Goal: Task Accomplishment & Management: Manage account settings

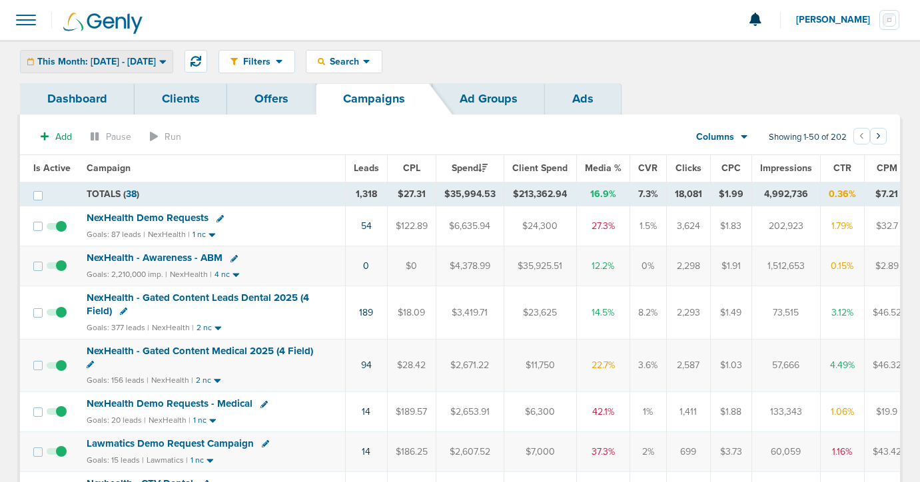
click at [127, 68] on div "This Month: [DATE] - [DATE] [DATE] [DATE] Last 7 Days Last 14 Days This Month L…" at bounding box center [96, 61] width 153 height 23
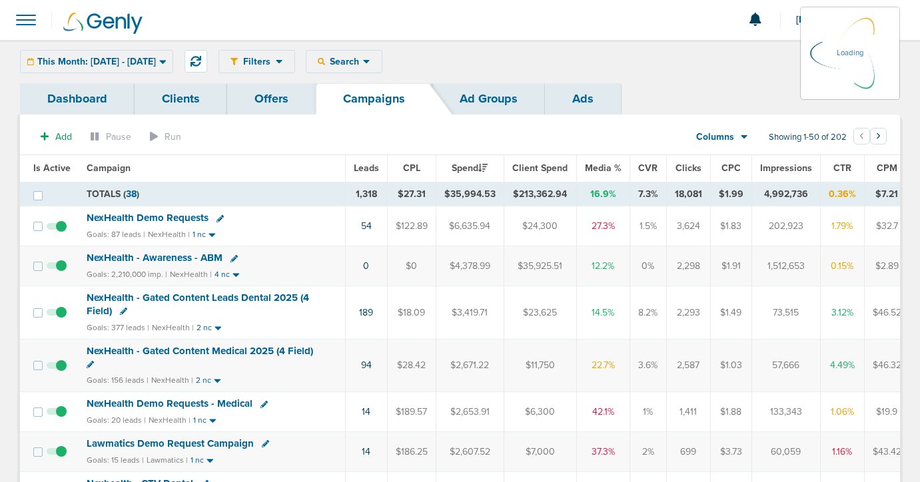
click at [106, 60] on div "This Month: [DATE] - [DATE] [DATE] [DATE] Last 7 Days Last 14 Days This Month L…" at bounding box center [96, 61] width 153 height 23
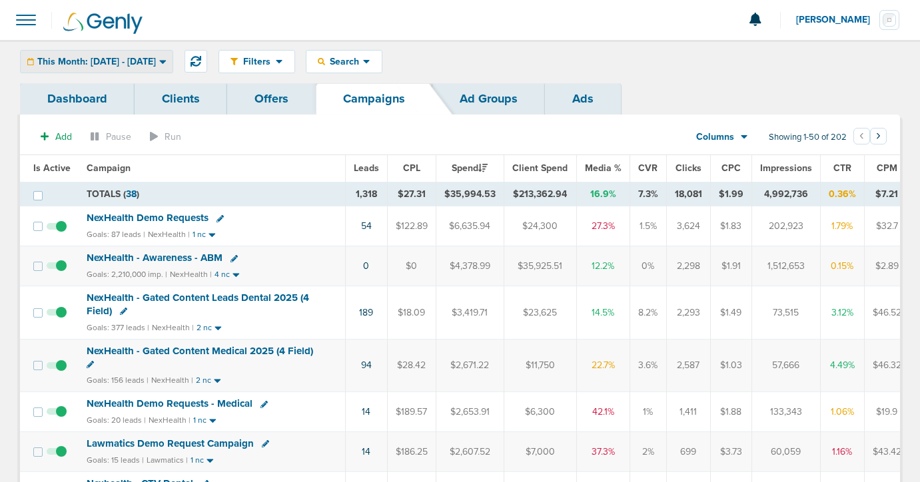
click at [155, 57] on span "This Month: [DATE] - [DATE]" at bounding box center [96, 61] width 119 height 9
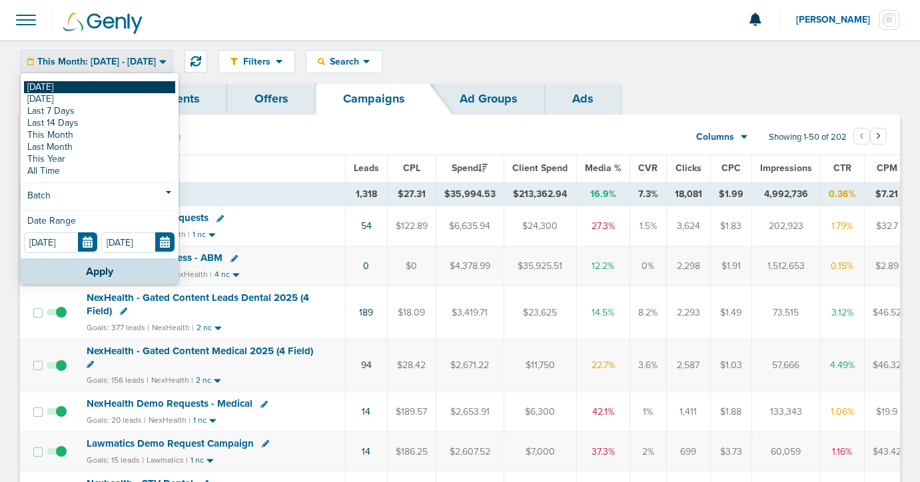
click at [132, 87] on link "[DATE]" at bounding box center [99, 87] width 151 height 12
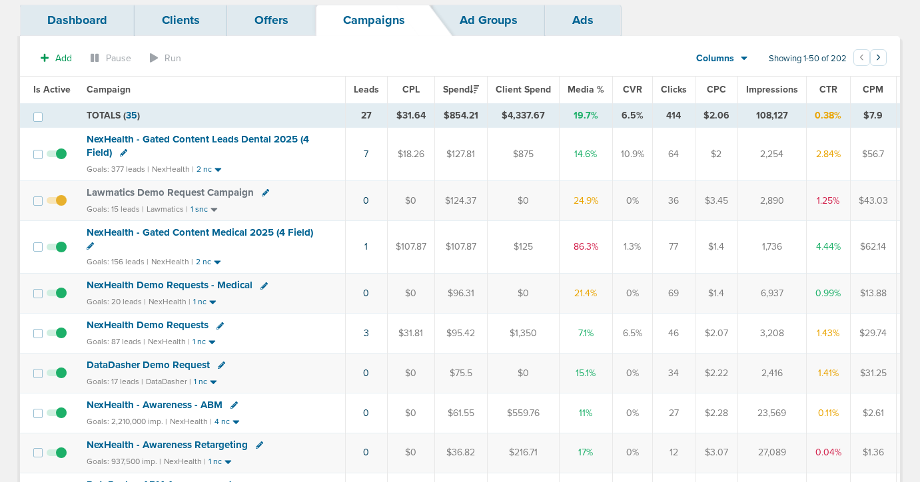
scroll to position [78, 0]
click at [226, 288] on span "NexHealth Demo Requests - Medical" at bounding box center [170, 286] width 166 height 12
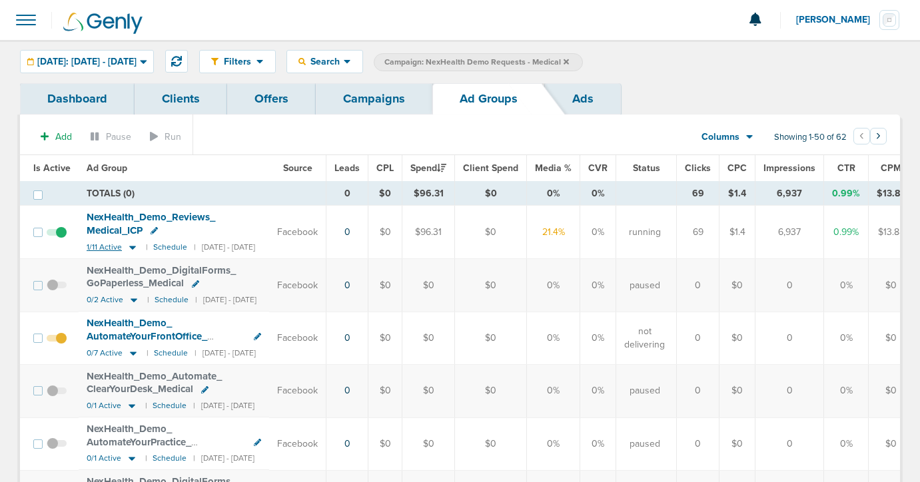
click at [127, 245] on icon at bounding box center [132, 247] width 13 height 11
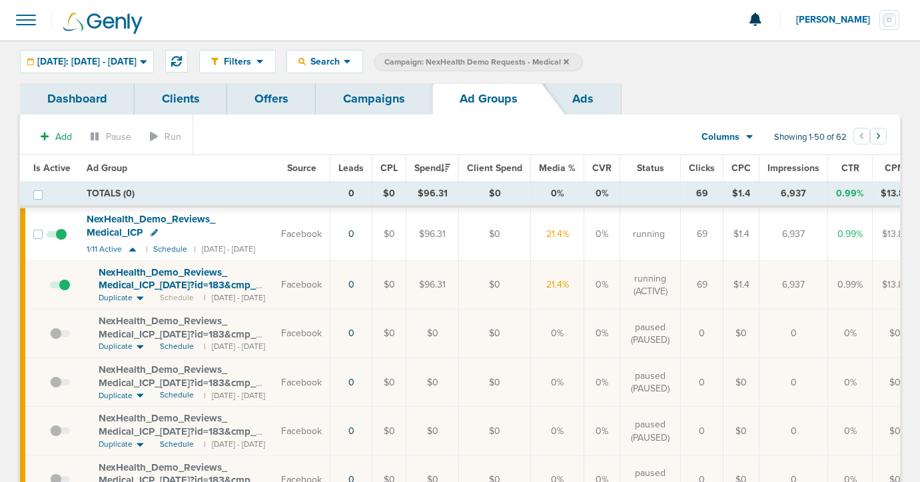
click at [384, 91] on link "Campaigns" at bounding box center [374, 98] width 117 height 31
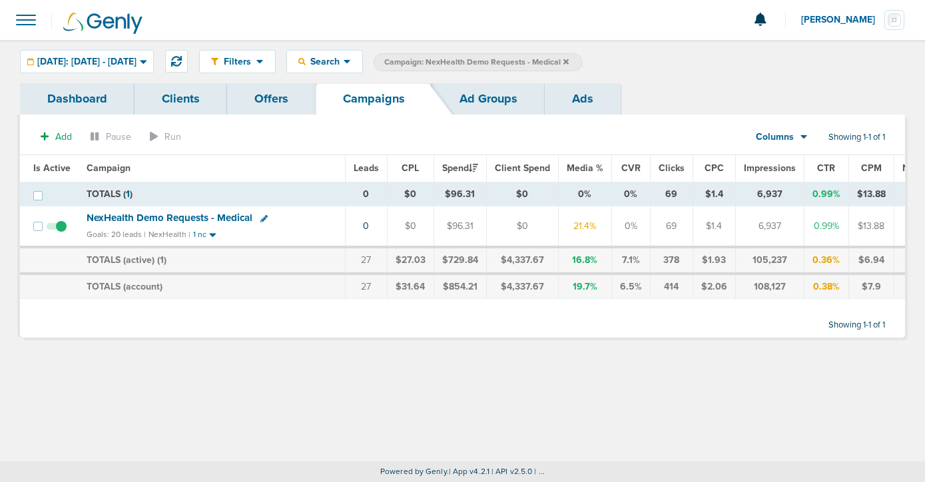
click at [569, 60] on icon at bounding box center [566, 62] width 5 height 8
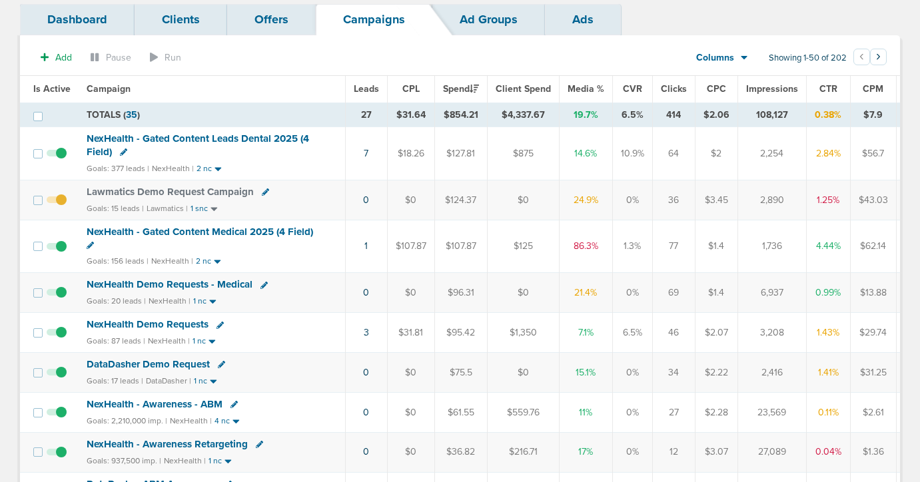
scroll to position [125, 0]
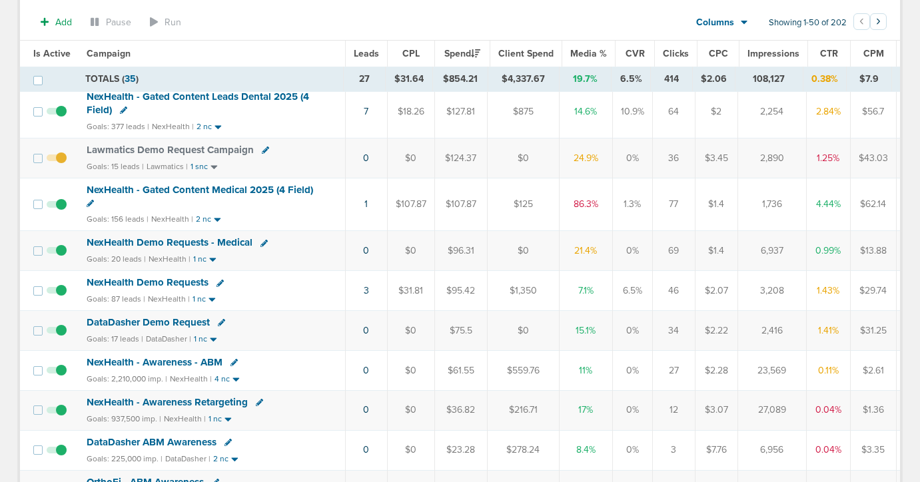
click at [167, 325] on span "DataDasher Demo Request" at bounding box center [148, 322] width 123 height 12
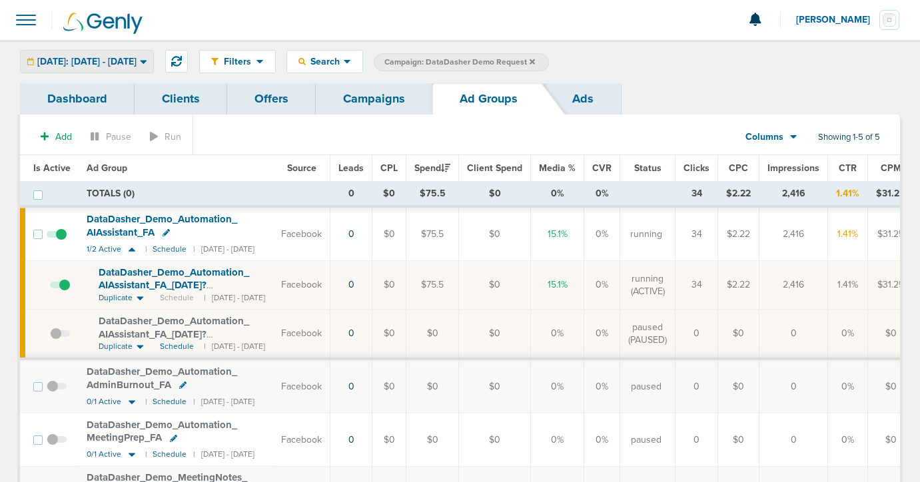
click at [128, 60] on span "[DATE]: [DATE] - [DATE]" at bounding box center [86, 61] width 99 height 9
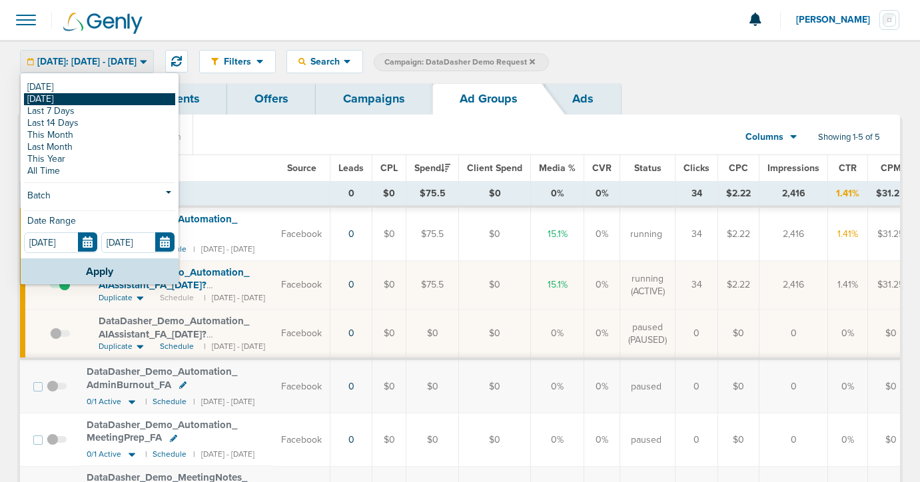
click at [122, 95] on link "[DATE]" at bounding box center [99, 99] width 151 height 12
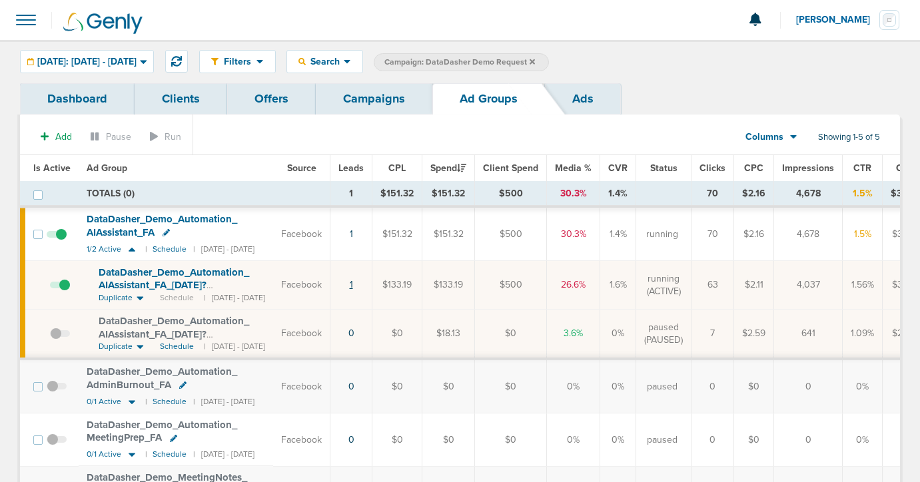
click at [353, 287] on link "1" at bounding box center [351, 284] width 3 height 11
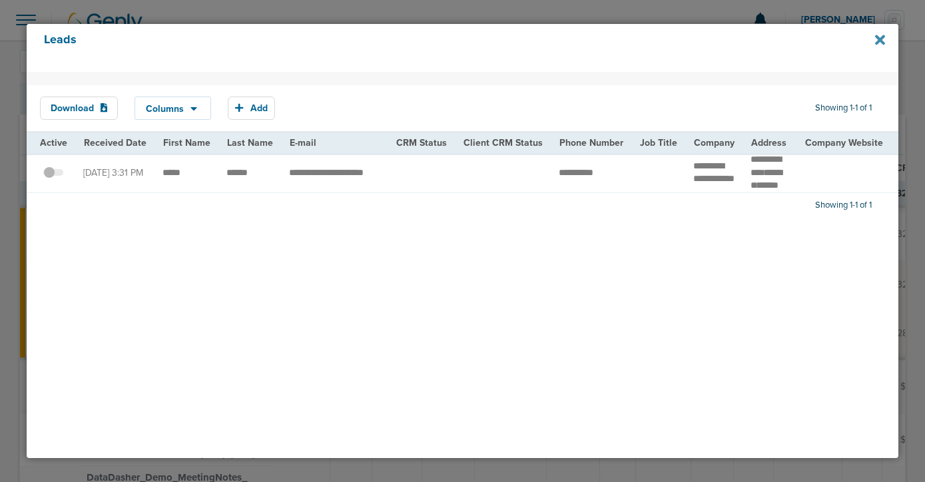
click at [878, 39] on icon at bounding box center [880, 40] width 10 height 10
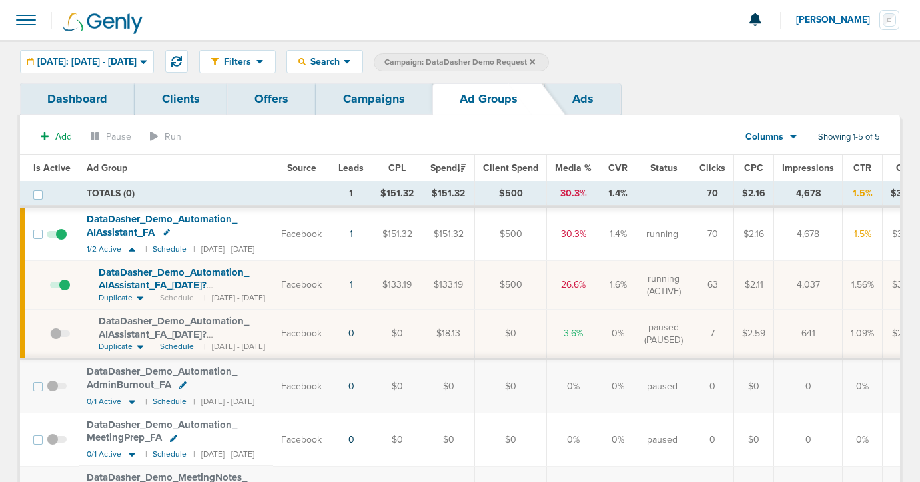
click at [65, 292] on span at bounding box center [60, 292] width 20 height 0
click at [50, 288] on input "checkbox" at bounding box center [50, 288] width 0 height 0
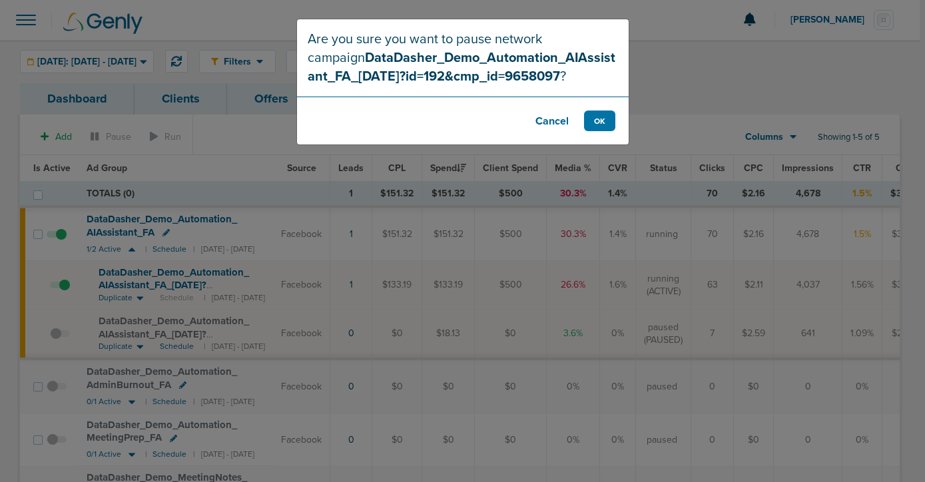
click at [550, 124] on button "Cancel" at bounding box center [552, 121] width 53 height 21
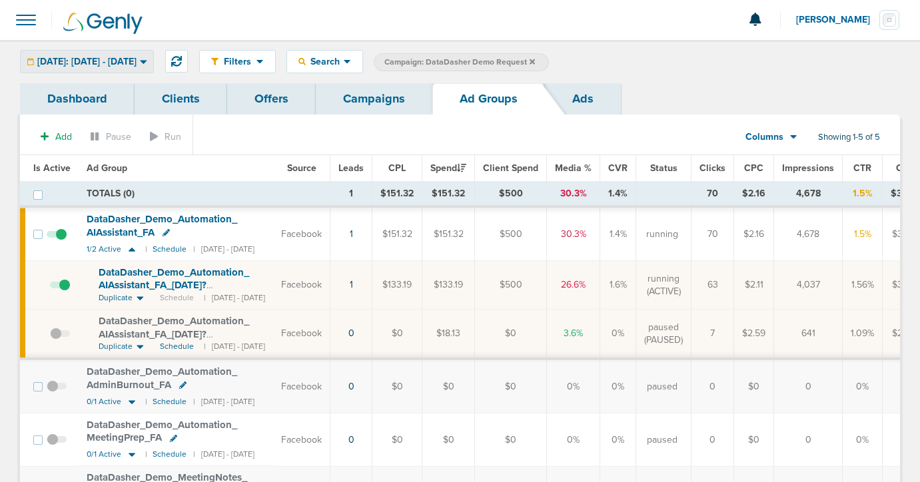
click at [105, 67] on div "[DATE]: [DATE] - [DATE]" at bounding box center [87, 62] width 133 height 22
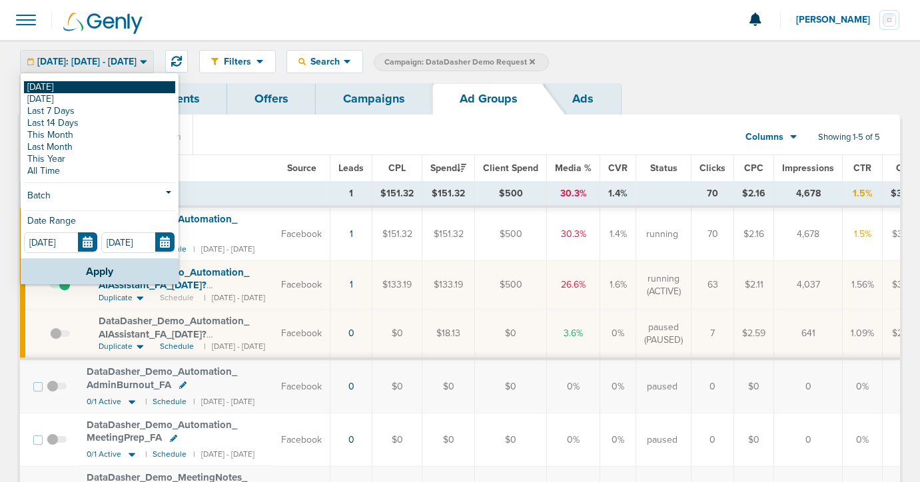
click at [101, 88] on link "[DATE]" at bounding box center [99, 87] width 151 height 12
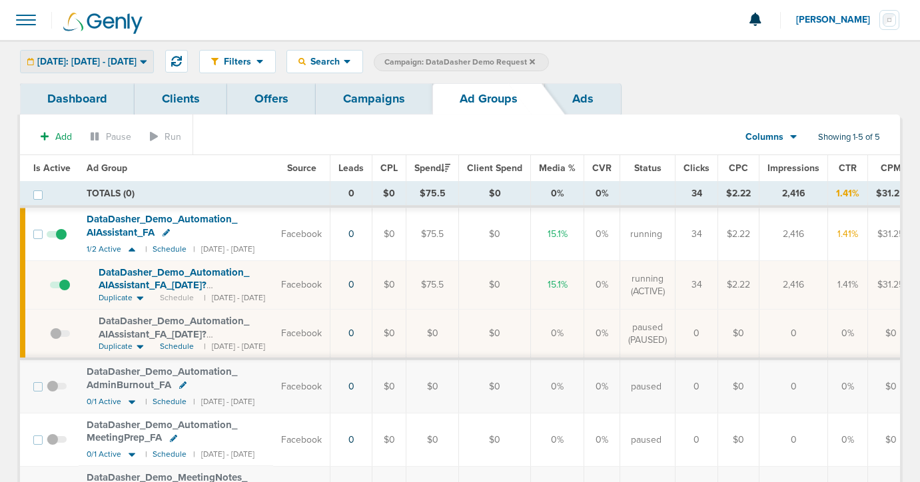
click at [119, 61] on span "[DATE]: [DATE] - [DATE]" at bounding box center [86, 61] width 99 height 9
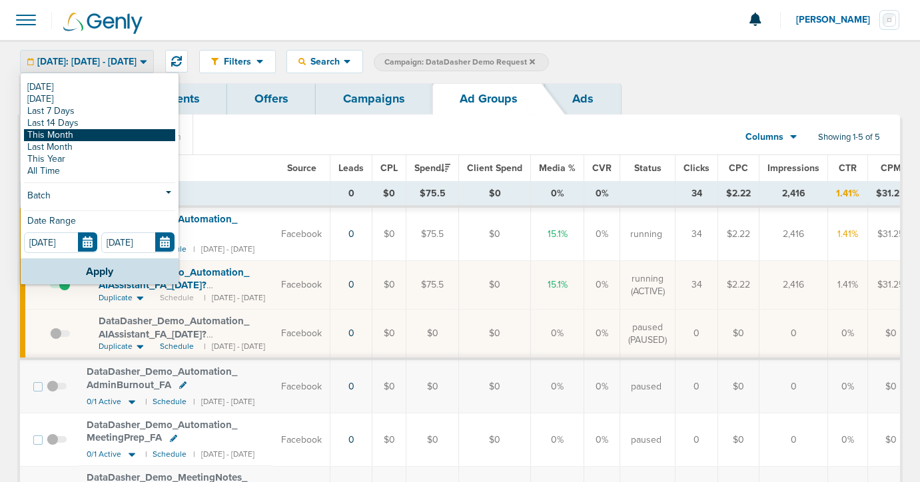
click at [101, 137] on link "This Month" at bounding box center [99, 135] width 151 height 12
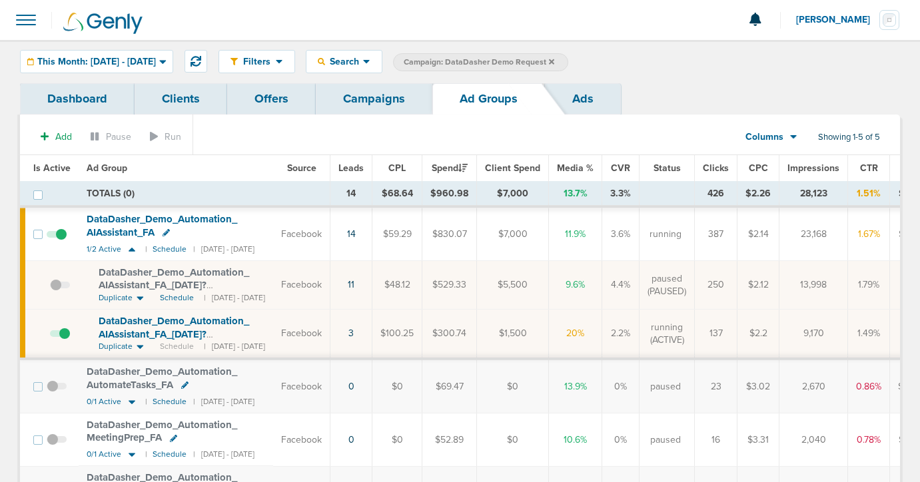
click at [373, 101] on link "Campaigns" at bounding box center [374, 98] width 117 height 31
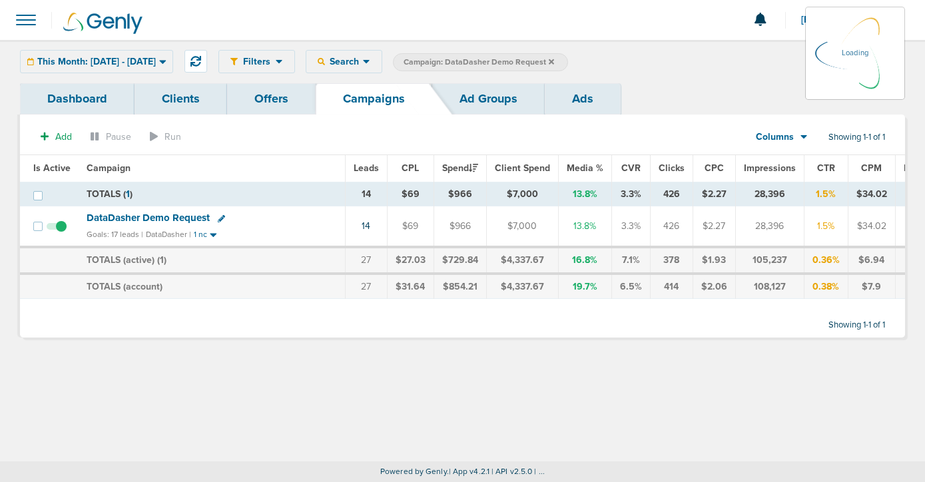
click at [554, 59] on icon at bounding box center [551, 62] width 5 height 8
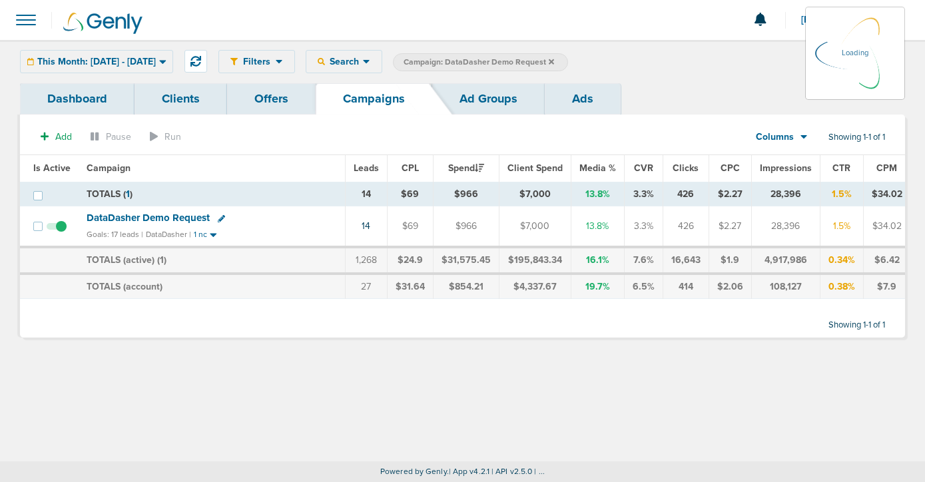
click at [568, 58] on label "Campaign: DataDasher Demo Request" at bounding box center [480, 62] width 175 height 18
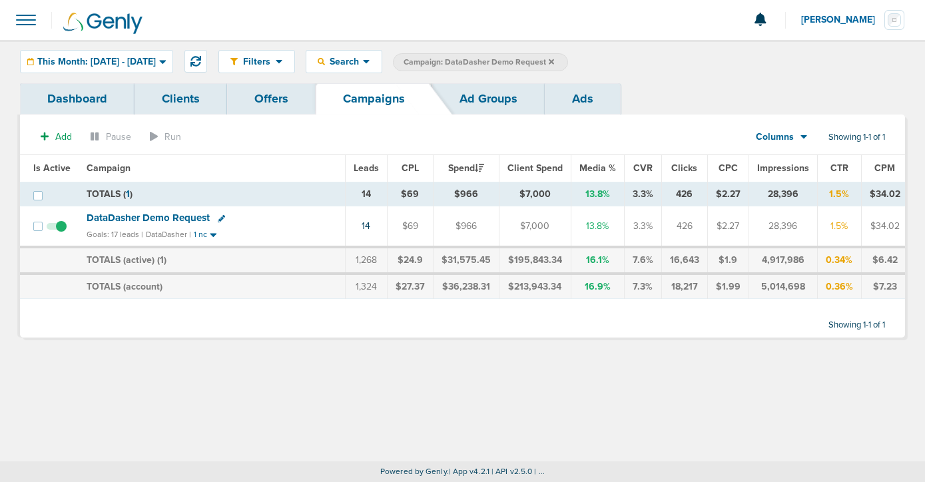
click at [554, 62] on icon at bounding box center [551, 61] width 5 height 5
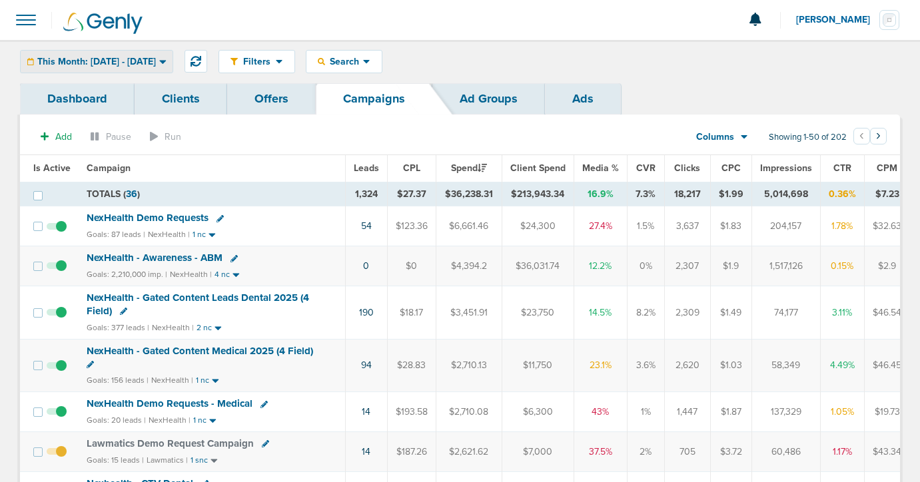
click at [97, 67] on div "This Month: [DATE] - [DATE]" at bounding box center [97, 62] width 152 height 22
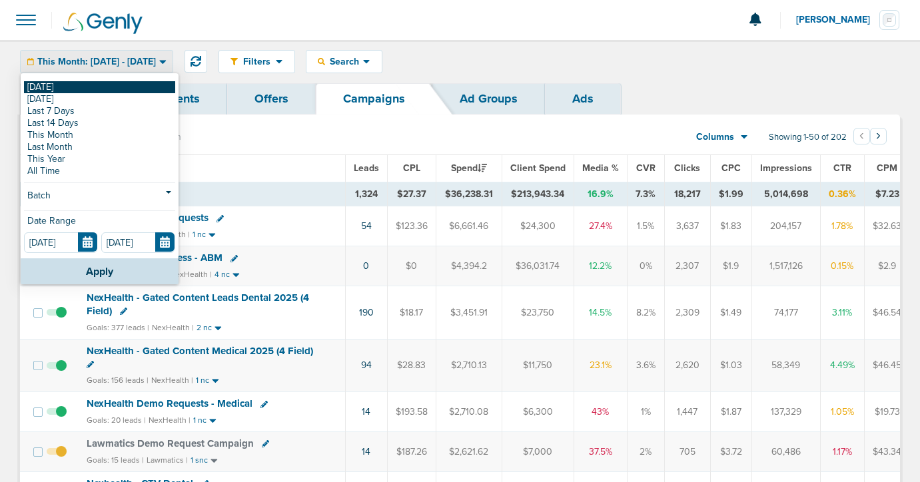
click at [100, 87] on link "[DATE]" at bounding box center [99, 87] width 151 height 12
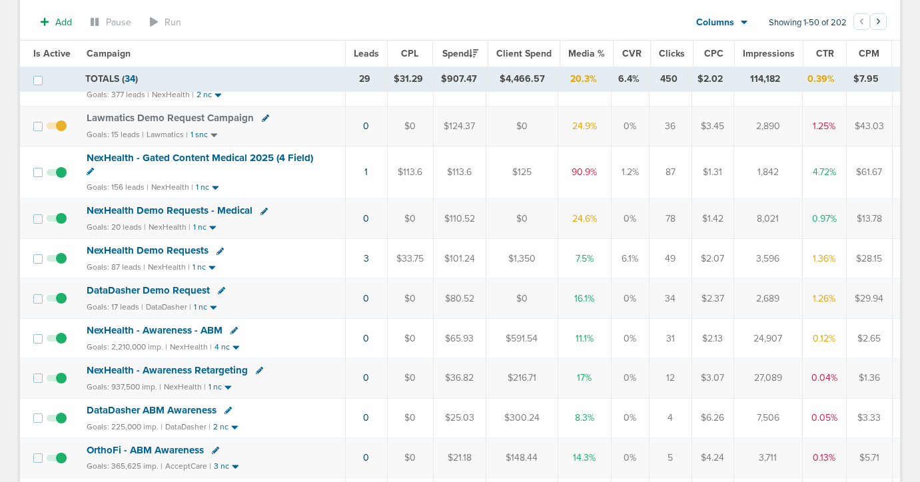
scroll to position [170, 0]
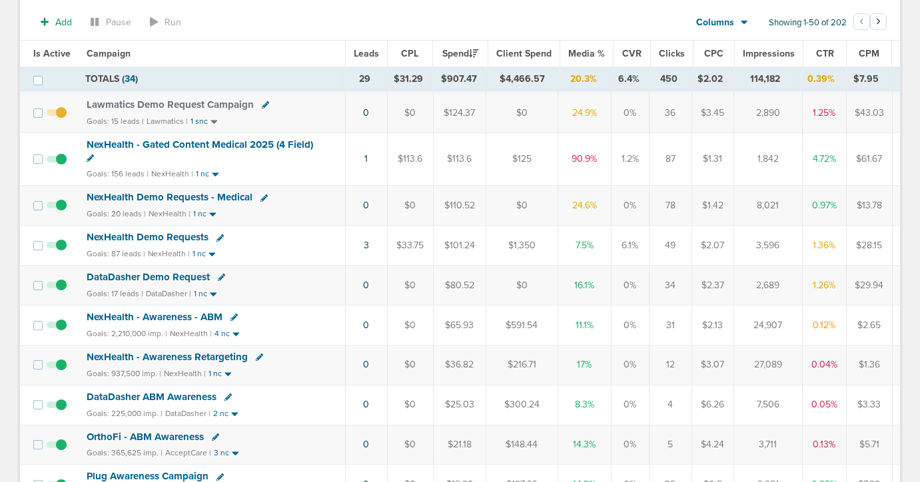
click at [163, 233] on span "NexHealth Demo Requests" at bounding box center [148, 237] width 122 height 12
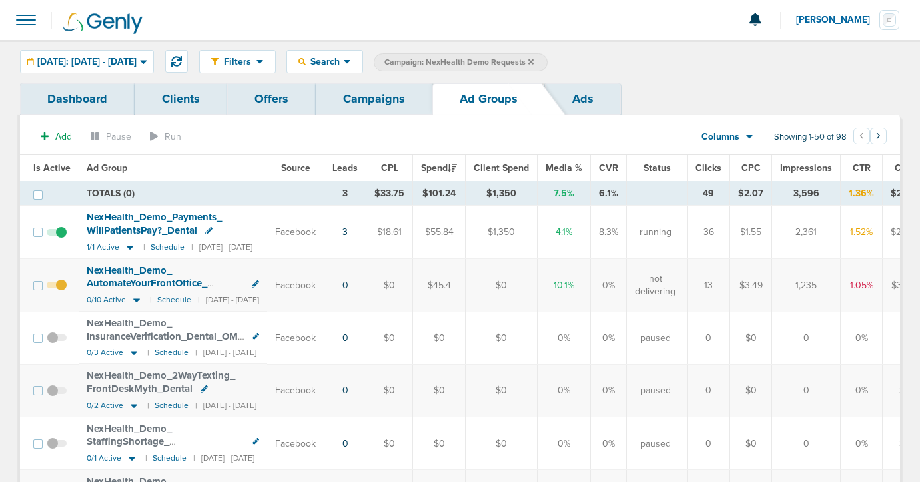
click at [369, 105] on link "Campaigns" at bounding box center [374, 98] width 117 height 31
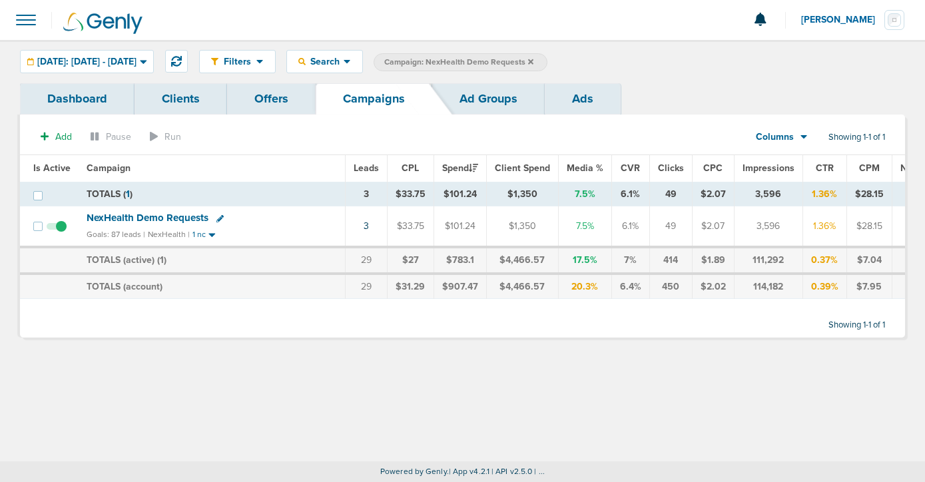
click at [534, 61] on icon at bounding box center [530, 62] width 5 height 8
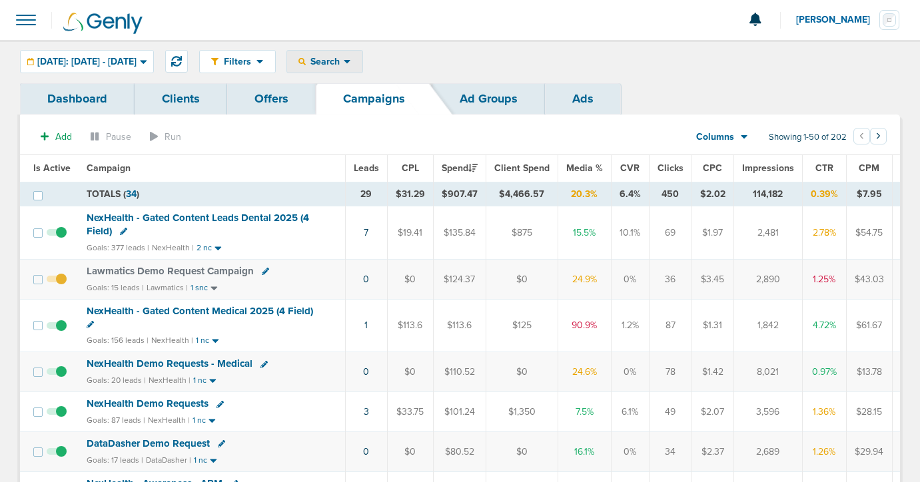
click at [344, 57] on span "Search" at bounding box center [325, 61] width 38 height 11
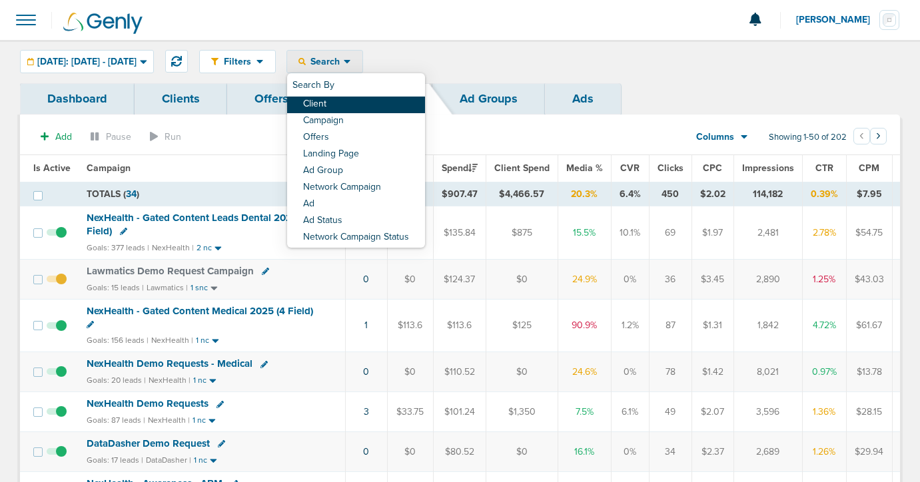
click at [363, 102] on link "Client" at bounding box center [356, 105] width 138 height 17
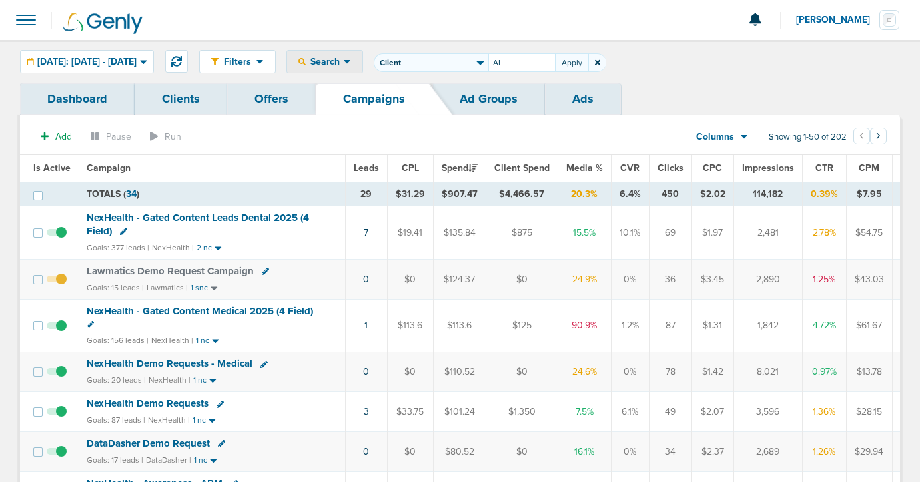
type input "A"
type input "DataDasher"
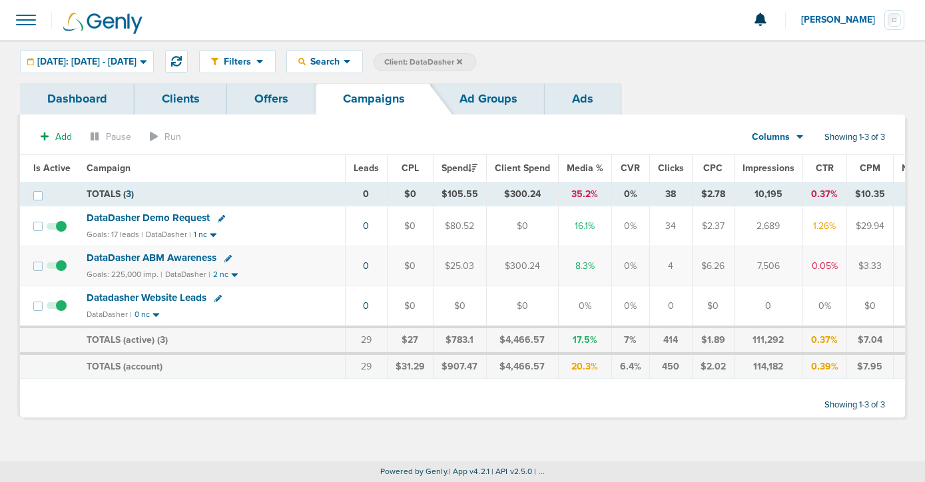
click at [125, 215] on span "DataDasher Demo Request" at bounding box center [148, 218] width 123 height 12
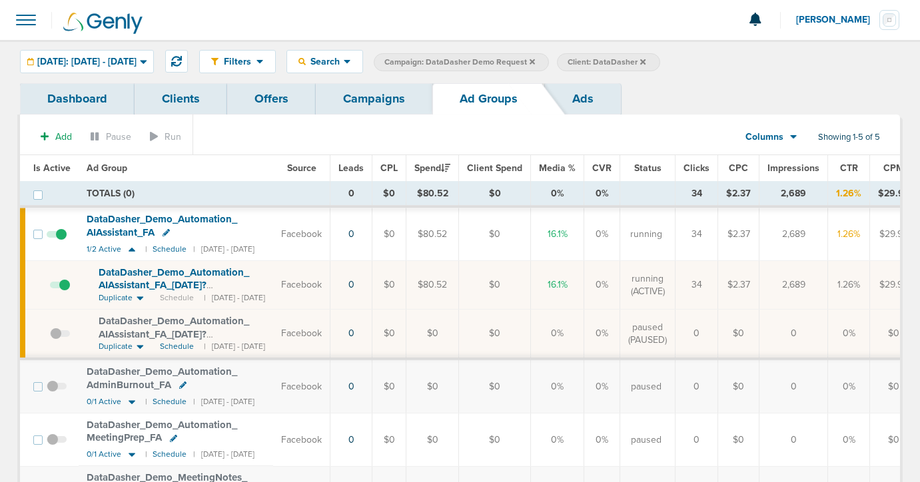
click at [64, 292] on span at bounding box center [60, 292] width 20 height 0
click at [50, 288] on input "checkbox" at bounding box center [50, 288] width 0 height 0
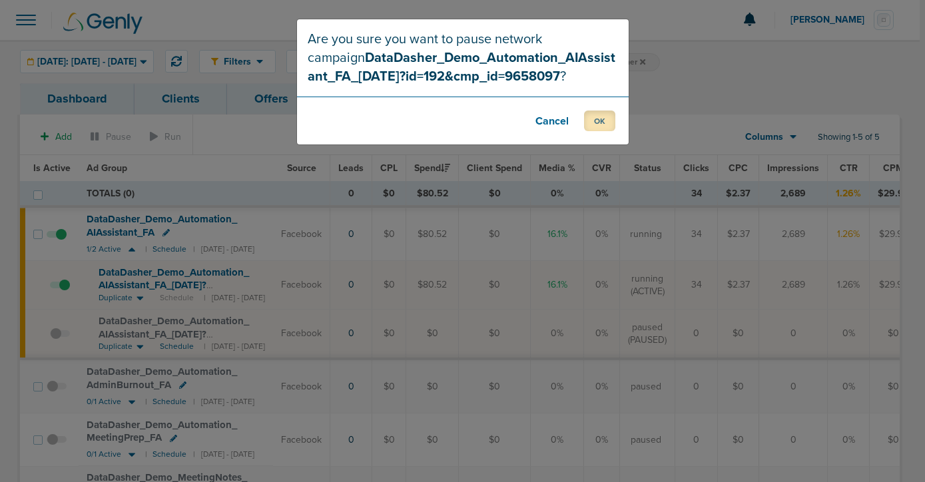
click at [600, 117] on button "OK" at bounding box center [599, 121] width 31 height 21
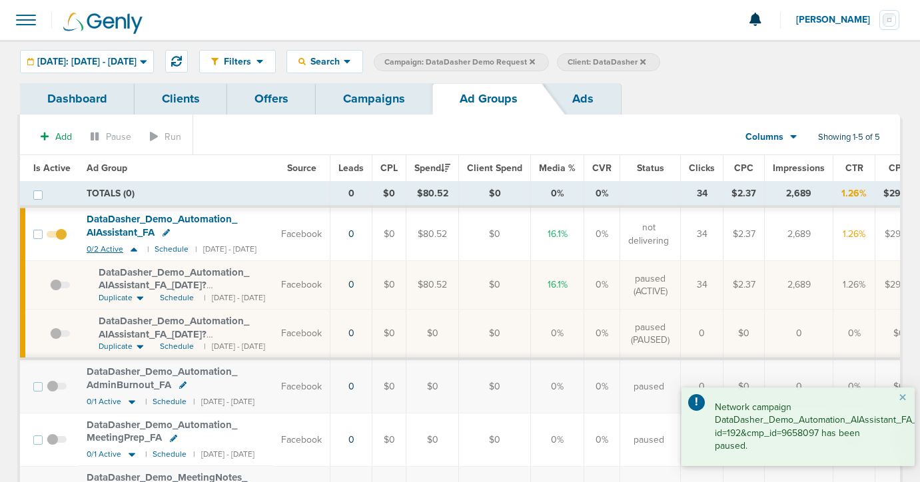
click at [133, 251] on icon at bounding box center [134, 250] width 7 height 4
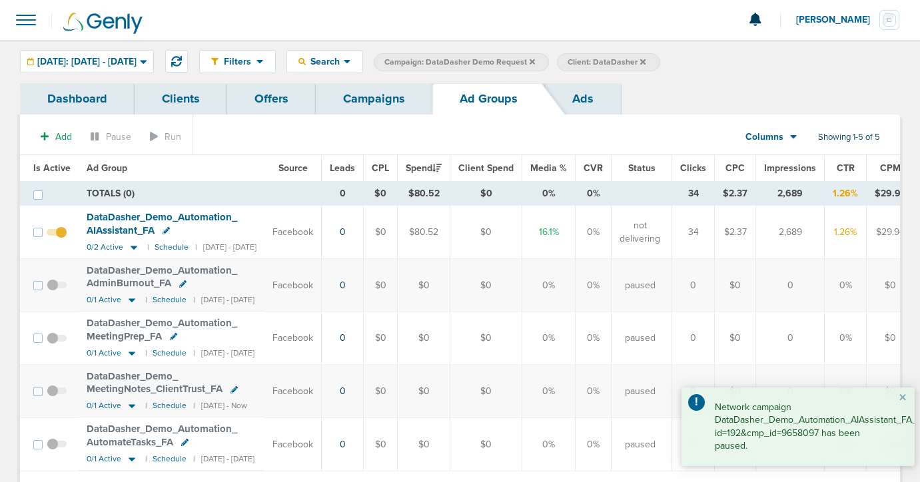
scroll to position [56, 0]
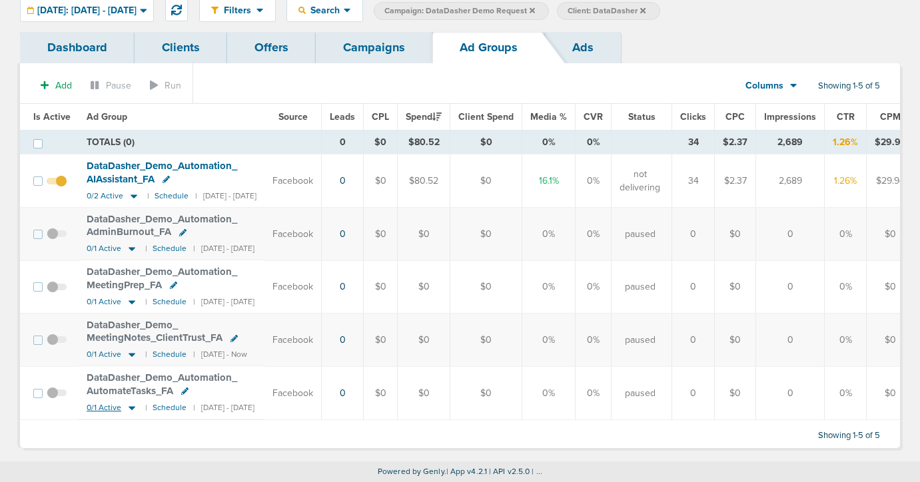
click at [129, 406] on icon at bounding box center [132, 408] width 7 height 4
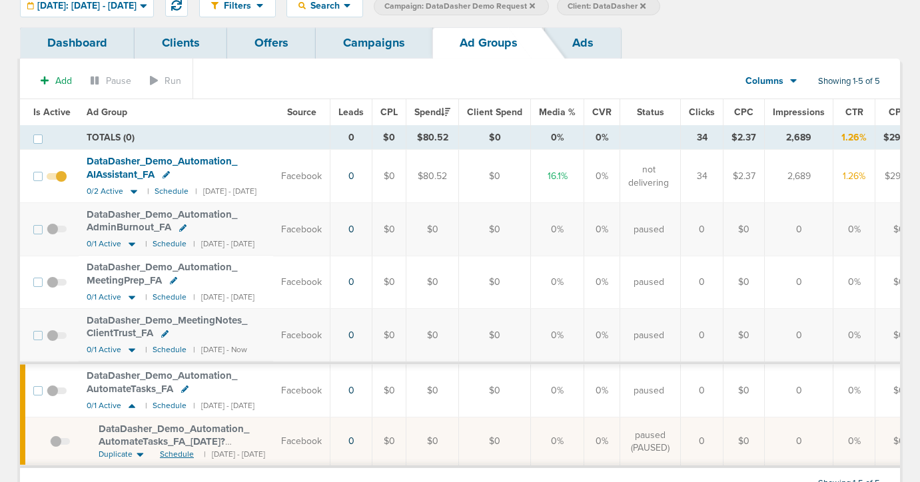
click at [170, 452] on span "Schedule" at bounding box center [177, 454] width 34 height 11
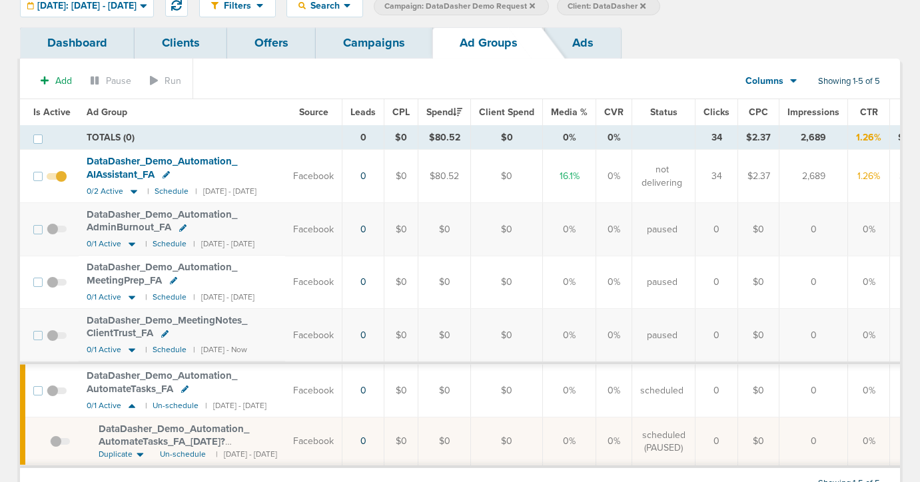
click at [174, 436] on span "DataDasher_ Demo_ Automation_ AutomateTasks_ FA_ [DATE]?id=192&cmp_ id=9658097" at bounding box center [174, 442] width 151 height 38
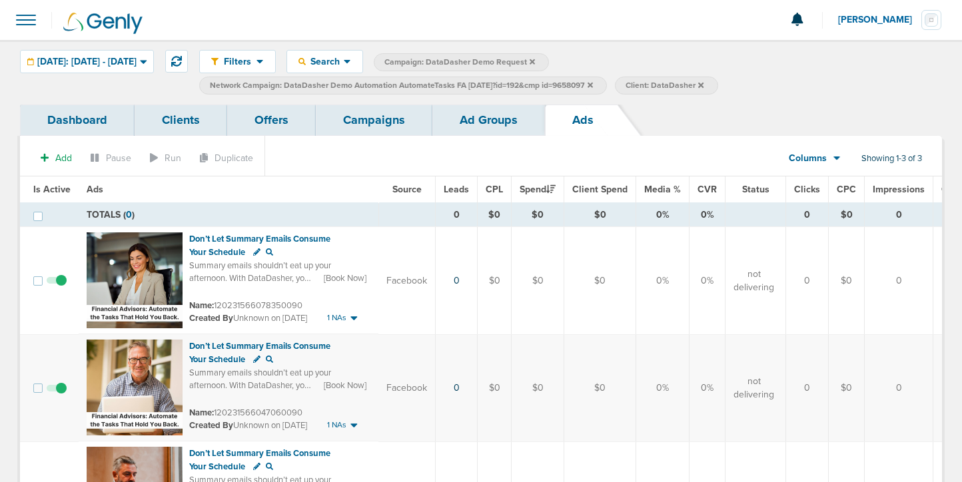
click at [388, 125] on link "Campaigns" at bounding box center [374, 120] width 117 height 31
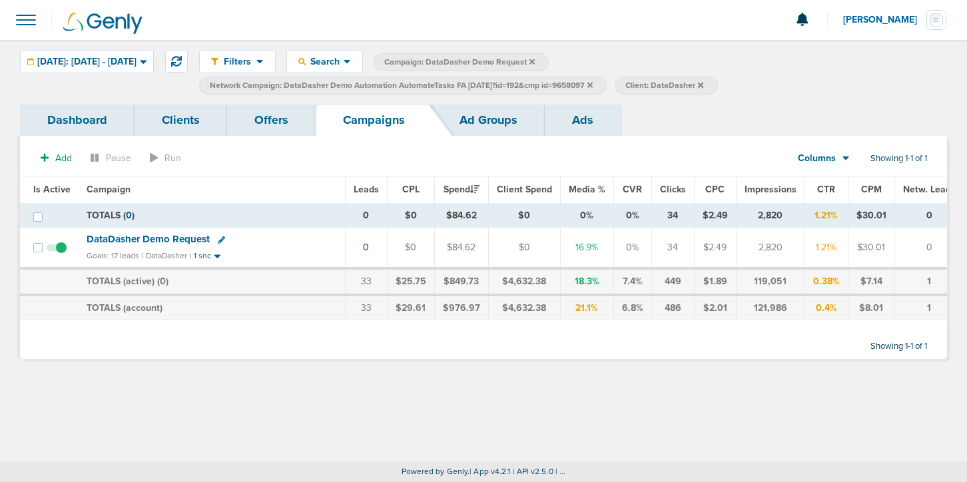
click at [593, 85] on icon at bounding box center [590, 84] width 5 height 5
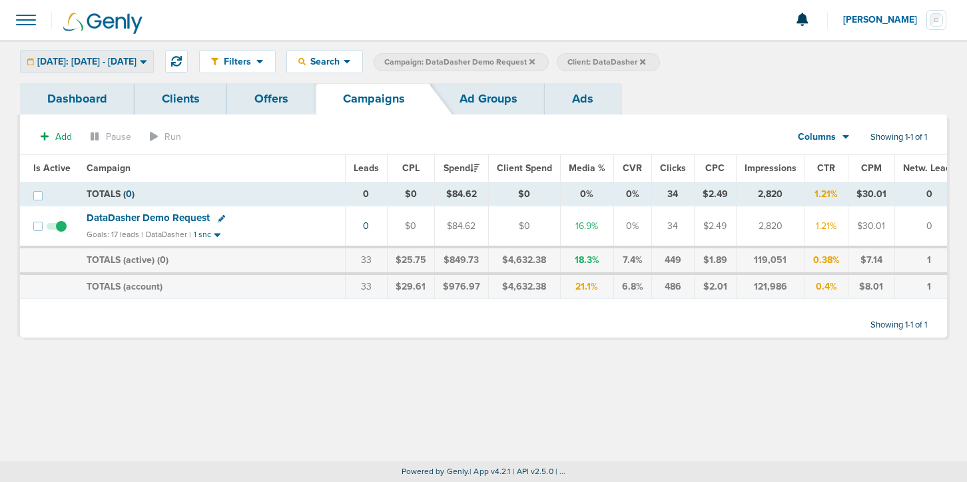
click at [127, 66] on span "[DATE]: [DATE] - [DATE]" at bounding box center [86, 61] width 99 height 9
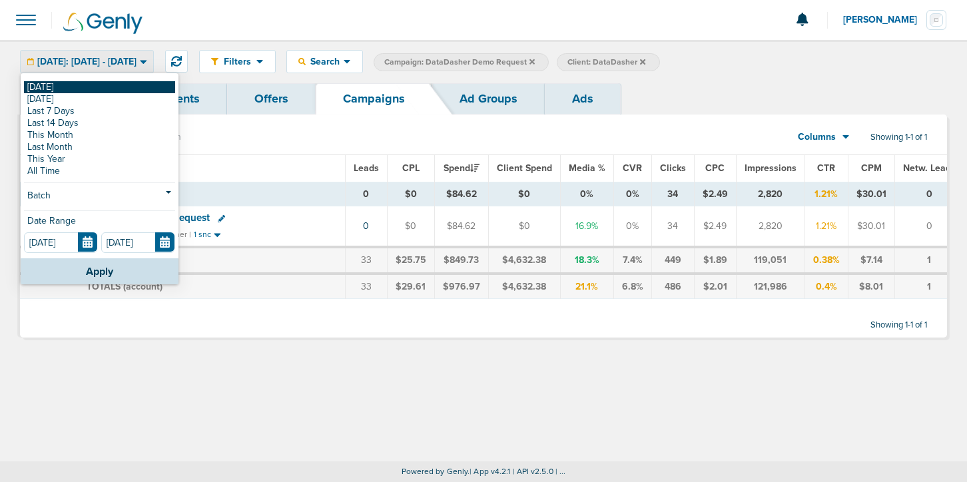
click at [119, 87] on link "[DATE]" at bounding box center [99, 87] width 151 height 12
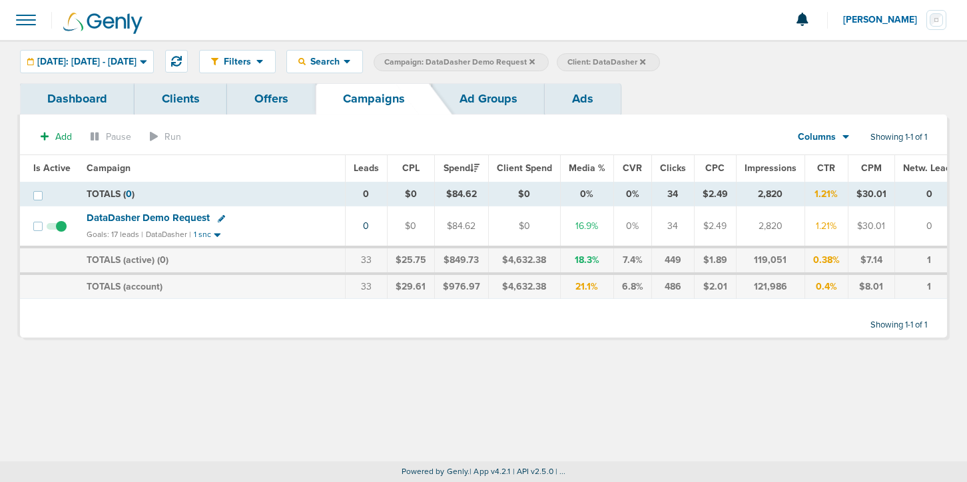
click at [535, 58] on icon at bounding box center [532, 62] width 5 height 8
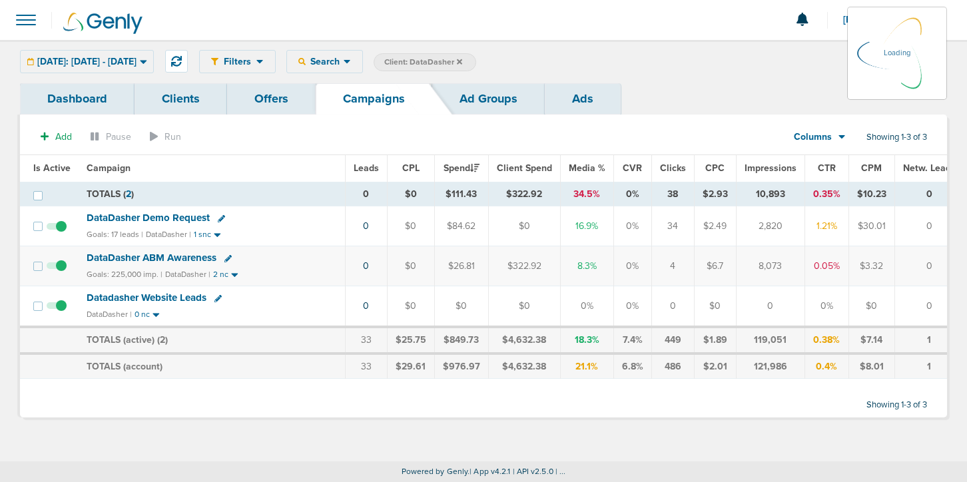
click at [462, 65] on icon at bounding box center [459, 62] width 5 height 8
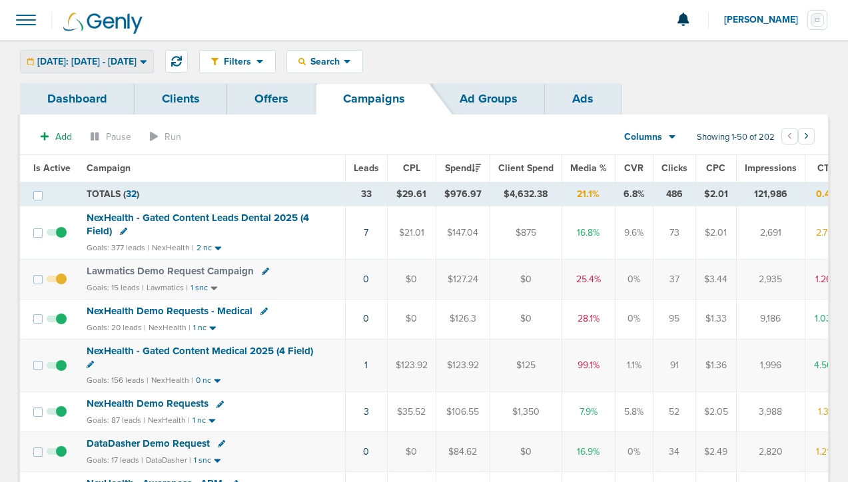
click at [137, 64] on span "[DATE]: [DATE] - [DATE]" at bounding box center [86, 61] width 99 height 9
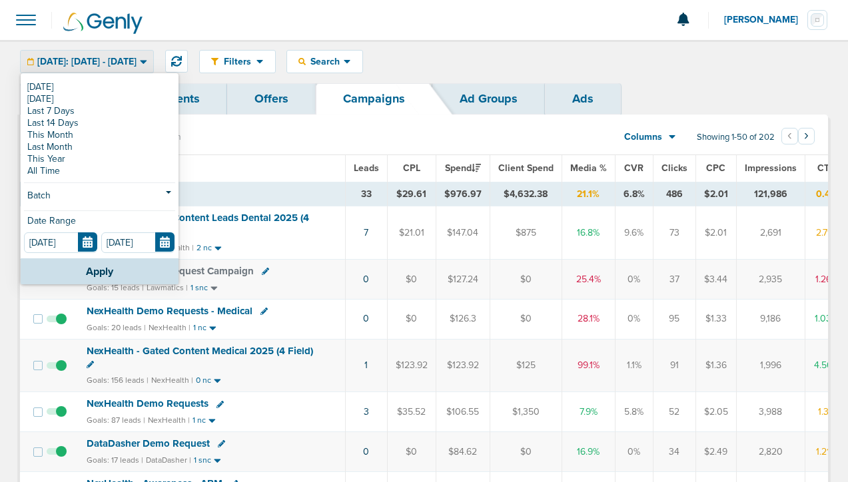
click at [137, 64] on span "[DATE]: [DATE] - [DATE]" at bounding box center [86, 61] width 99 height 9
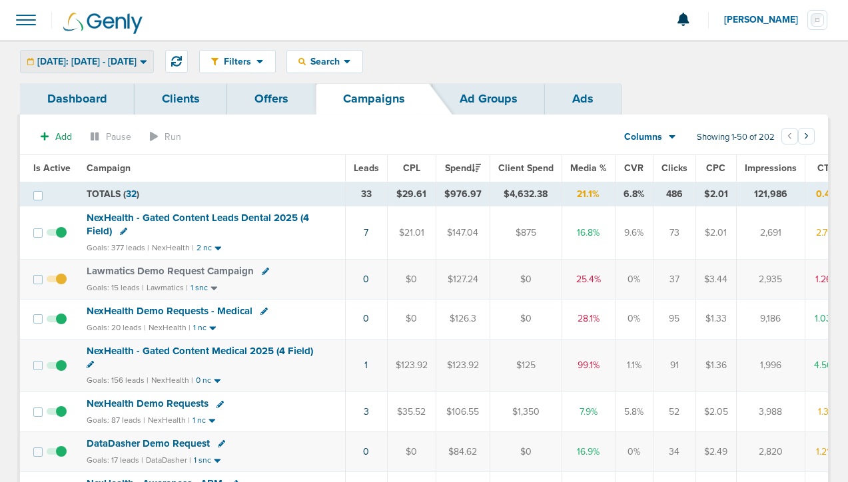
click at [137, 63] on span "[DATE]: [DATE] - [DATE]" at bounding box center [86, 61] width 99 height 9
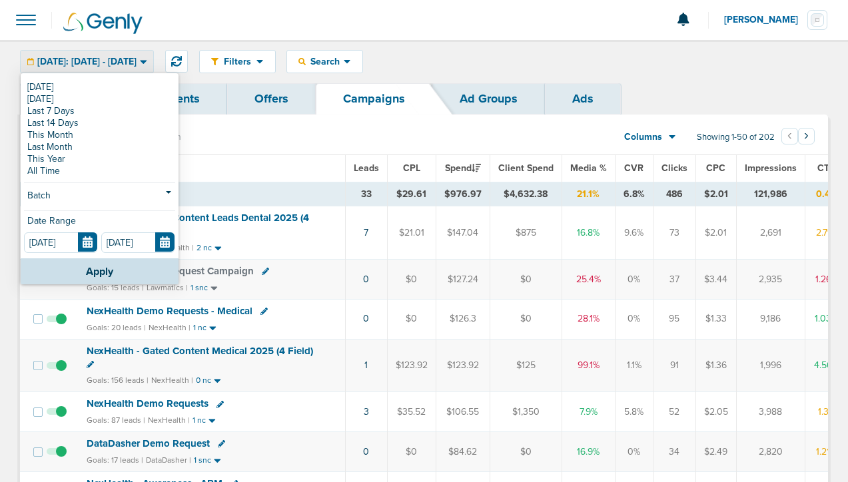
click at [137, 63] on span "[DATE]: [DATE] - [DATE]" at bounding box center [86, 61] width 99 height 9
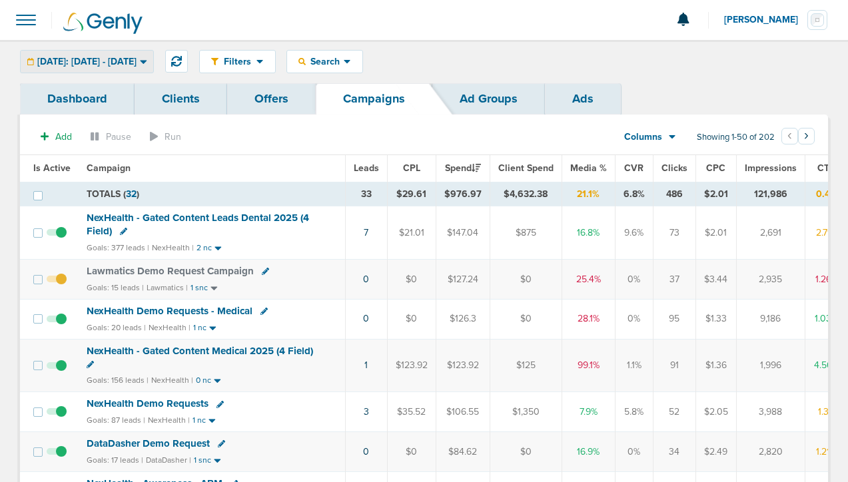
click at [137, 63] on span "[DATE]: [DATE] - [DATE]" at bounding box center [86, 61] width 99 height 9
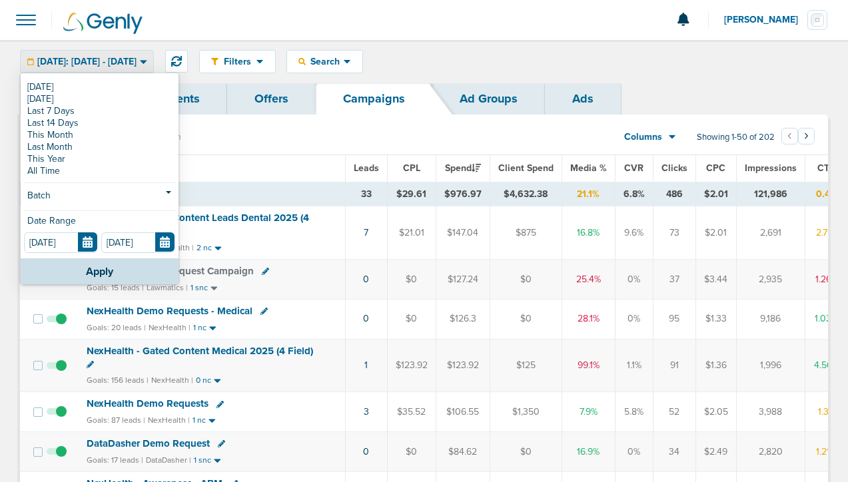
click at [121, 62] on span "[DATE]: [DATE] - [DATE]" at bounding box center [86, 61] width 99 height 9
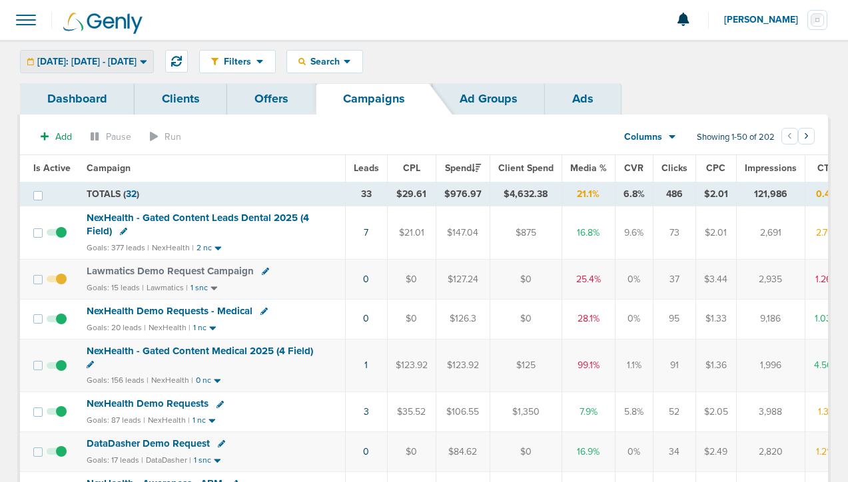
click at [121, 62] on span "[DATE]: [DATE] - [DATE]" at bounding box center [86, 61] width 99 height 9
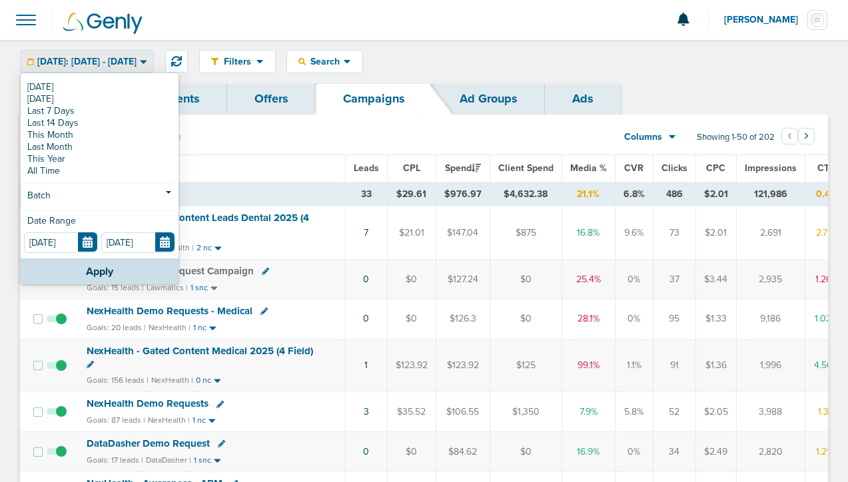
click at [121, 62] on span "[DATE]: [DATE] - [DATE]" at bounding box center [86, 61] width 99 height 9
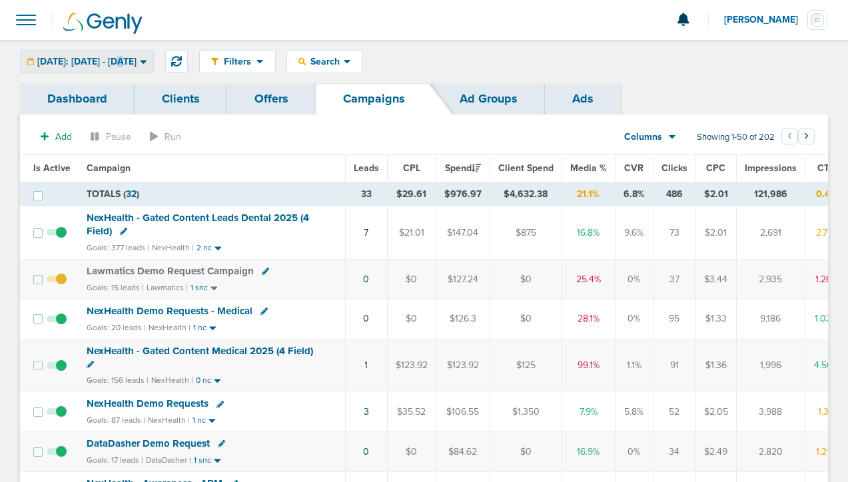
click at [121, 62] on span "[DATE]: [DATE] - [DATE]" at bounding box center [86, 61] width 99 height 9
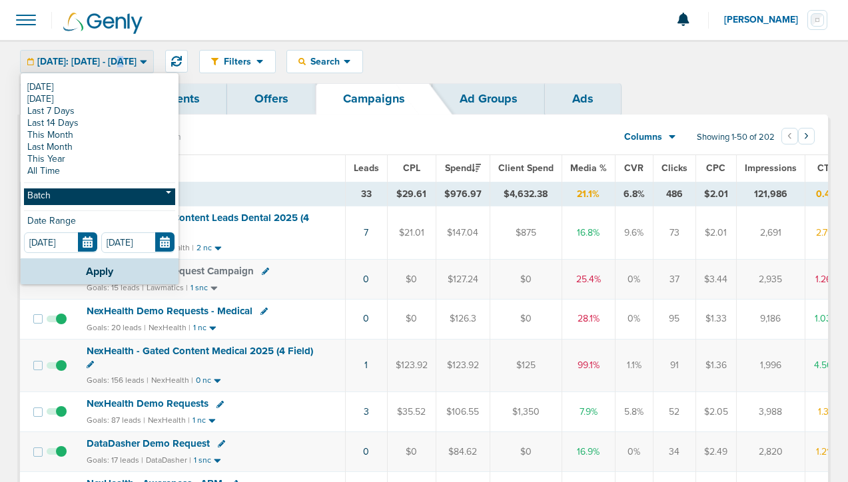
click at [123, 195] on link "Batch" at bounding box center [99, 197] width 151 height 17
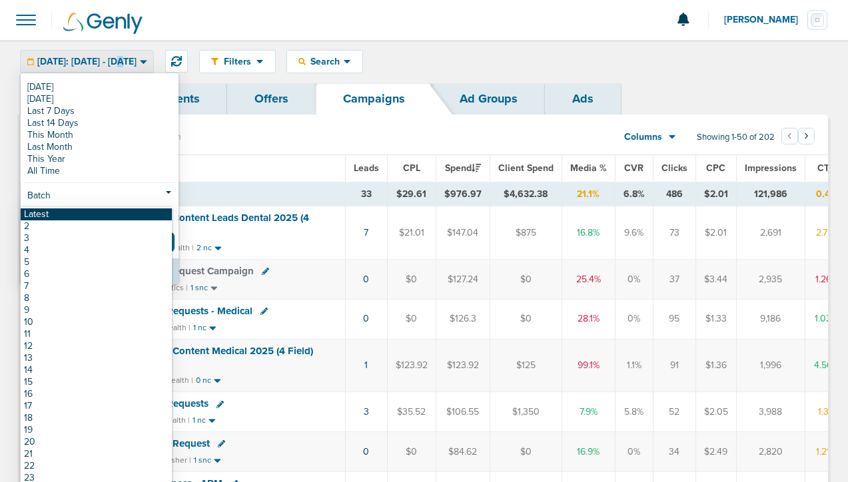
click at [118, 217] on link "Latest" at bounding box center [96, 215] width 151 height 12
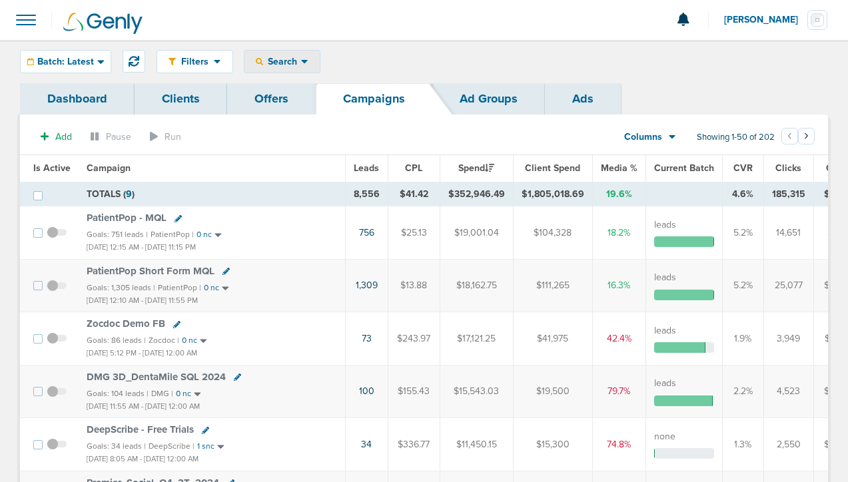
click at [274, 60] on span "Search" at bounding box center [282, 61] width 38 height 11
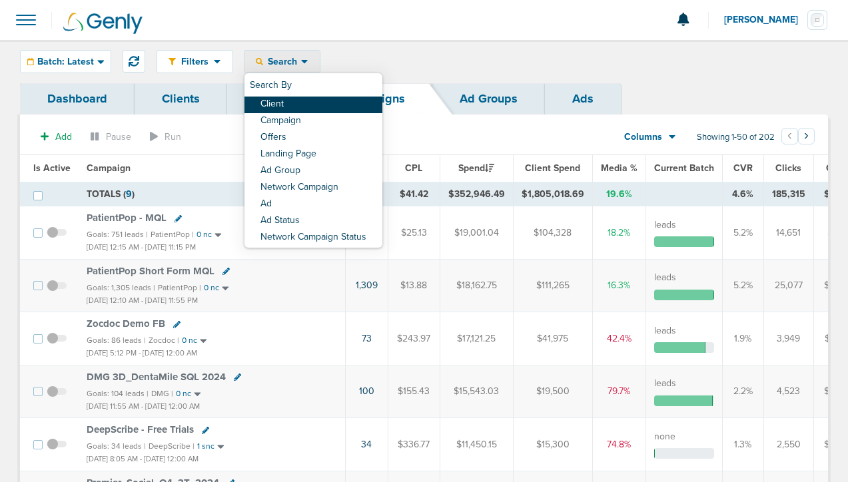
click at [280, 108] on link "Client" at bounding box center [314, 105] width 138 height 17
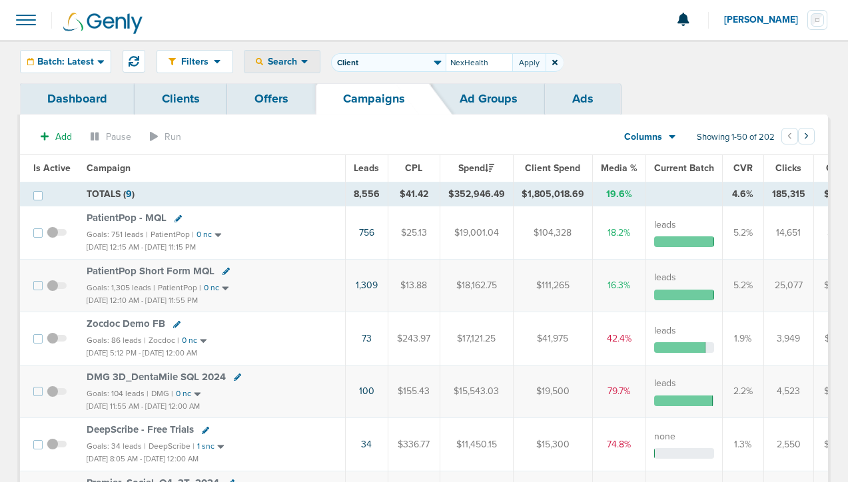
type input "NexHealth"
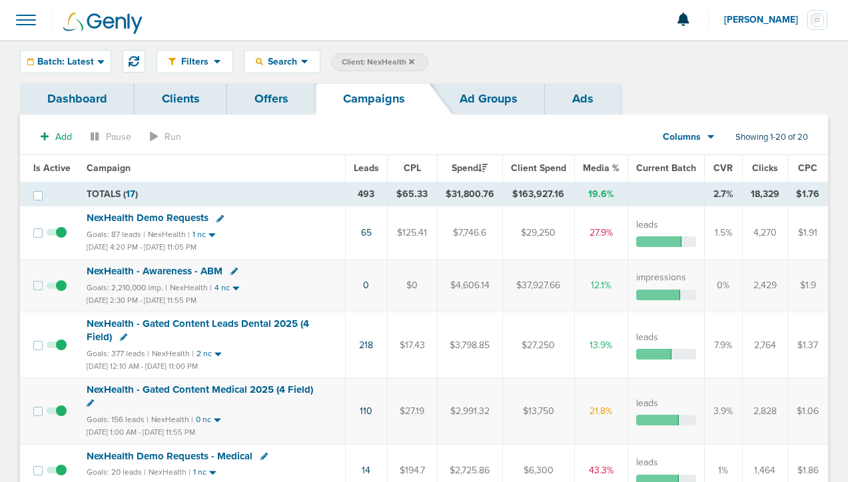
click at [166, 99] on link "Clients" at bounding box center [181, 98] width 93 height 31
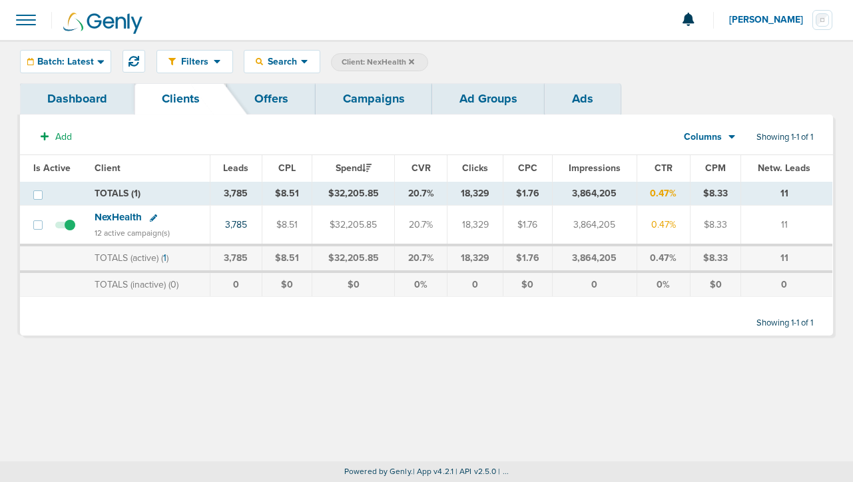
click at [363, 89] on link "Campaigns" at bounding box center [374, 98] width 117 height 31
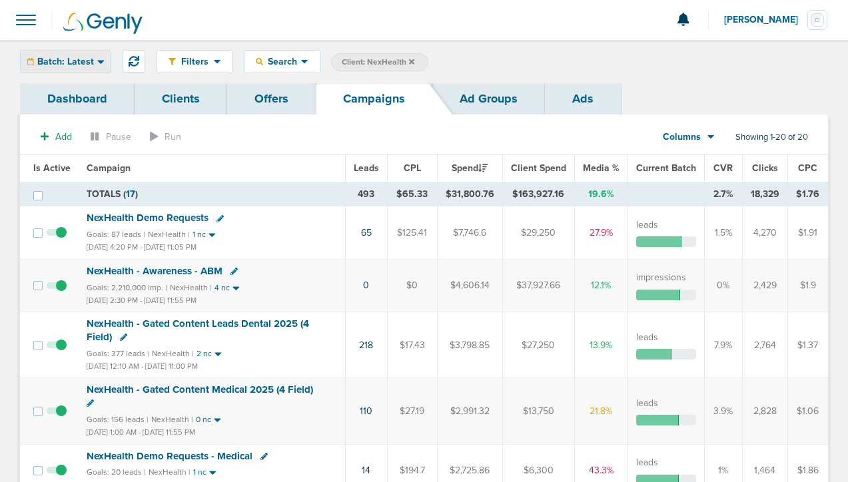
click at [75, 61] on span "Batch: Latest" at bounding box center [65, 61] width 57 height 9
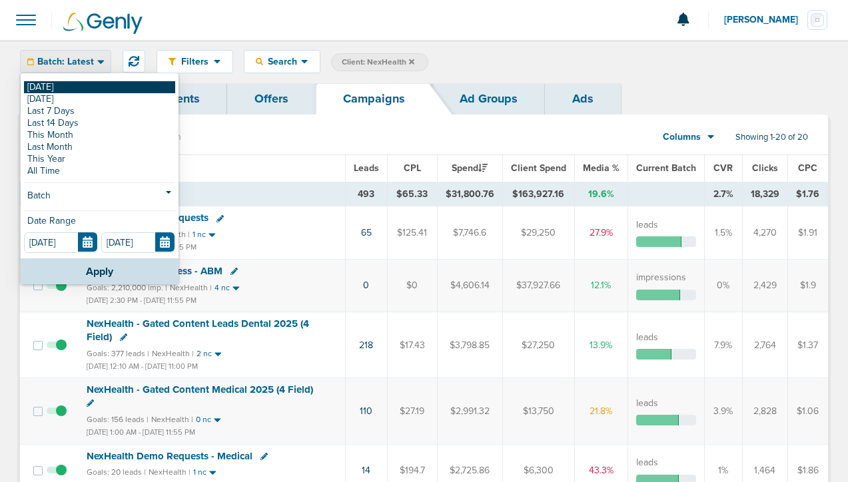
click at [79, 86] on link "[DATE]" at bounding box center [99, 87] width 151 height 12
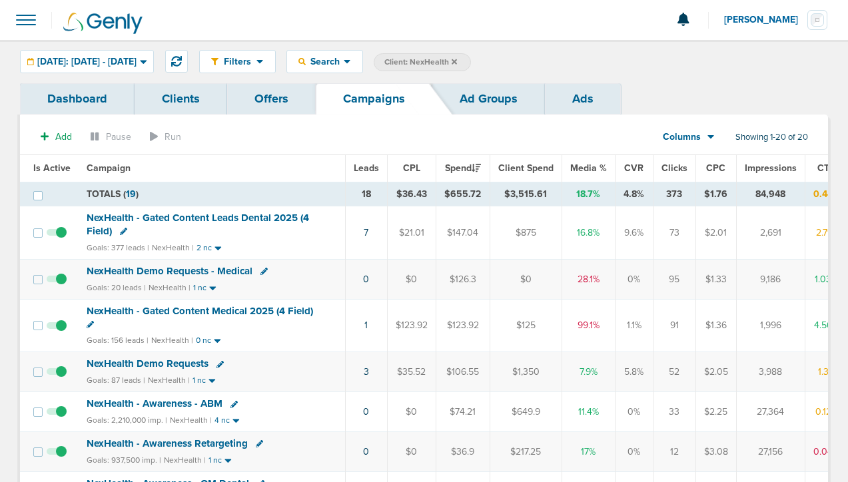
click at [272, 310] on span "NexHealth - Gated Content Medical 2025 (4 Field)" at bounding box center [200, 311] width 227 height 12
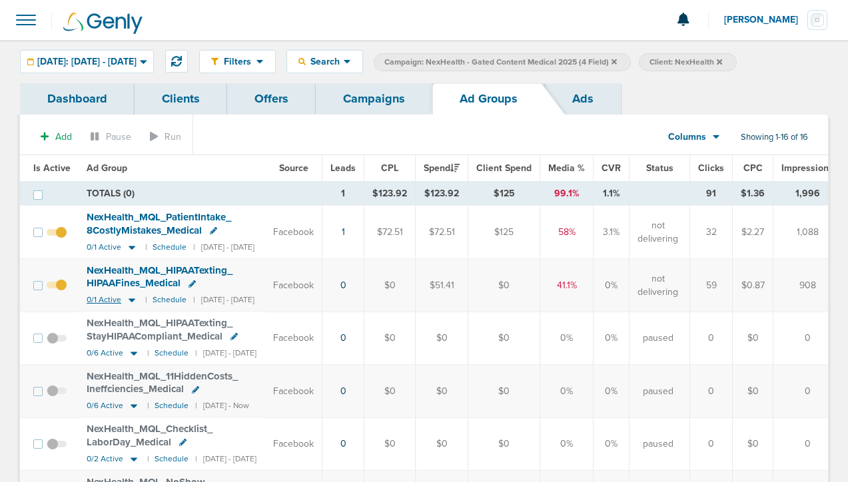
click at [128, 302] on icon at bounding box center [131, 299] width 13 height 11
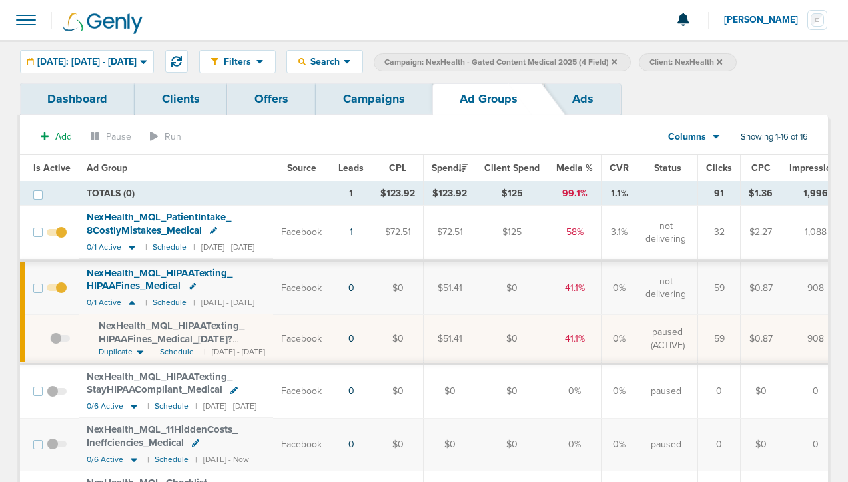
click at [139, 350] on icon at bounding box center [140, 352] width 7 height 4
click at [380, 97] on link "Campaigns" at bounding box center [374, 98] width 117 height 31
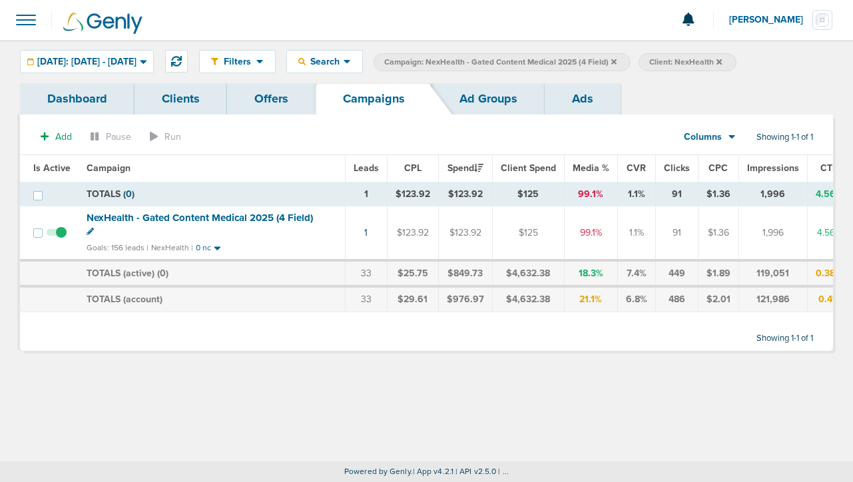
click at [245, 217] on span "NexHealth - Gated Content Medical 2025 (4 Field)" at bounding box center [200, 218] width 227 height 12
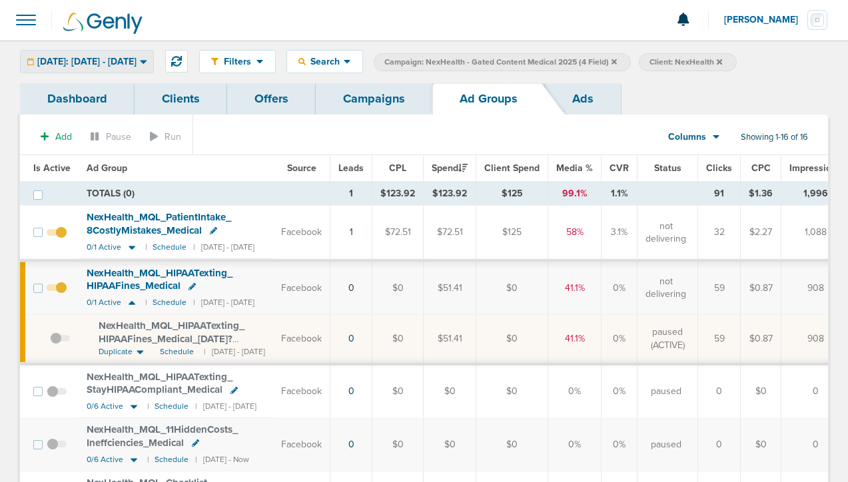
click at [137, 60] on span "[DATE]: [DATE] - [DATE]" at bounding box center [86, 61] width 99 height 9
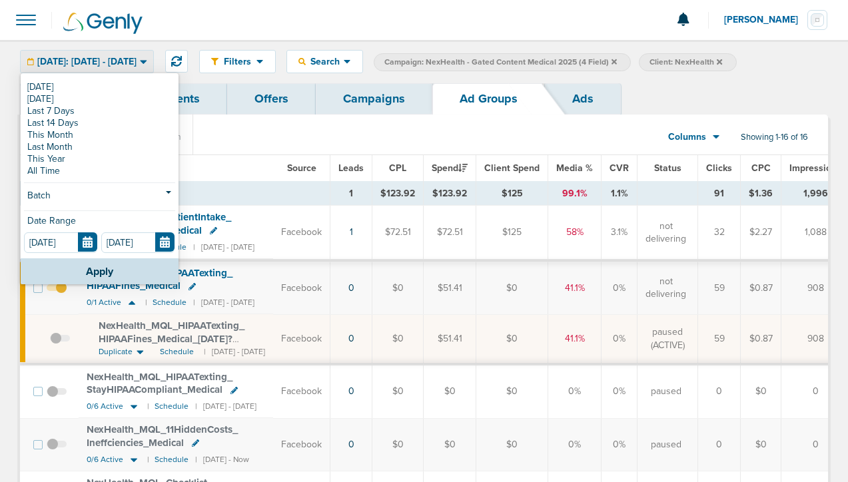
click at [251, 169] on th "Ad Group" at bounding box center [176, 168] width 195 height 27
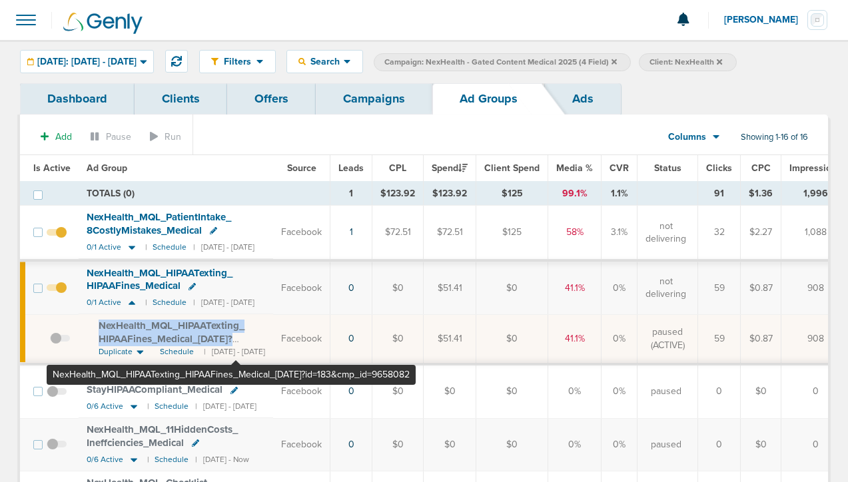
drag, startPoint x: 101, startPoint y: 321, endPoint x: 236, endPoint y: 340, distance: 136.5
click at [236, 340] on span "NexHealth_ MQL_ HIPAATexting_ HIPAAFines_ Medical_ [DATE]?id=183&cmp_ id=9658082" at bounding box center [172, 339] width 146 height 38
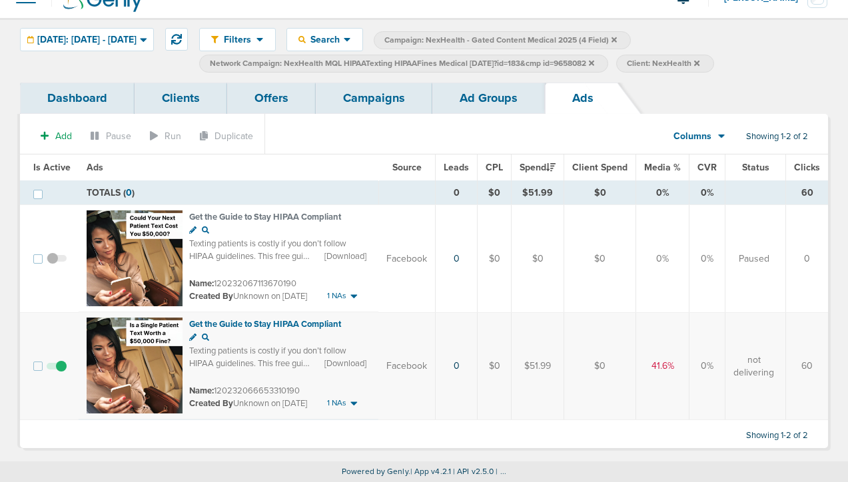
scroll to position [27, 0]
click at [389, 86] on link "Campaigns" at bounding box center [374, 98] width 117 height 31
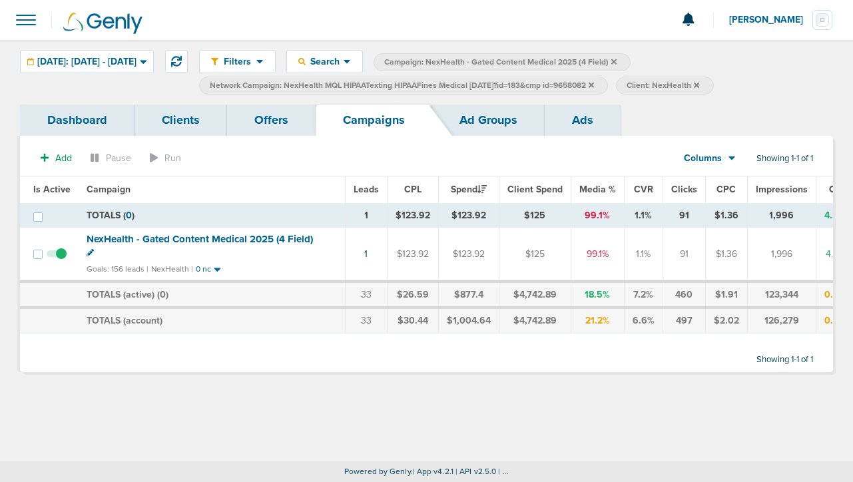
click at [594, 87] on icon at bounding box center [591, 85] width 5 height 8
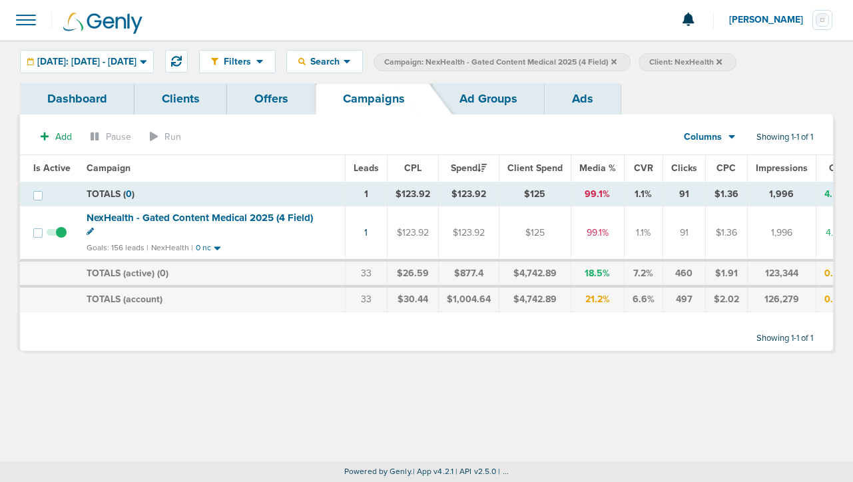
click at [617, 61] on icon at bounding box center [614, 61] width 5 height 5
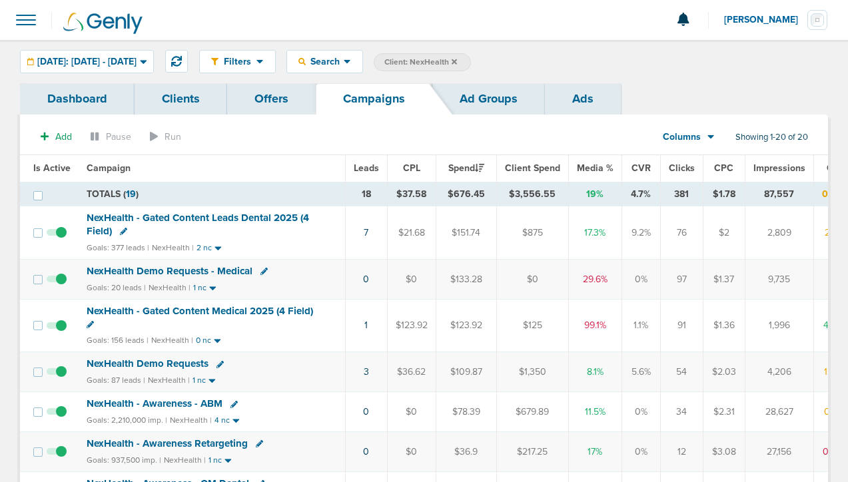
click at [159, 303] on td "NexHealth - Gated Content Medical 2025 (4 Field) Goals: 156 leads | NexHealth |…" at bounding box center [212, 325] width 266 height 53
click at [161, 313] on span "NexHealth - Gated Content Medical 2025 (4 Field)" at bounding box center [200, 311] width 227 height 12
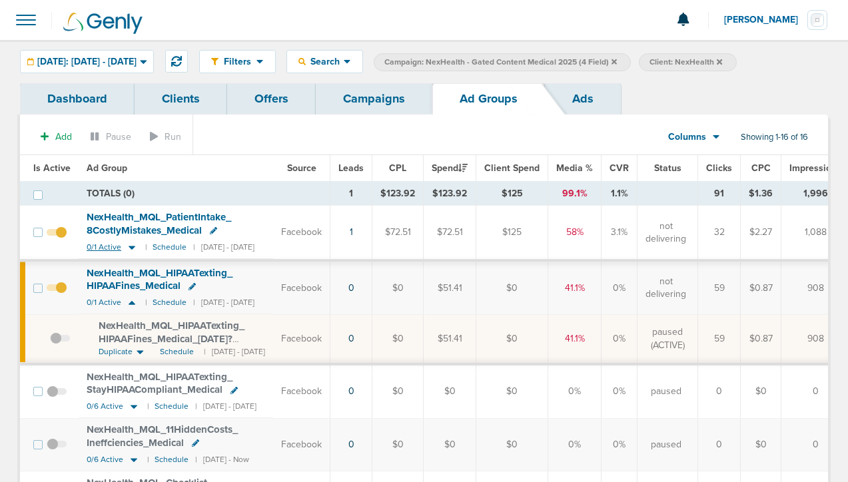
click at [129, 247] on icon at bounding box center [132, 248] width 7 height 4
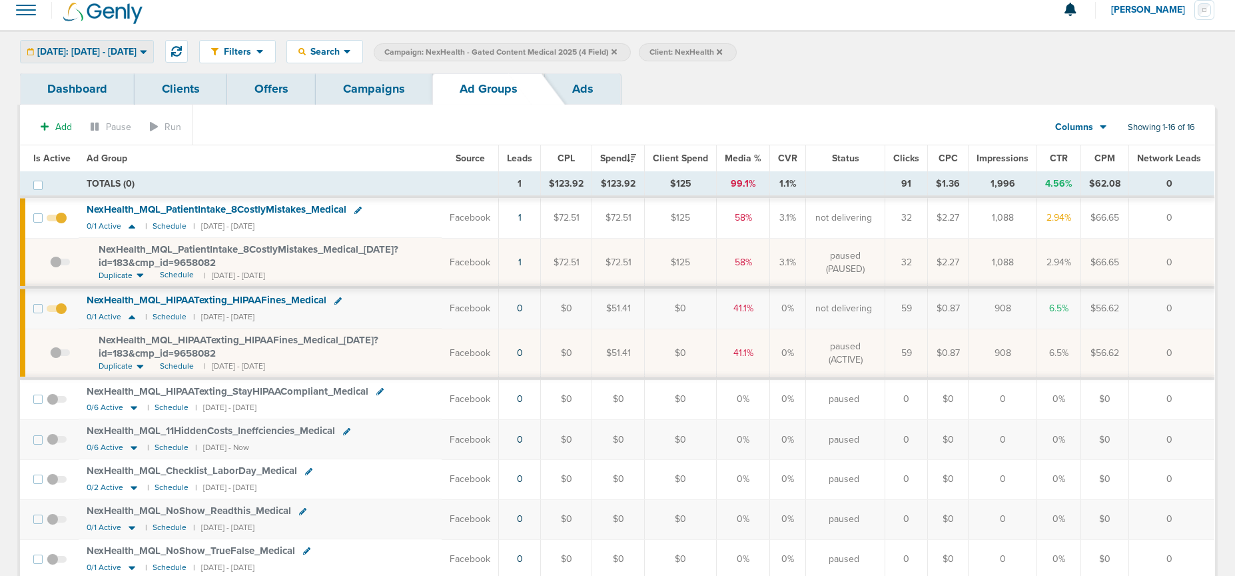
click at [102, 51] on span "[DATE]: [DATE] - [DATE]" at bounding box center [86, 51] width 99 height 9
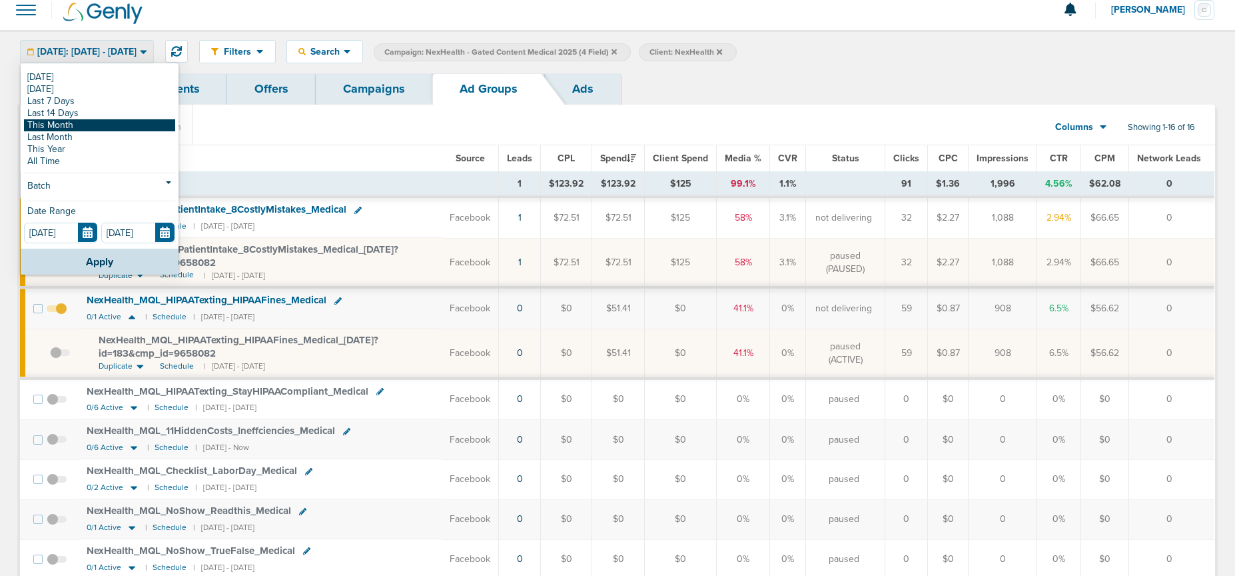
click at [80, 123] on link "This Month" at bounding box center [99, 125] width 151 height 12
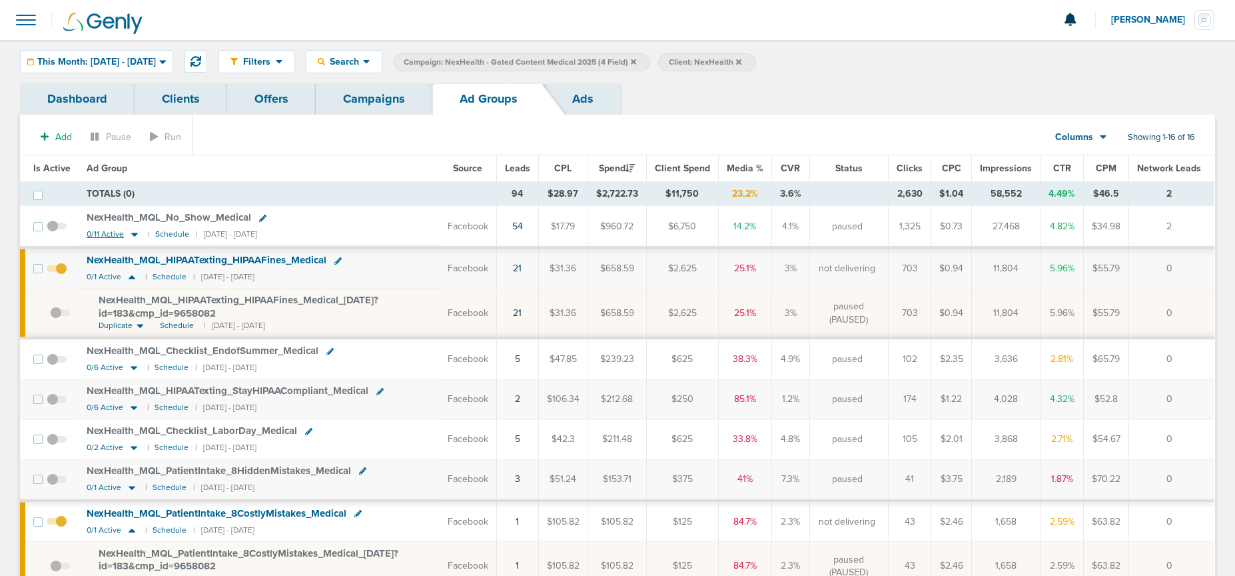
click at [137, 234] on icon at bounding box center [134, 234] width 13 height 11
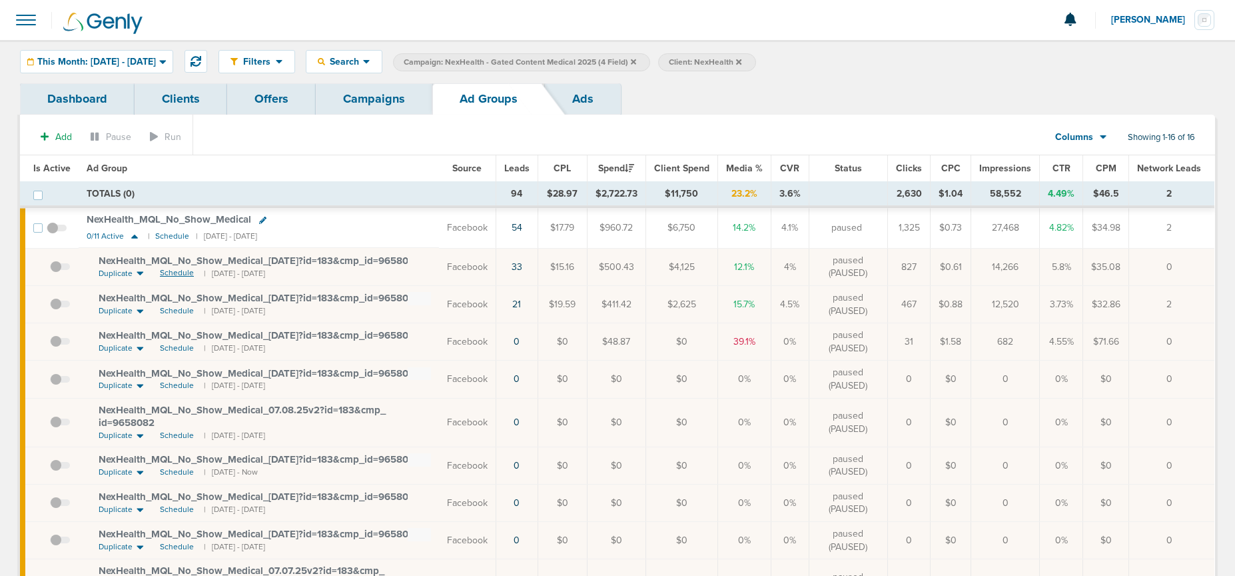
click at [173, 274] on span "Schedule" at bounding box center [177, 272] width 34 height 11
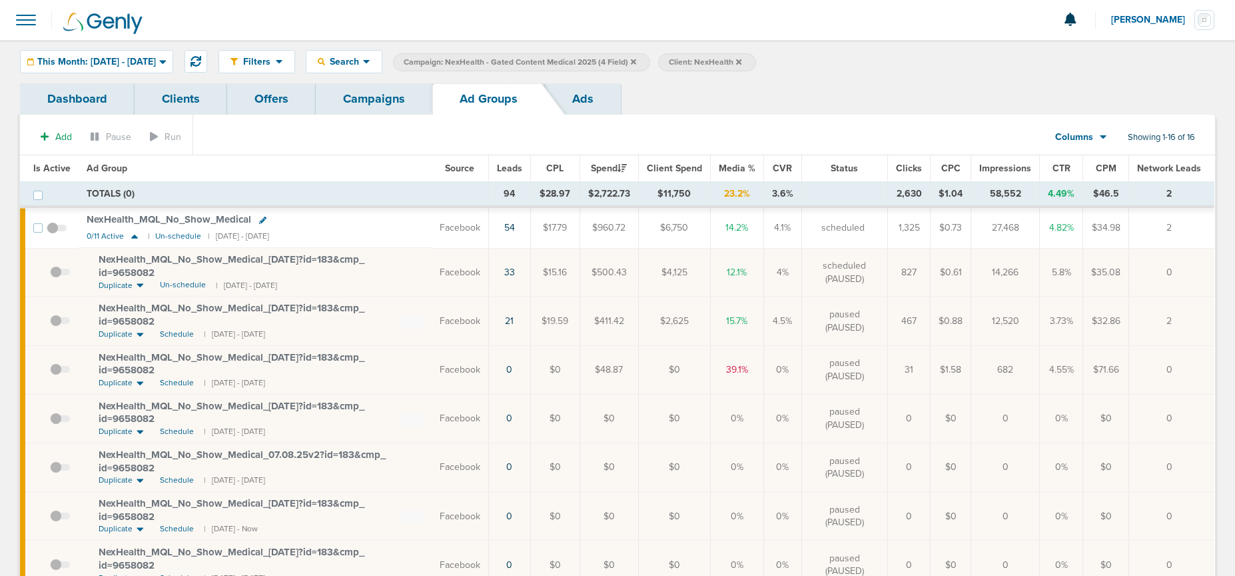
click at [57, 235] on span at bounding box center [57, 235] width 20 height 0
click at [57, 231] on input "checkbox" at bounding box center [57, 231] width 0 height 0
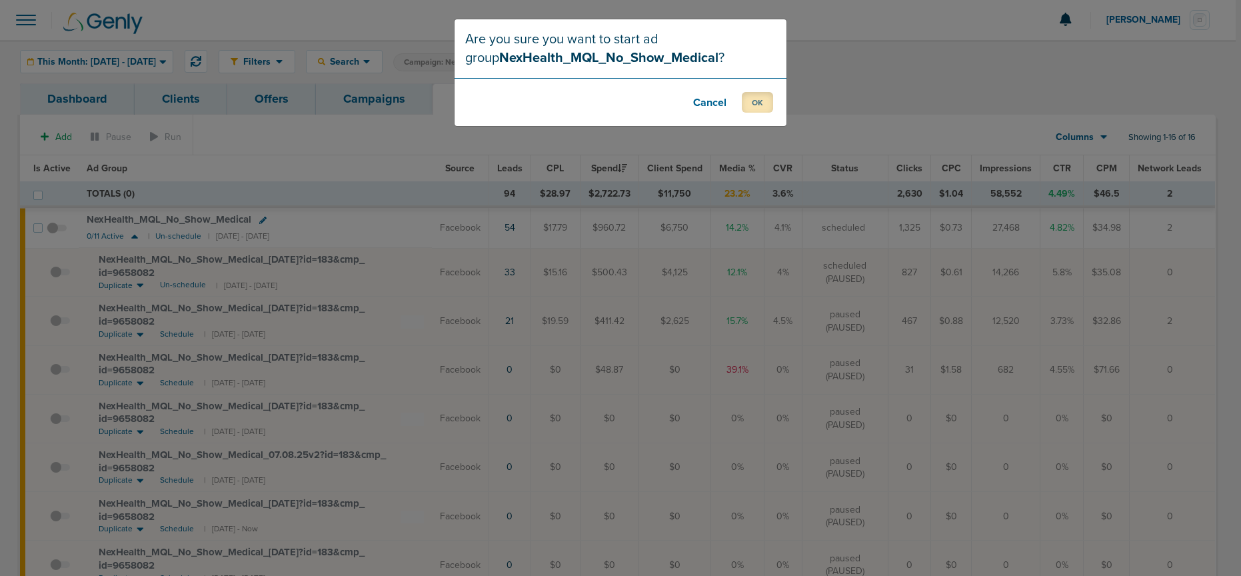
click at [756, 107] on button "OK" at bounding box center [757, 102] width 31 height 21
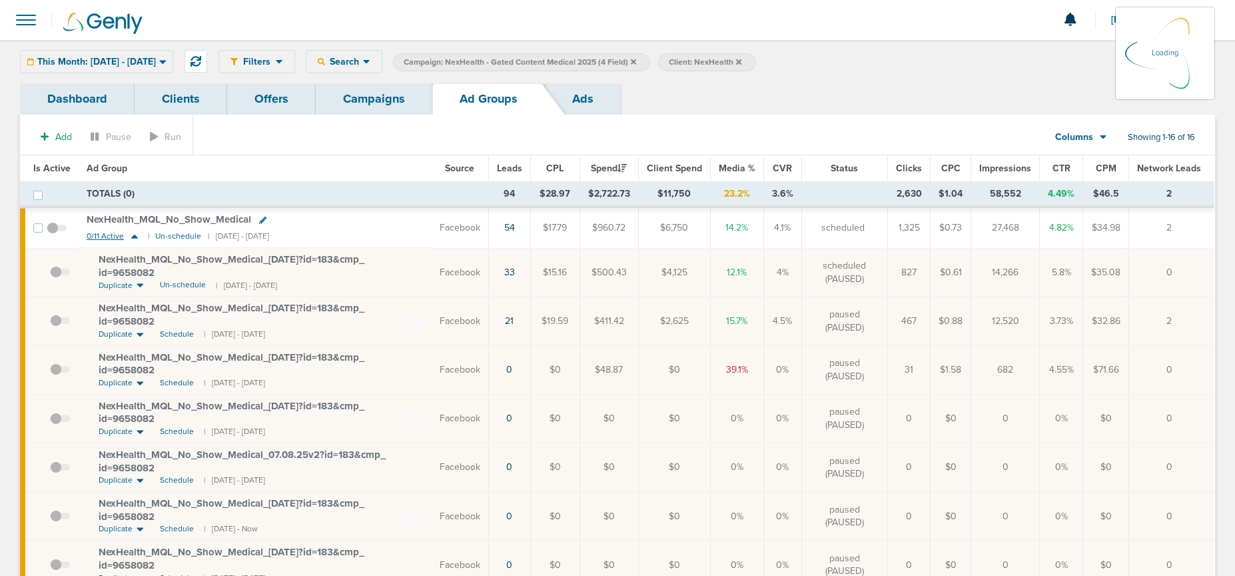
click at [137, 237] on icon at bounding box center [134, 236] width 13 height 11
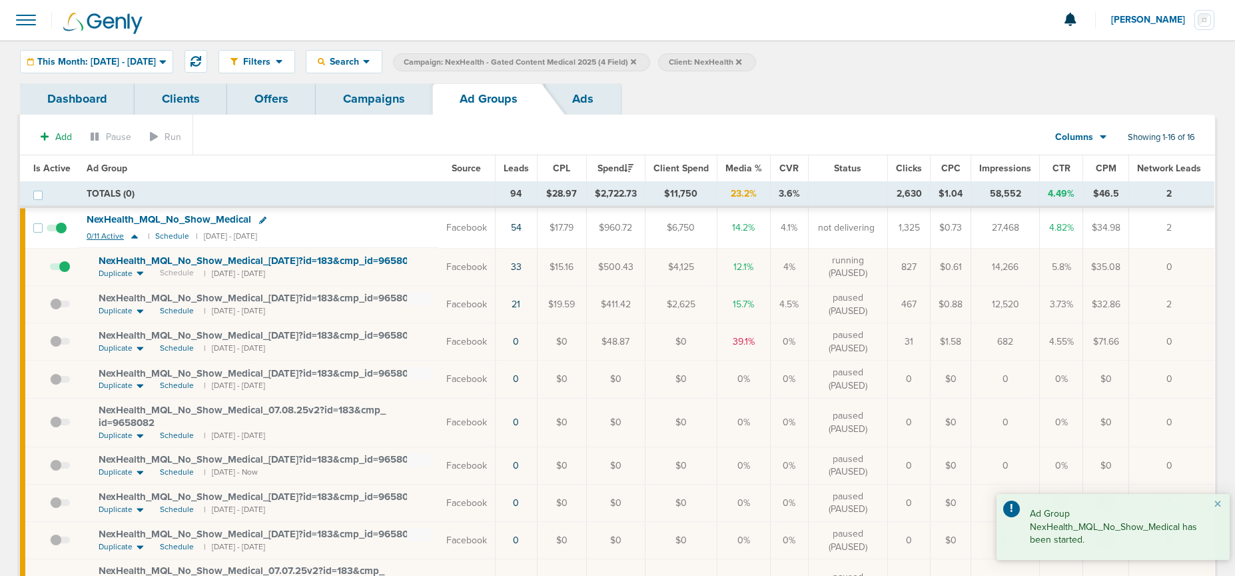
click at [134, 237] on icon at bounding box center [134, 237] width 7 height 4
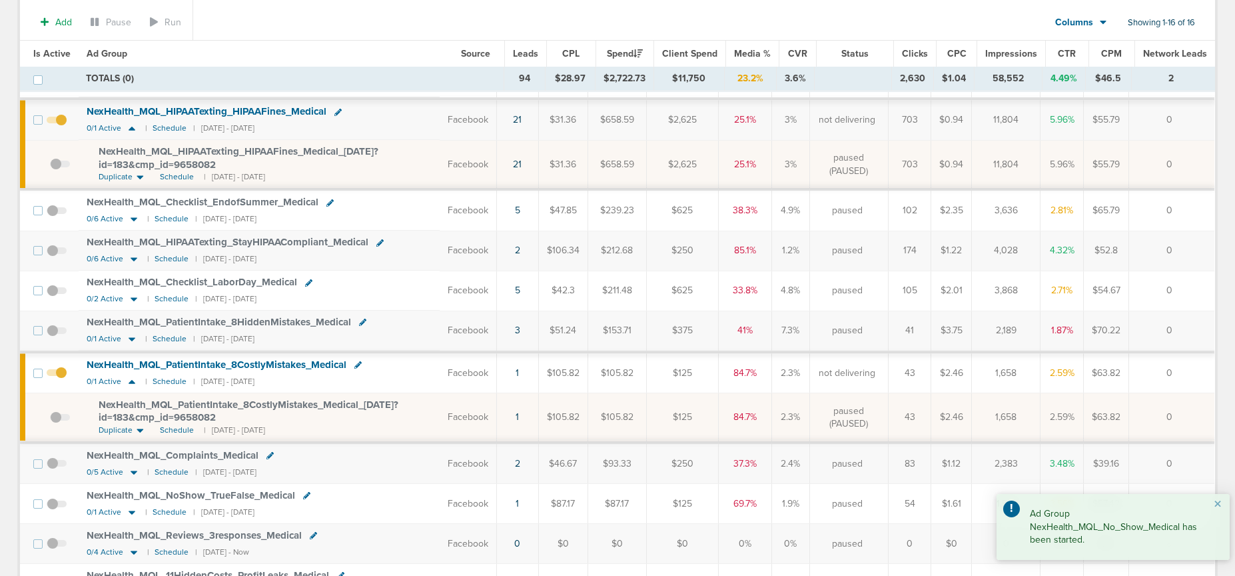
scroll to position [160, 0]
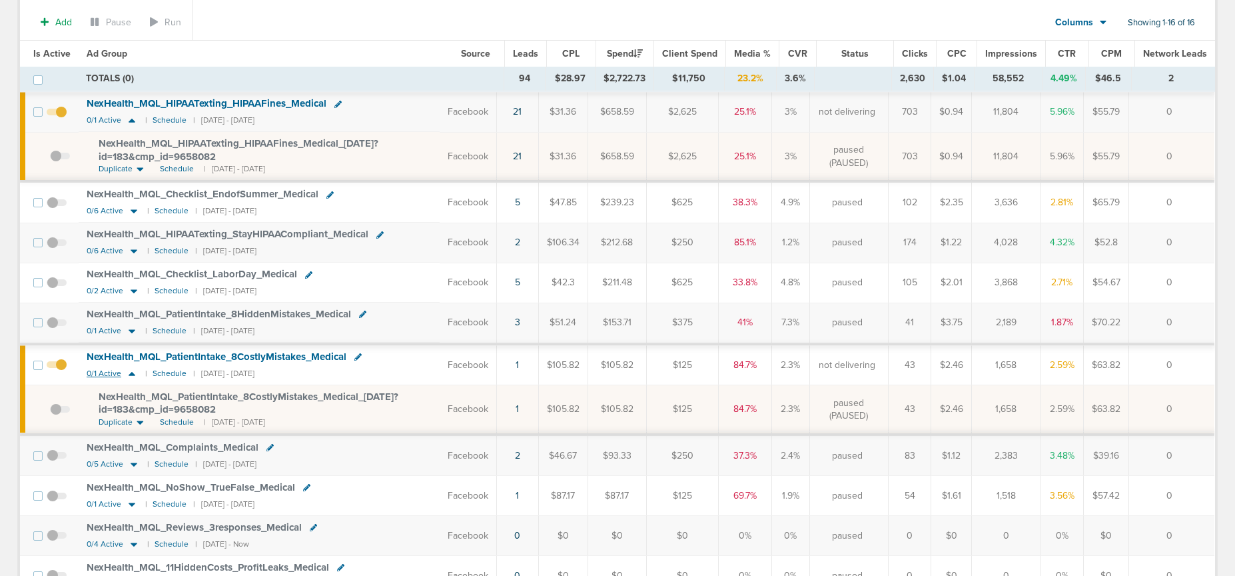
click at [131, 374] on icon at bounding box center [132, 374] width 7 height 4
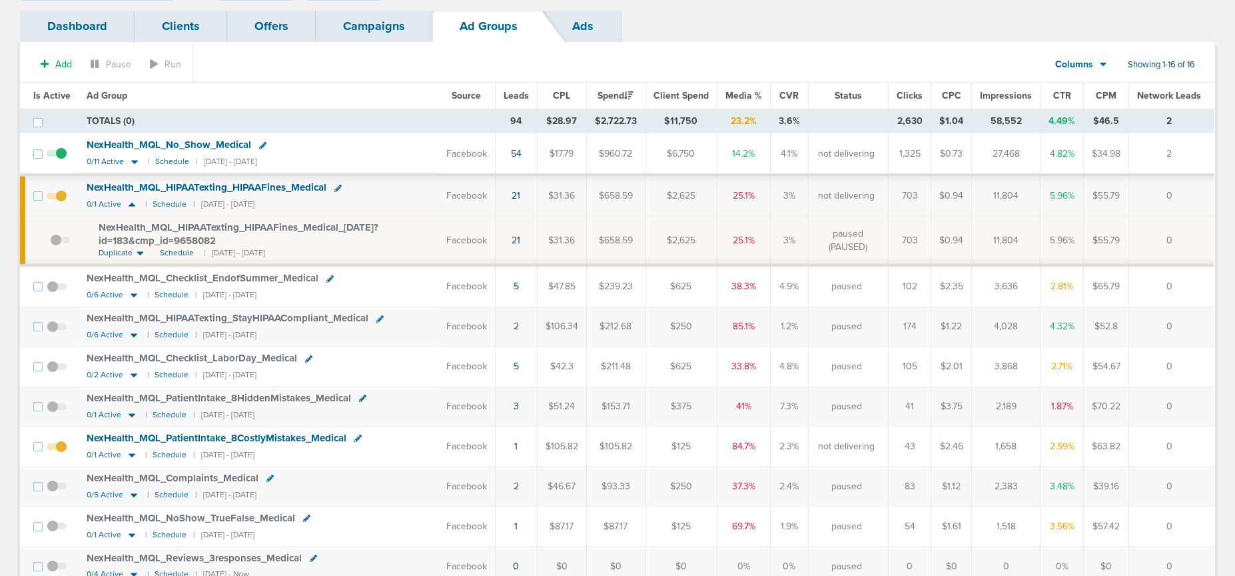
scroll to position [0, 0]
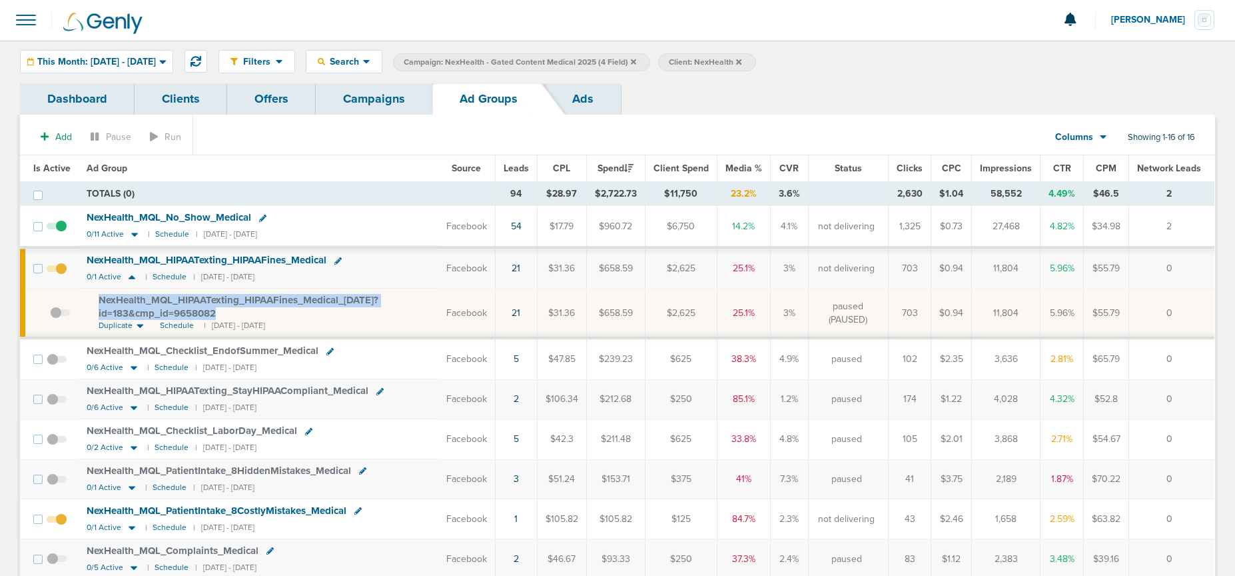
drag, startPoint x: 92, startPoint y: 295, endPoint x: 215, endPoint y: 308, distance: 123.3
click at [215, 308] on td "NexHealth_ MQL_ HIPAATexting_ HIPAAFines_ Medical_ [DATE]?id=183&cmp_ id=965808…" at bounding box center [259, 312] width 360 height 49
copy span "NexHealth_ MQL_ HIPAATexting_ HIPAAFines_ Medical_ [DATE]?id=183&cmp_ id=9658082"
click at [103, 62] on span "This Month: [DATE] - [DATE]" at bounding box center [96, 61] width 119 height 9
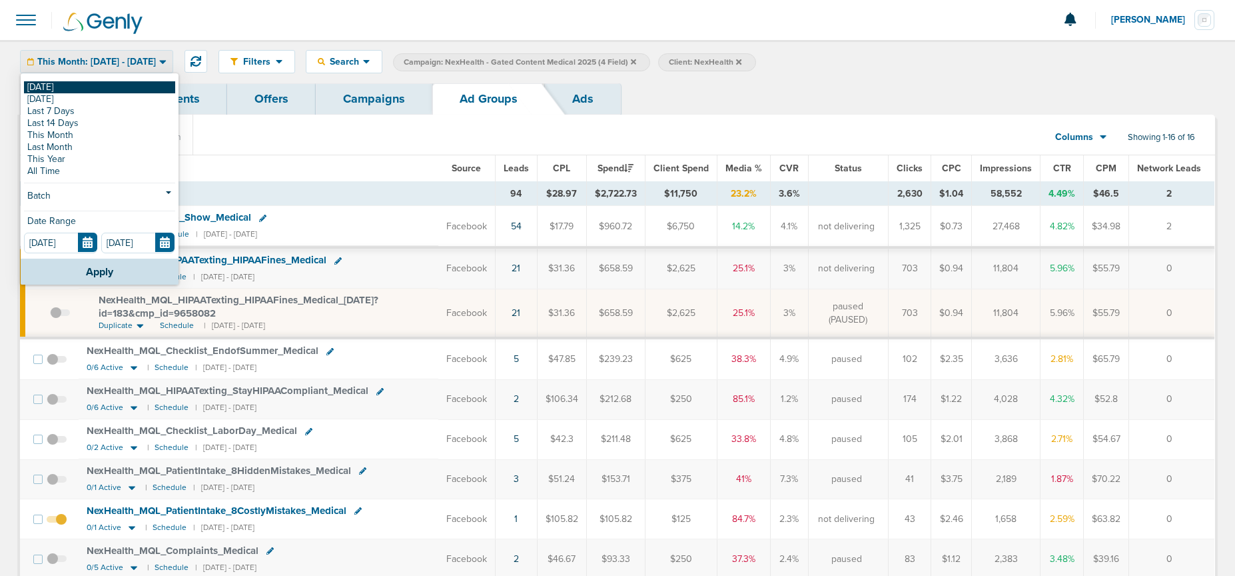
click at [103, 90] on link "[DATE]" at bounding box center [99, 87] width 151 height 12
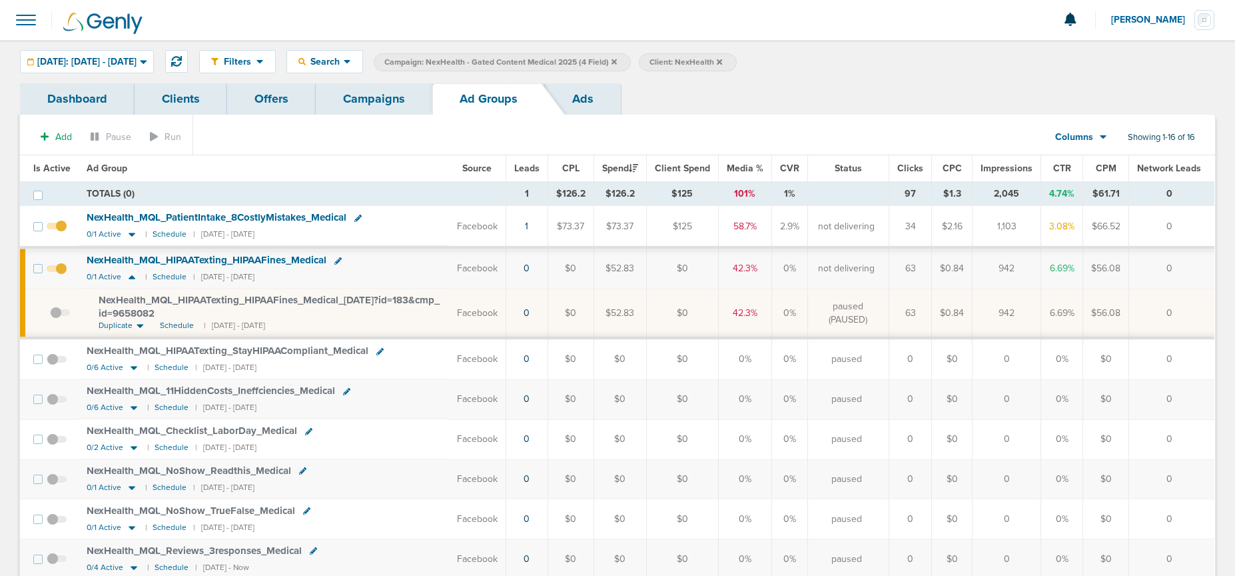
click at [368, 104] on link "Campaigns" at bounding box center [374, 98] width 117 height 31
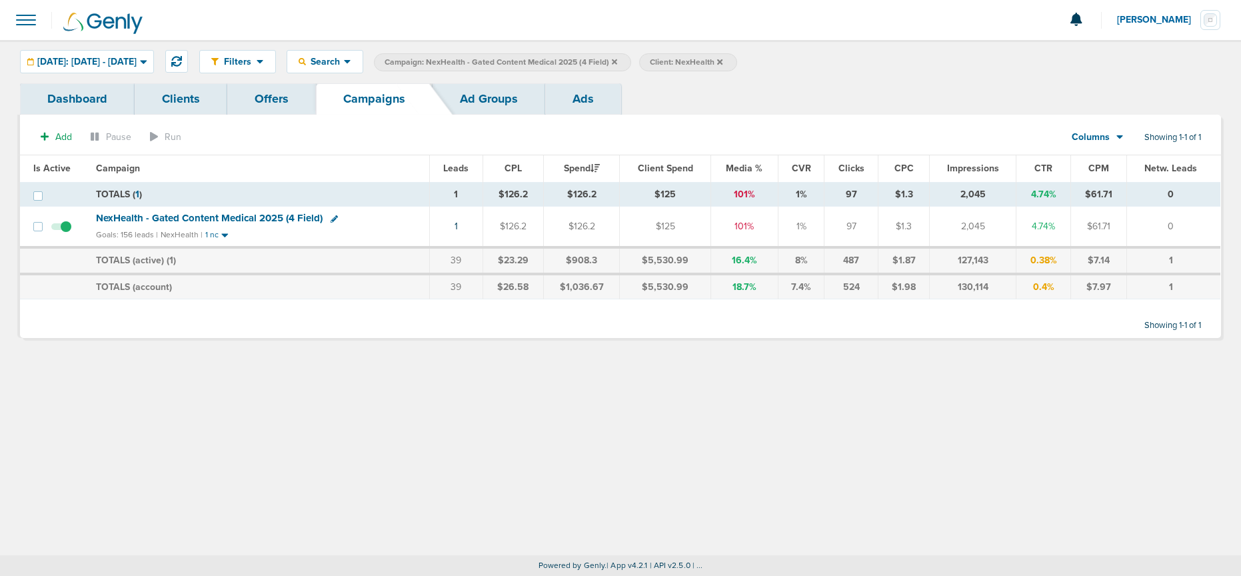
click at [617, 61] on icon at bounding box center [614, 61] width 5 height 5
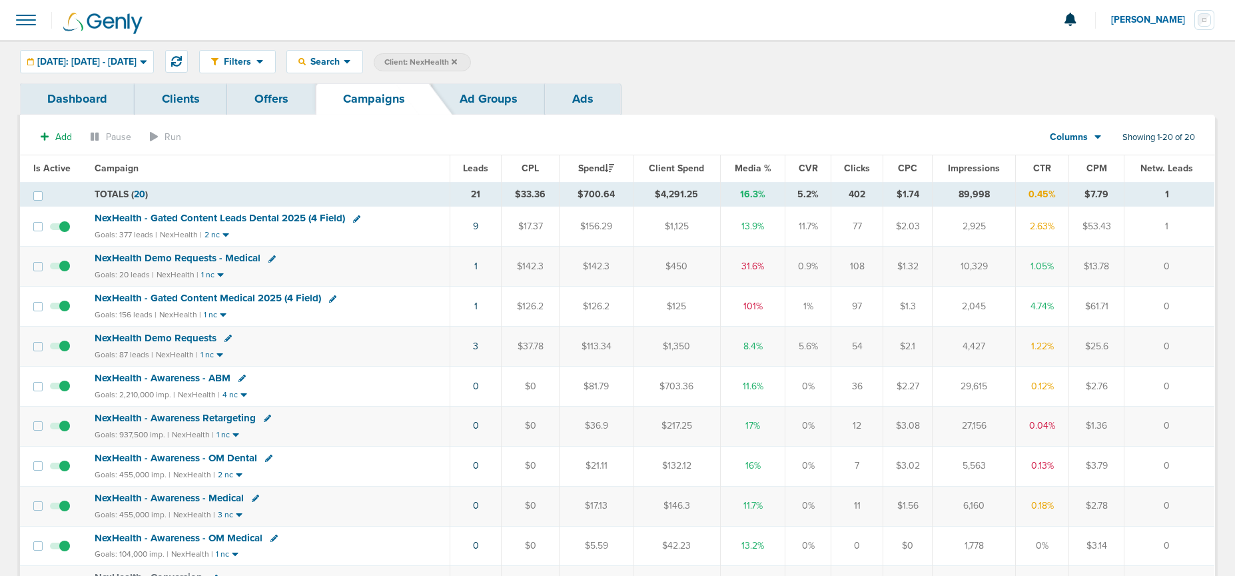
click at [242, 298] on span "NexHealth - Gated Content Medical 2025 (4 Field)" at bounding box center [208, 298] width 227 height 12
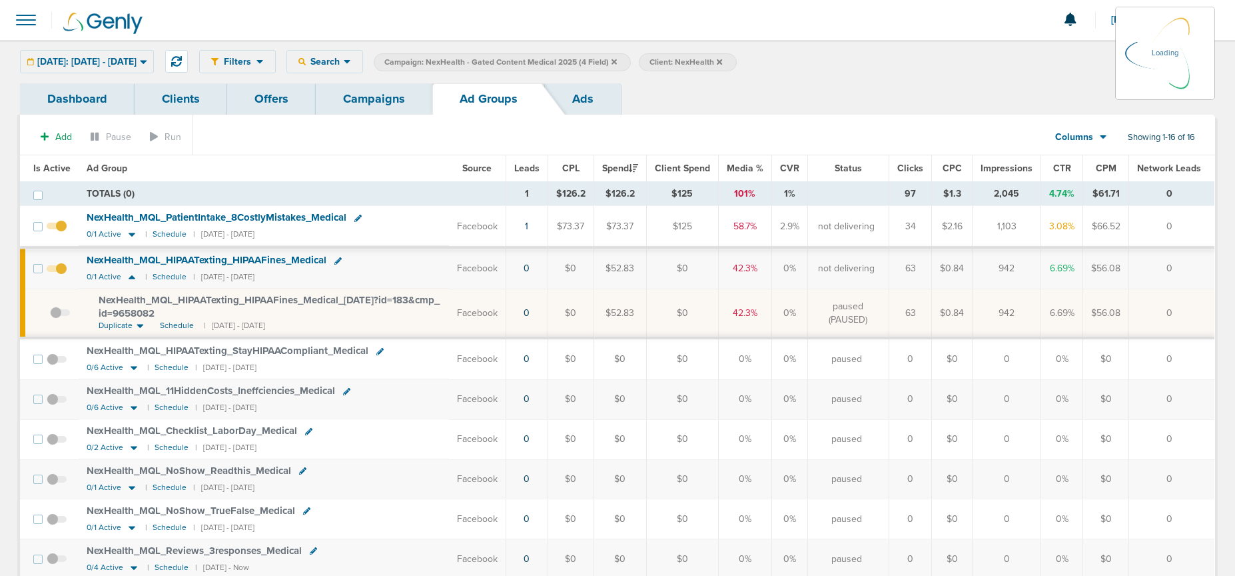
click at [43, 171] on span "Is Active" at bounding box center [51, 168] width 37 height 11
click at [139, 327] on div "Duplicate" at bounding box center [130, 325] width 51 height 11
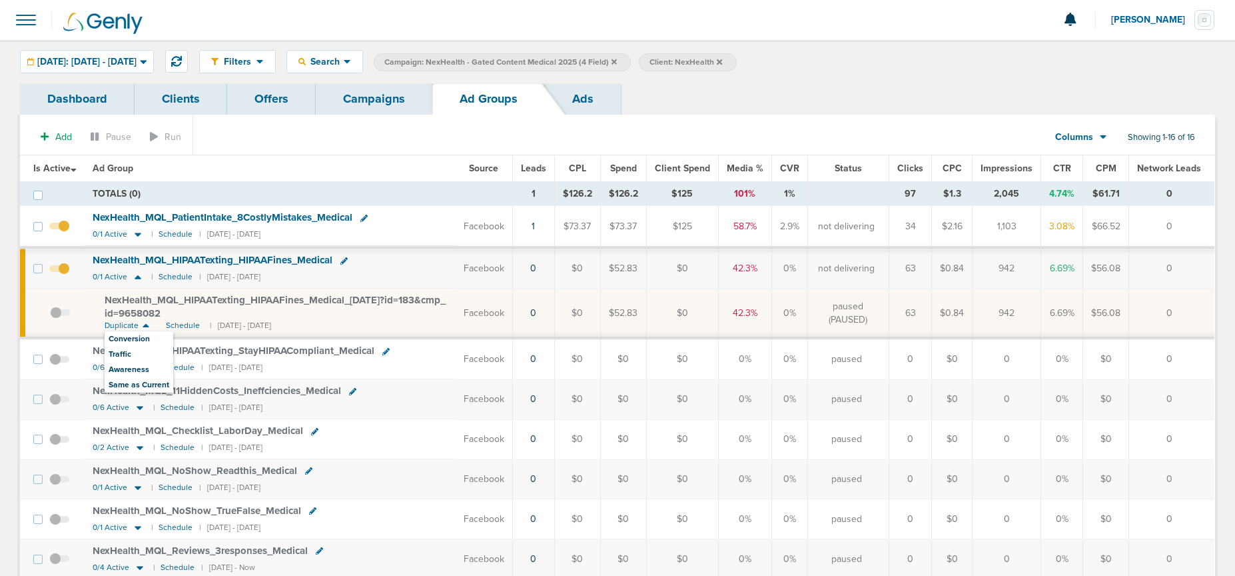
click at [147, 326] on icon at bounding box center [146, 326] width 7 height 4
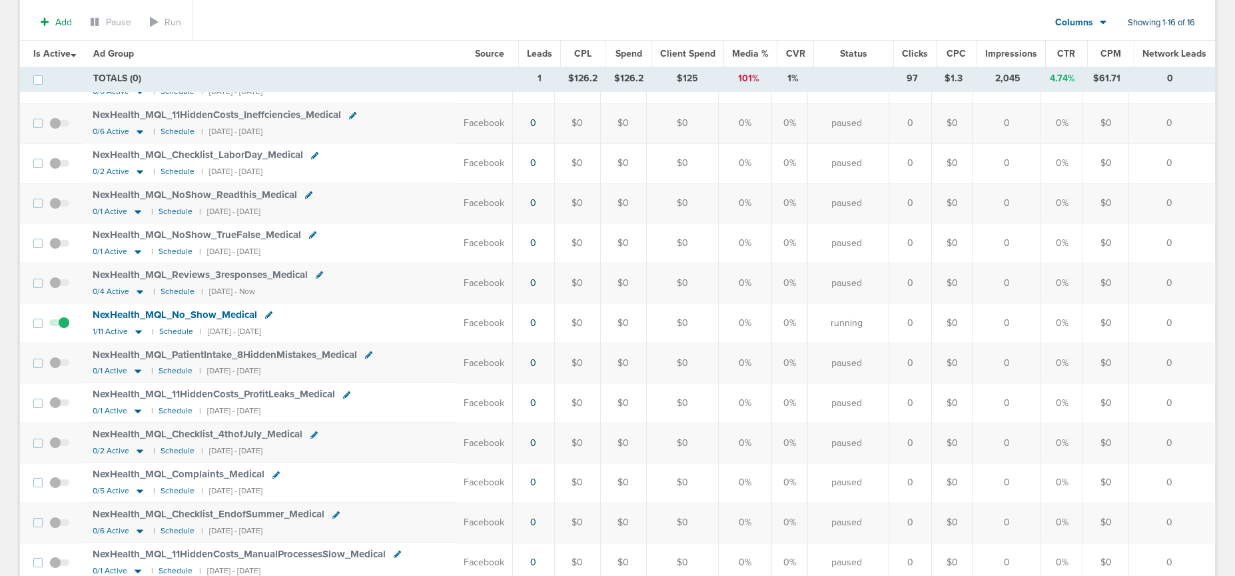
scroll to position [280, 0]
click at [139, 331] on icon at bounding box center [138, 331] width 7 height 4
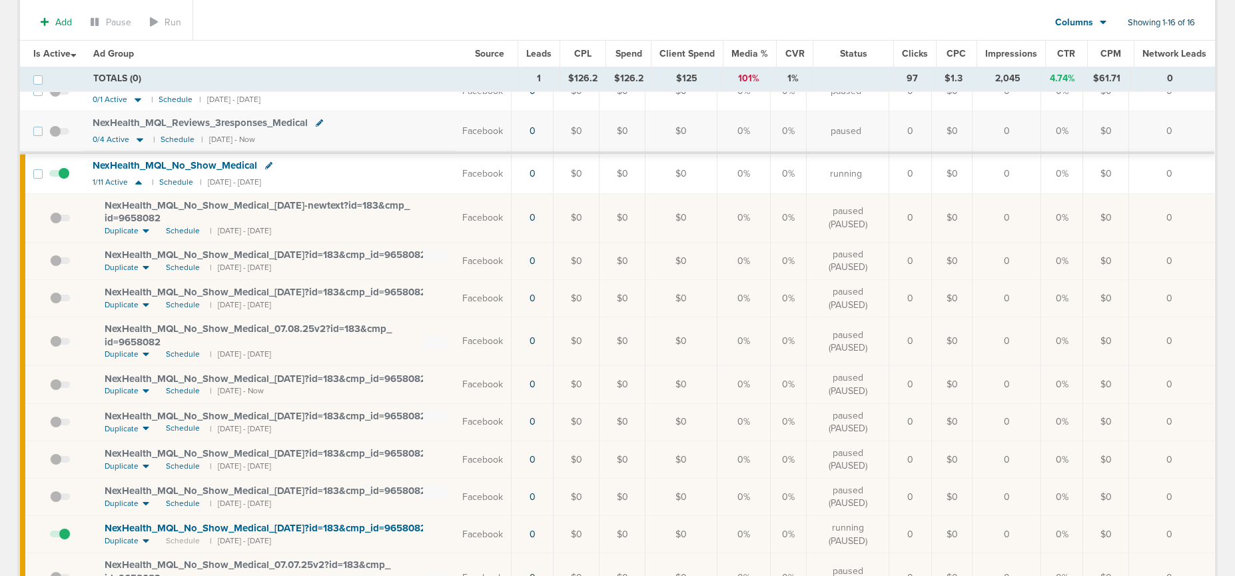
scroll to position [614, 0]
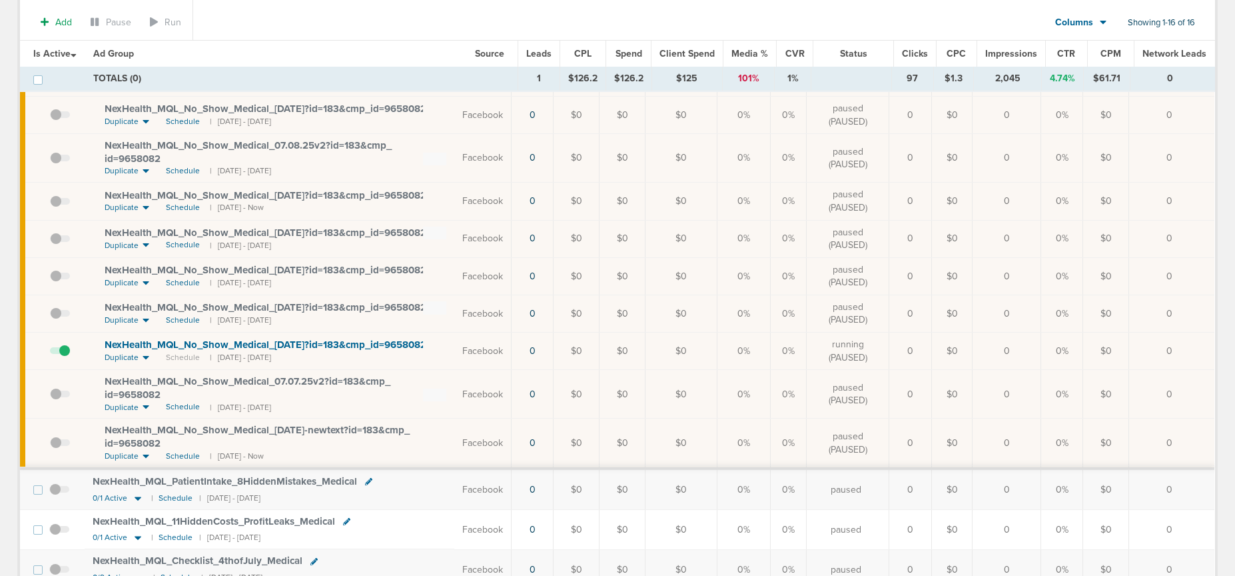
click at [61, 357] on span at bounding box center [60, 357] width 20 height 0
click at [50, 354] on input "checkbox" at bounding box center [50, 354] width 0 height 0
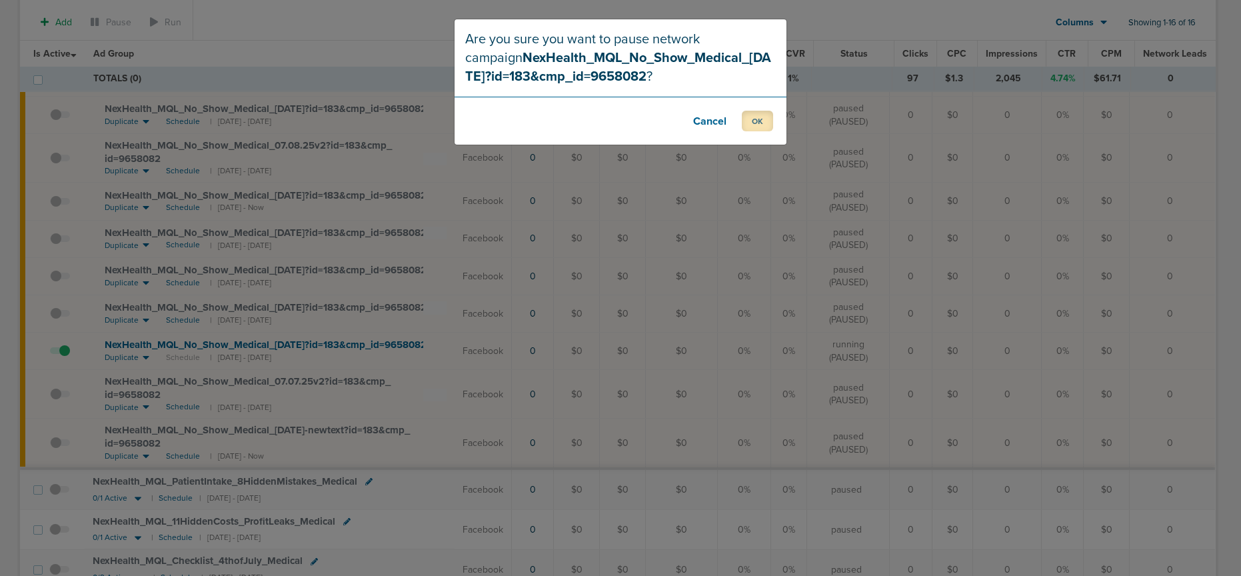
click at [755, 126] on button "OK" at bounding box center [757, 121] width 31 height 21
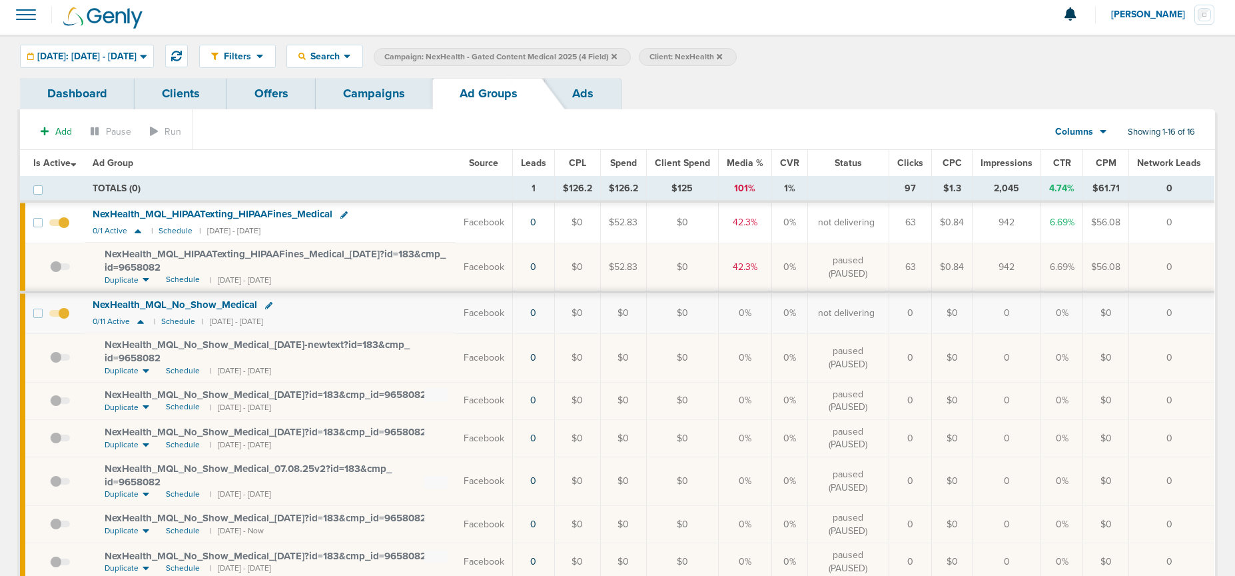
scroll to position [9, 0]
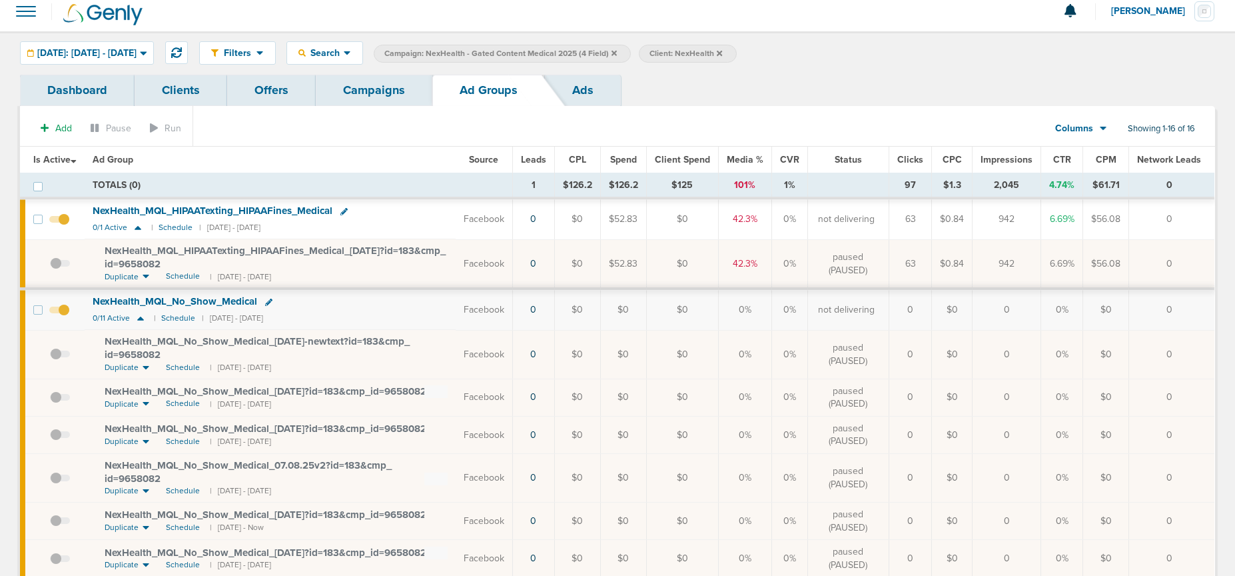
click at [374, 87] on link "Campaigns" at bounding box center [374, 90] width 117 height 31
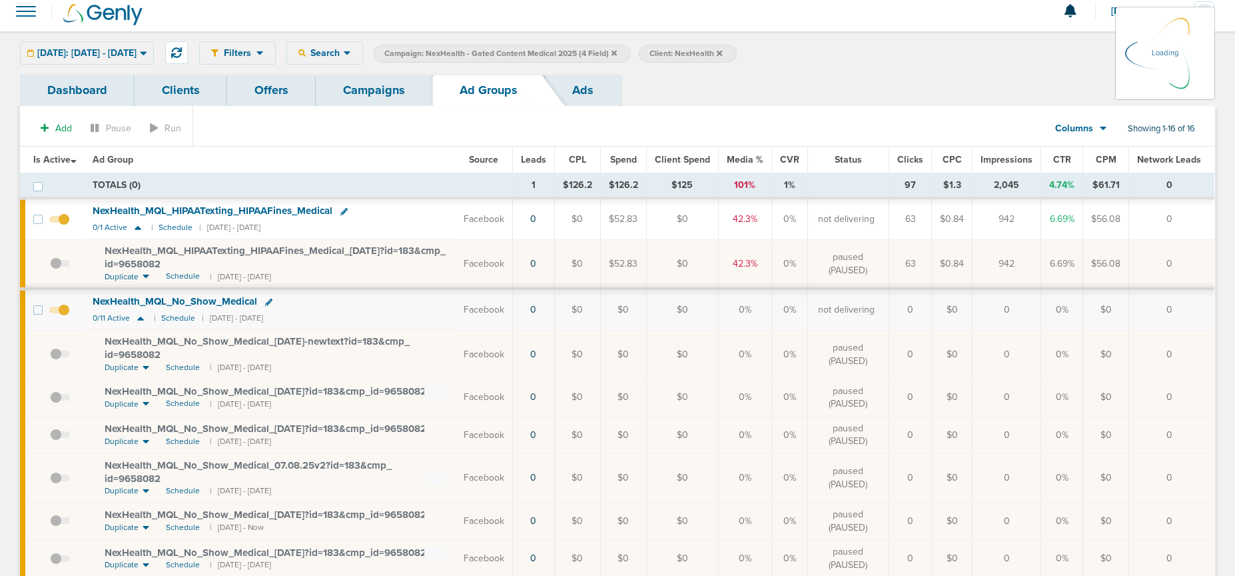
click at [368, 87] on link "Campaigns" at bounding box center [374, 90] width 117 height 31
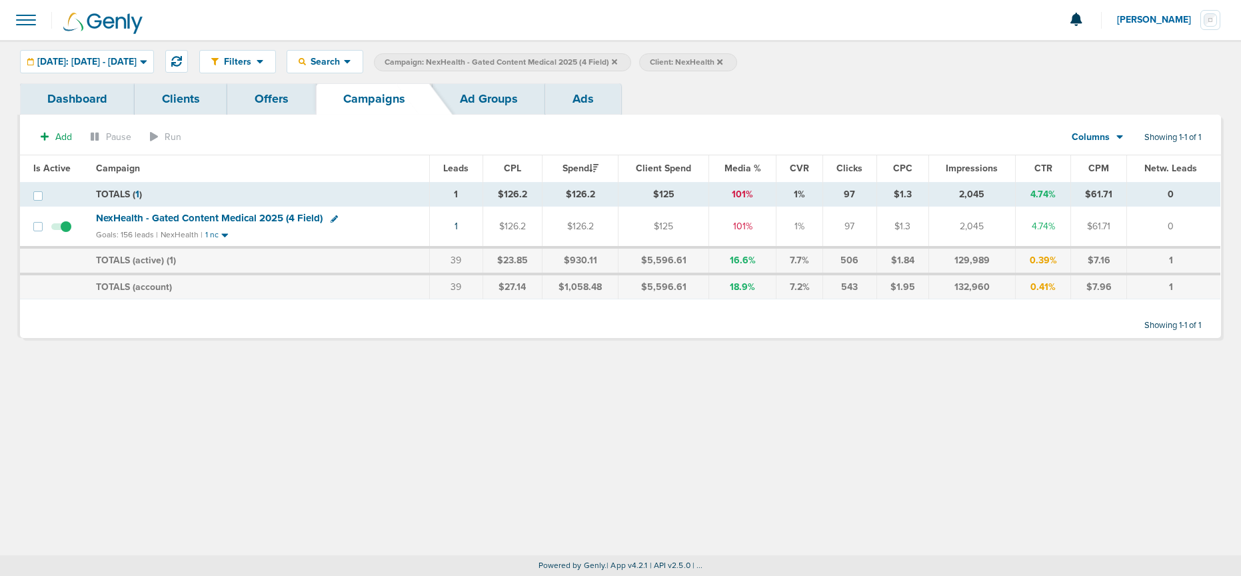
click at [617, 63] on icon at bounding box center [614, 62] width 5 height 8
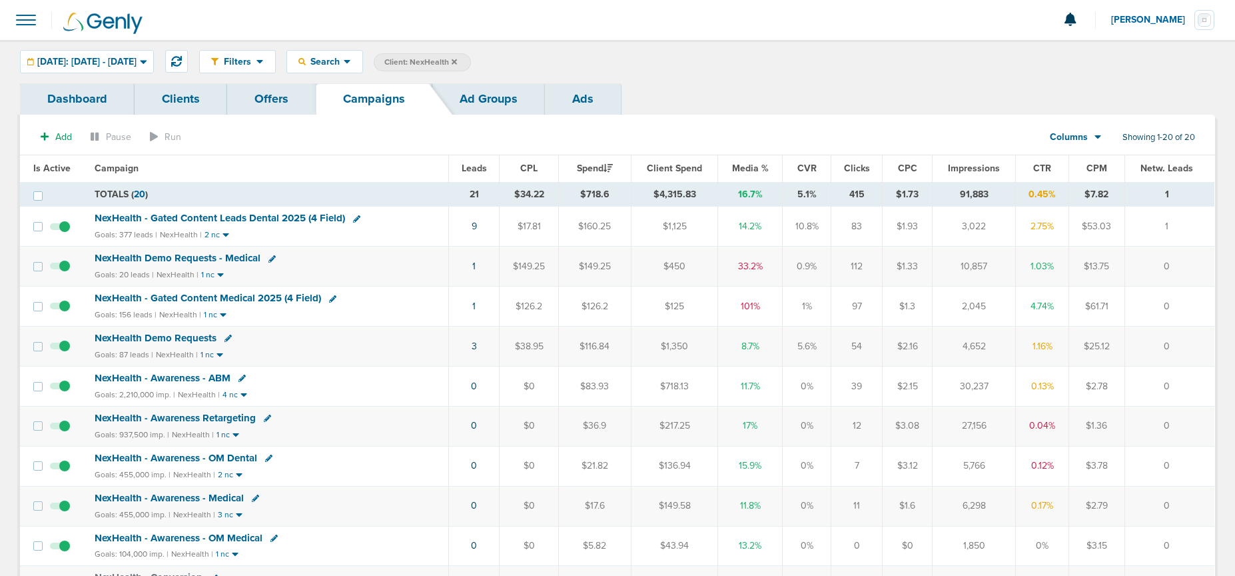
click at [162, 216] on span "NexHealth - Gated Content Leads Dental 2025 (4 Field)" at bounding box center [220, 218] width 251 height 12
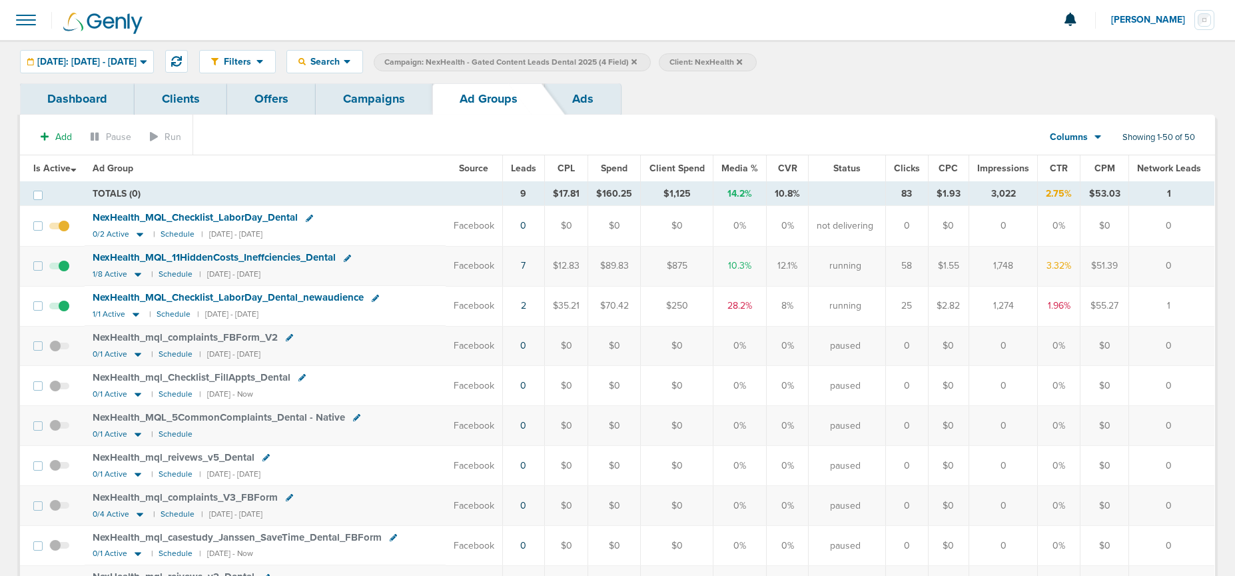
click at [378, 97] on link "Campaigns" at bounding box center [374, 98] width 117 height 31
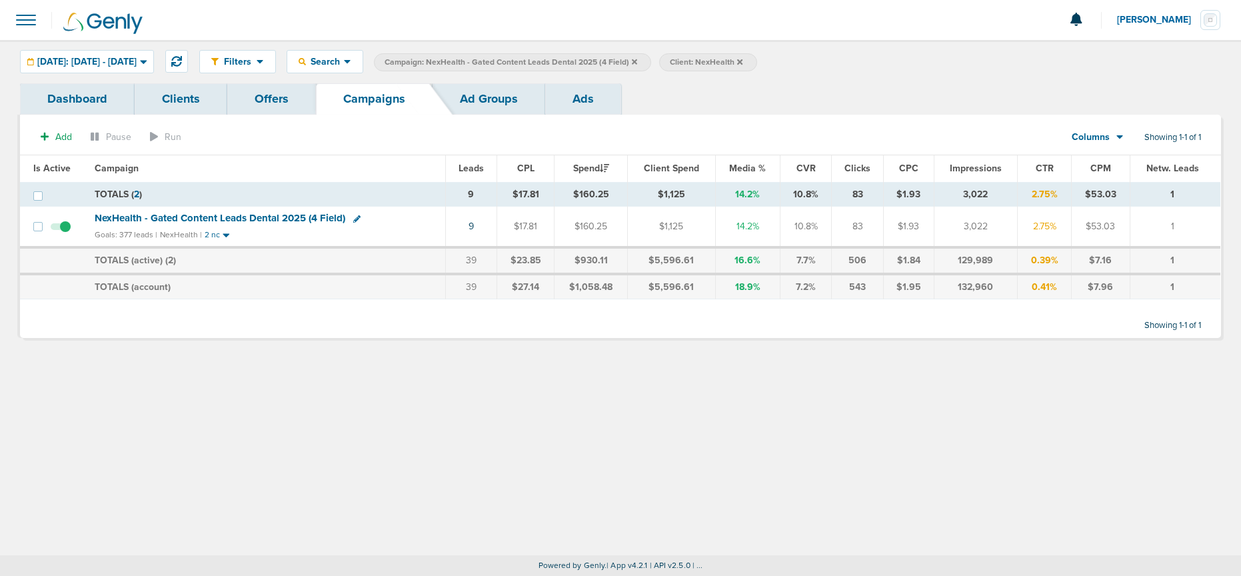
click at [637, 61] on icon at bounding box center [634, 61] width 5 height 5
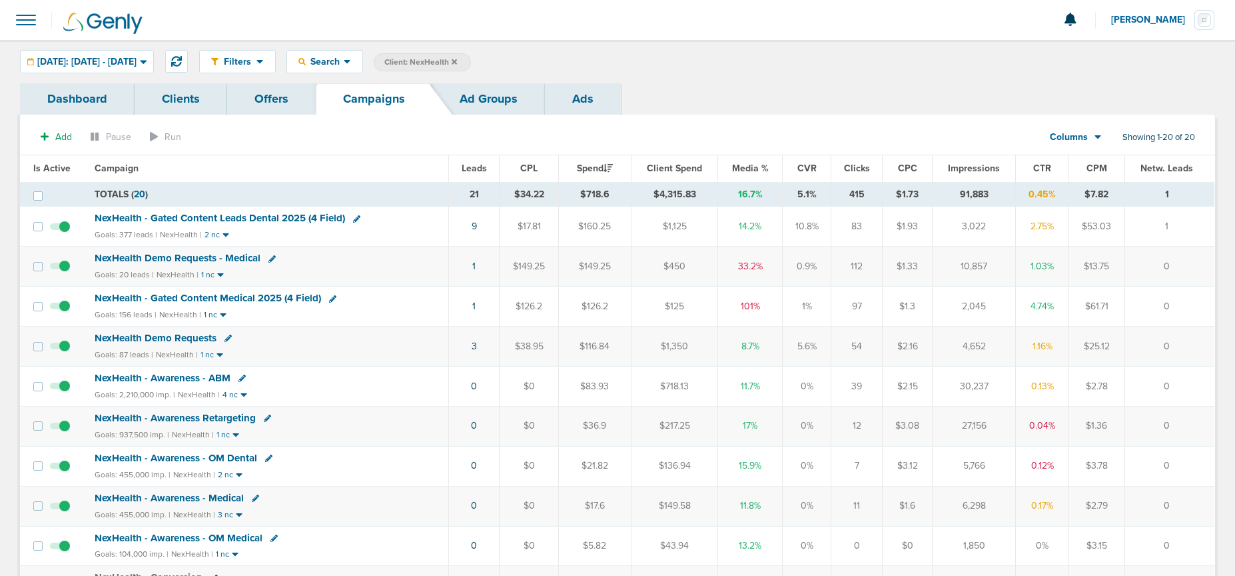
click at [457, 61] on icon at bounding box center [454, 61] width 5 height 5
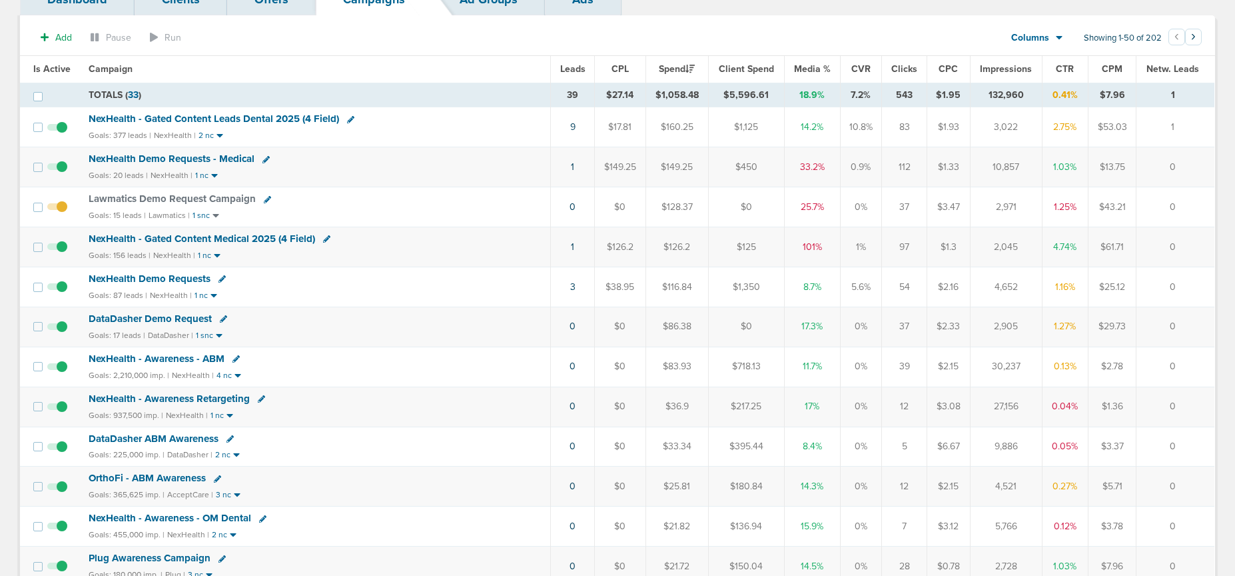
scroll to position [101, 0]
click at [171, 315] on span "DataDasher Demo Request" at bounding box center [150, 317] width 123 height 12
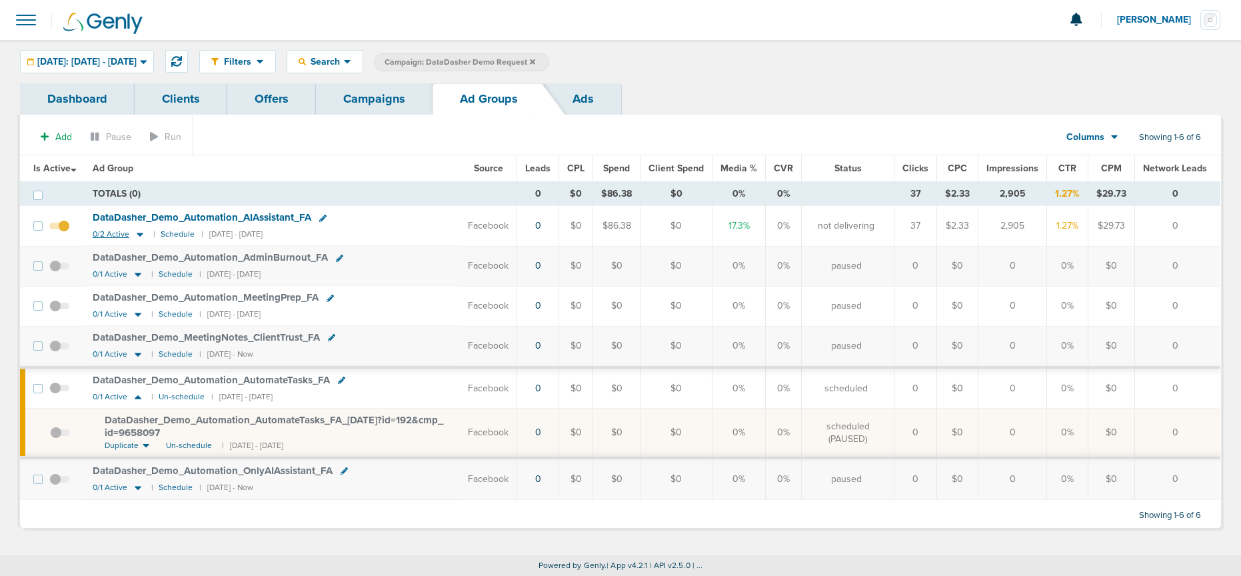
click at [142, 233] on icon at bounding box center [139, 234] width 13 height 11
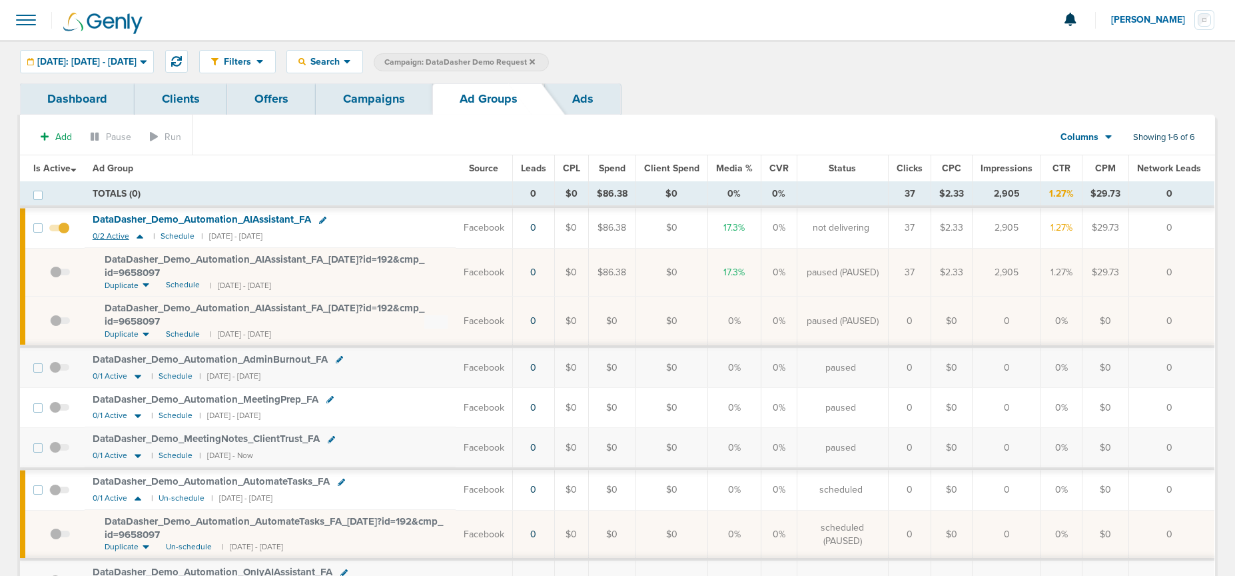
click at [142, 233] on icon at bounding box center [139, 236] width 13 height 11
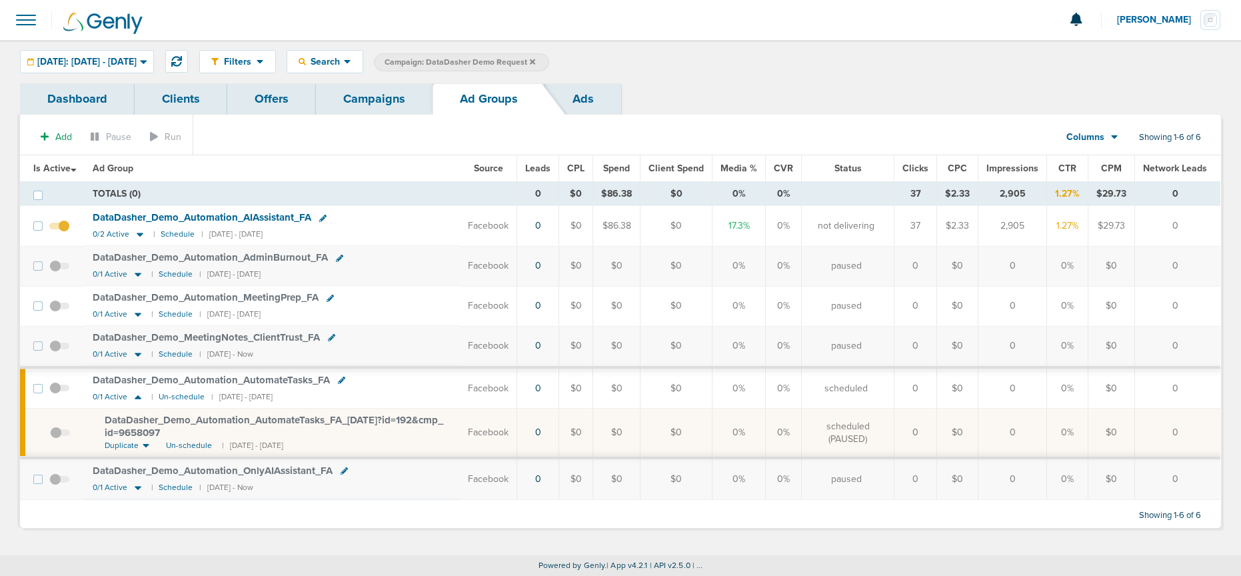
click at [391, 102] on link "Campaigns" at bounding box center [374, 98] width 117 height 31
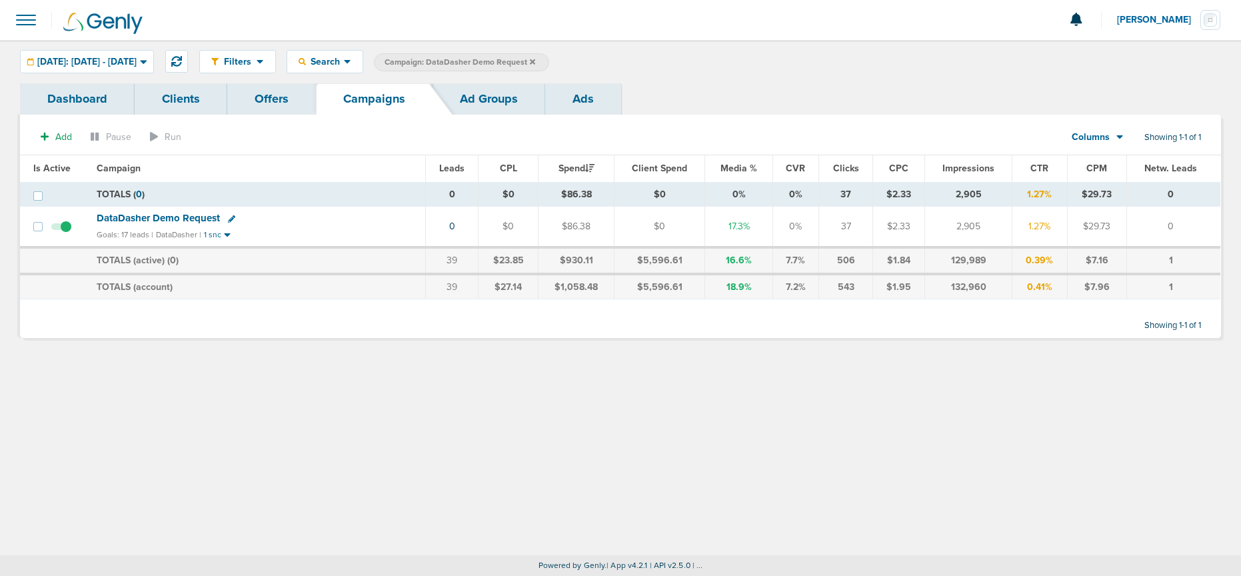
click at [228, 219] on icon at bounding box center [231, 218] width 7 height 7
select select
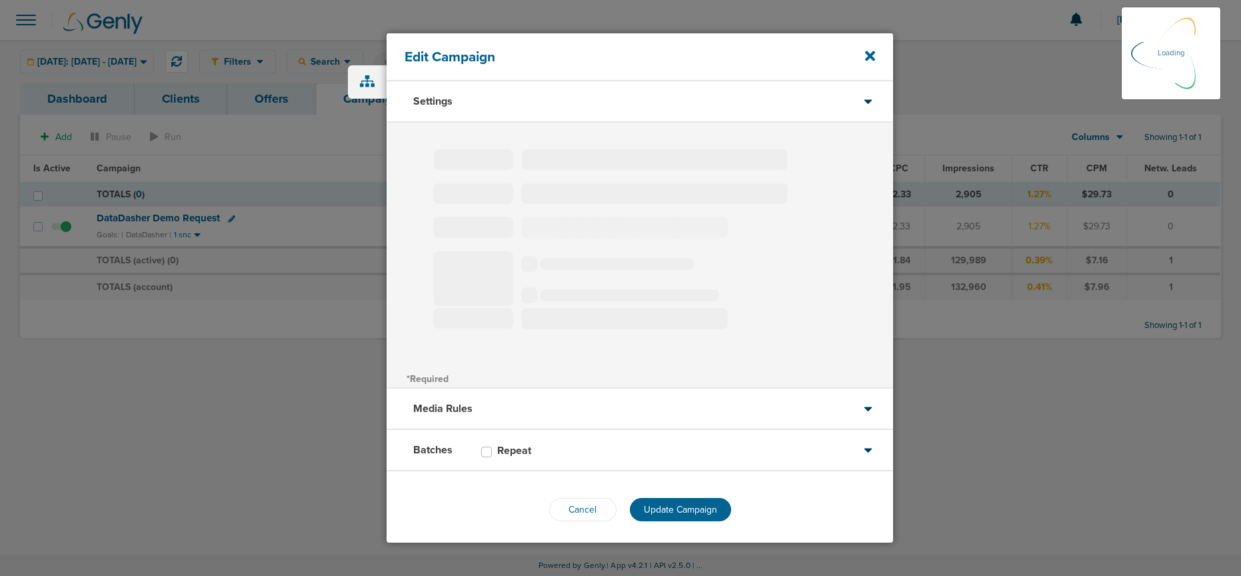
type input "DataDasher Demo Request"
select select "Leads"
radio input "true"
select select "readWrite"
select select "1"
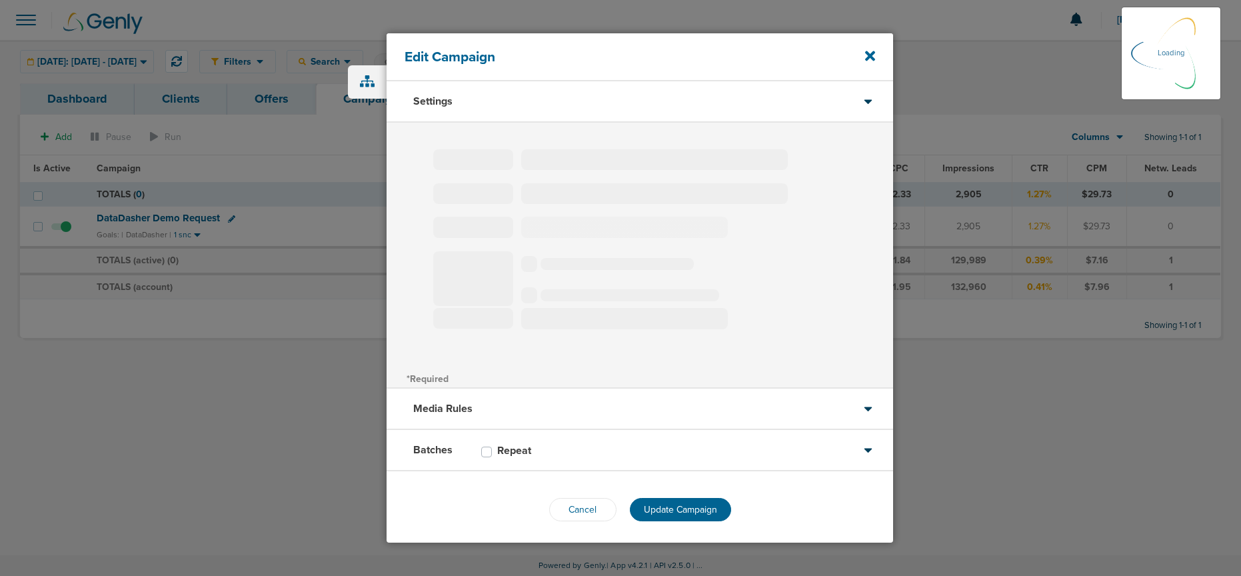
select select "2"
select select "3"
select select "4"
select select "6"
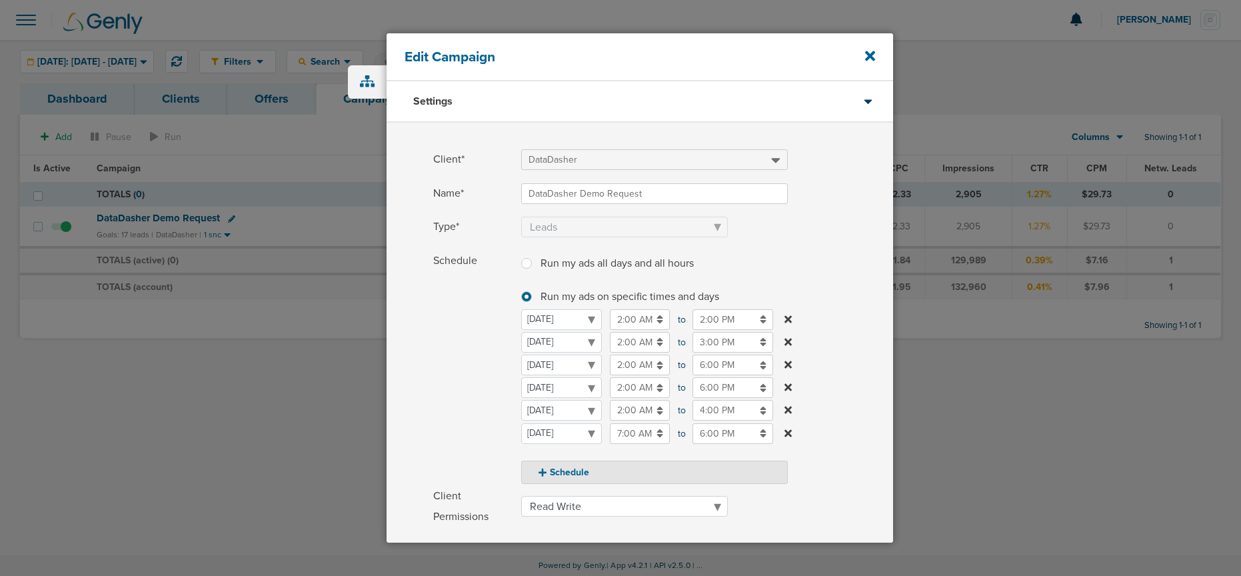
click at [710, 411] on input "4:00 PM" at bounding box center [732, 410] width 81 height 21
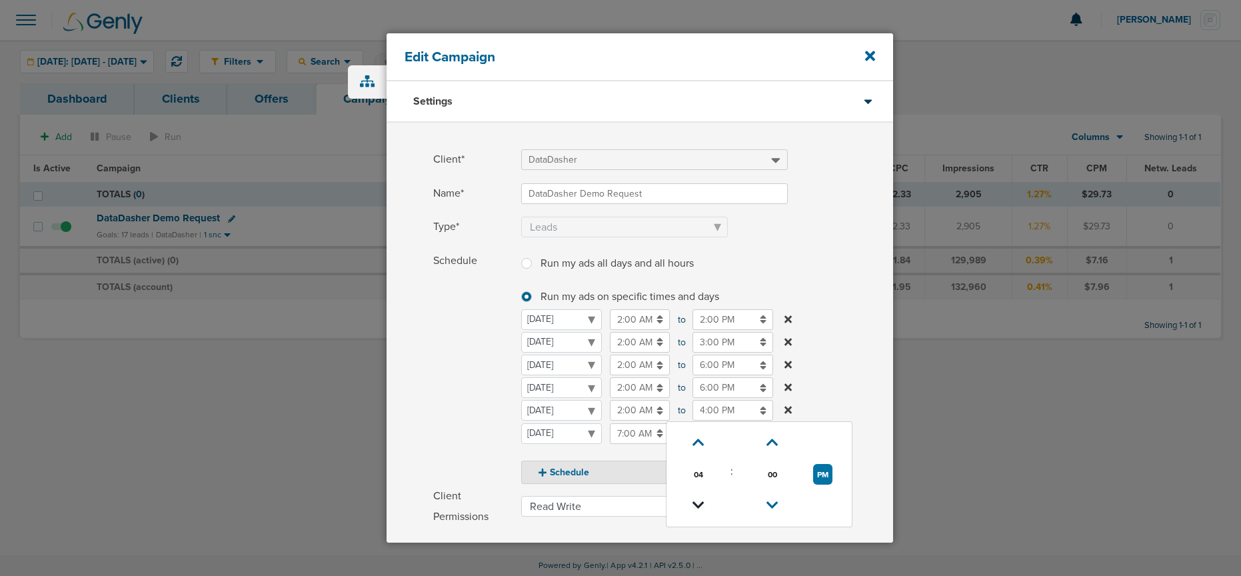
click at [701, 482] on icon at bounding box center [698, 505] width 12 height 8
click at [700, 482] on icon at bounding box center [698, 505] width 12 height 8
type input "1:00 PM"
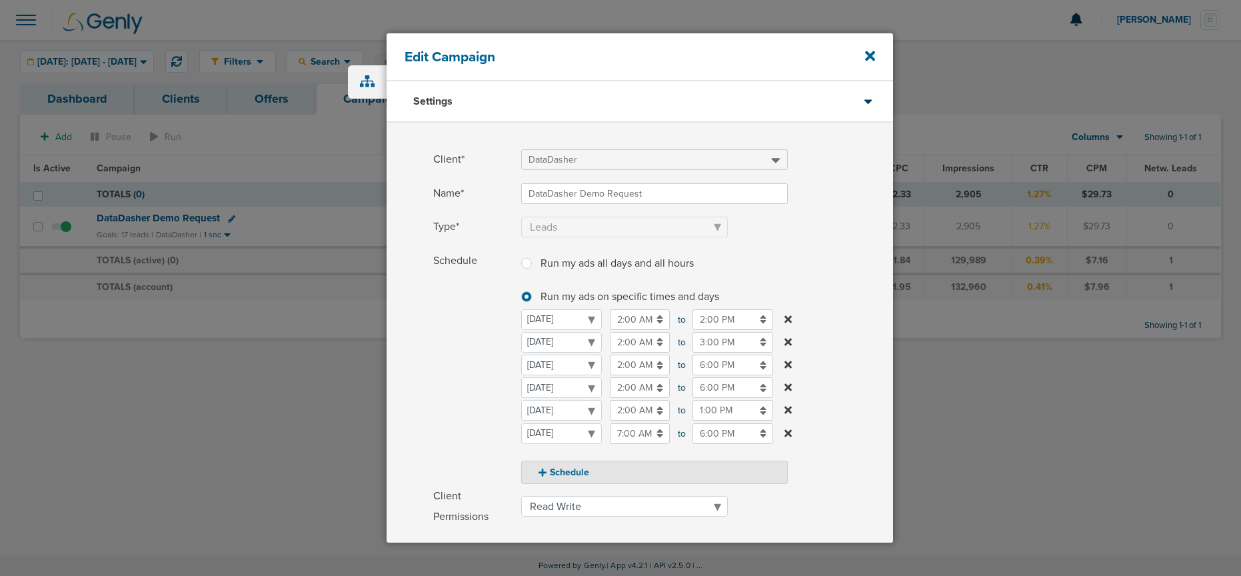
click at [472, 445] on span "Schedule" at bounding box center [473, 367] width 80 height 233
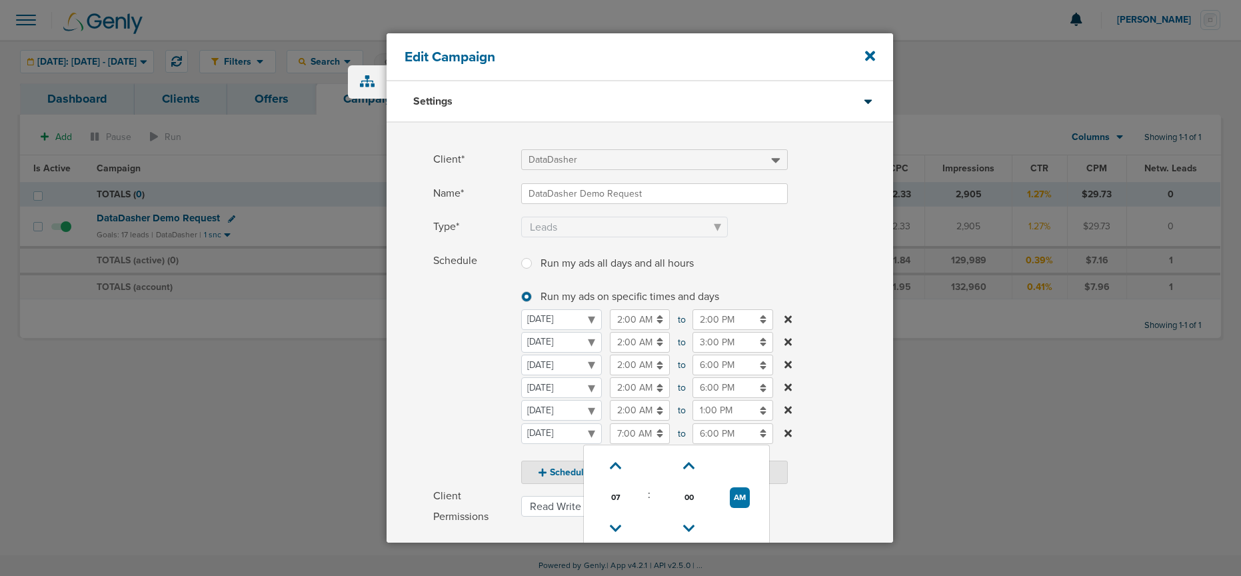
click at [628, 433] on input "7:00 AM" at bounding box center [640, 433] width 60 height 21
click at [616, 482] on icon at bounding box center [616, 528] width 12 height 8
type input "6:00 AM"
click at [466, 420] on span "Schedule" at bounding box center [473, 367] width 80 height 233
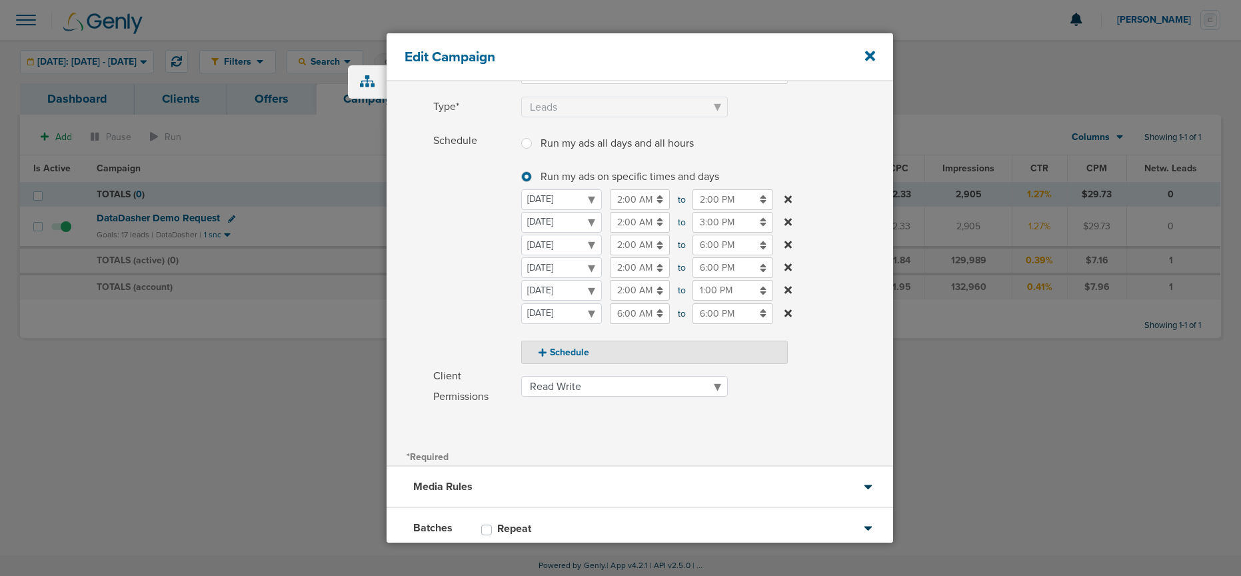
scroll to position [203, 0]
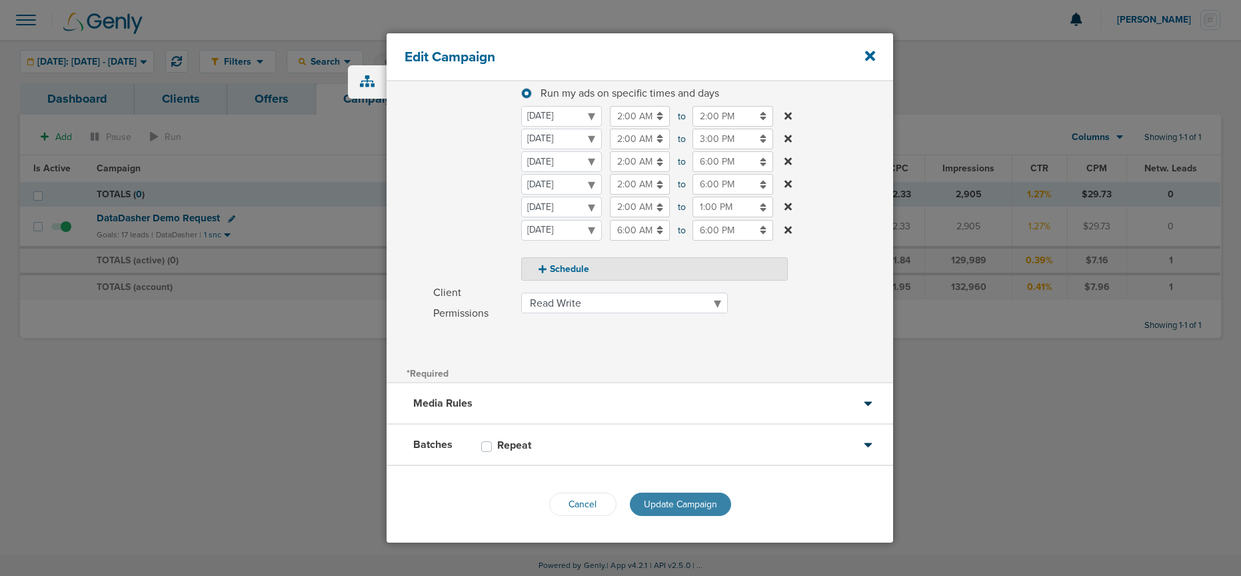
click at [674, 482] on button "Update Campaign" at bounding box center [680, 503] width 101 height 23
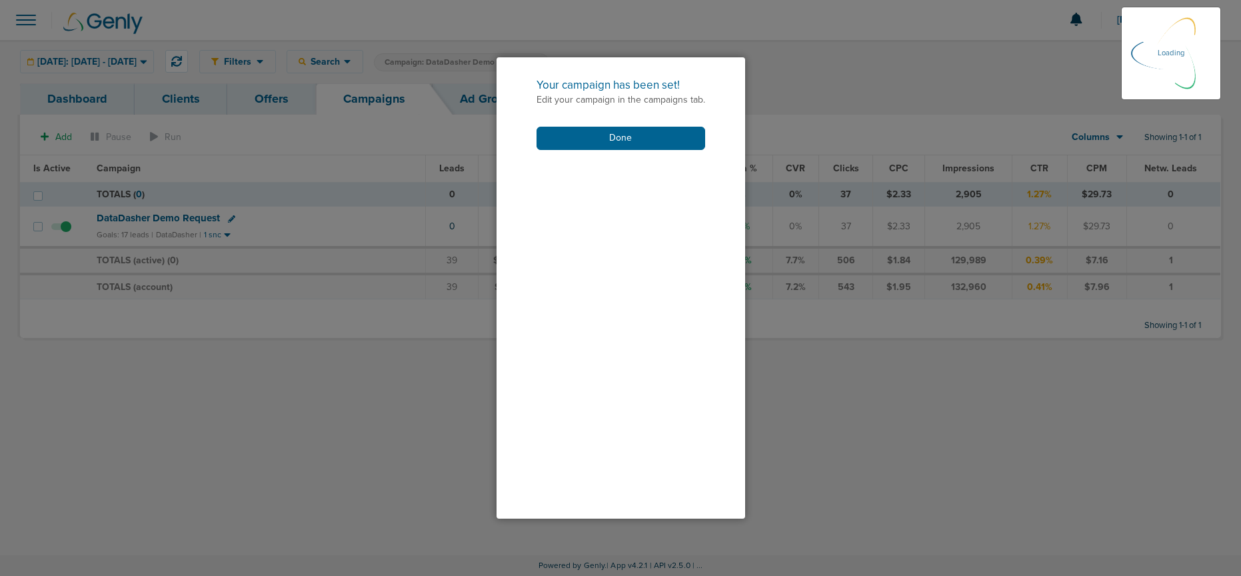
scroll to position [162, 0]
click at [632, 147] on button "Done" at bounding box center [620, 138] width 169 height 23
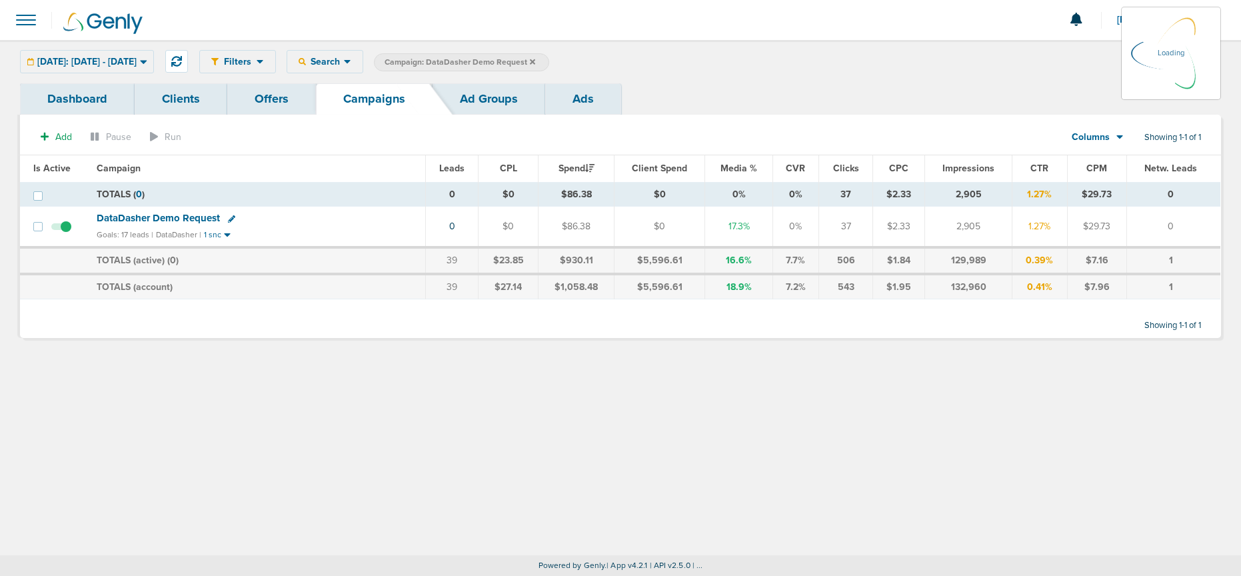
click at [535, 64] on icon at bounding box center [532, 62] width 5 height 8
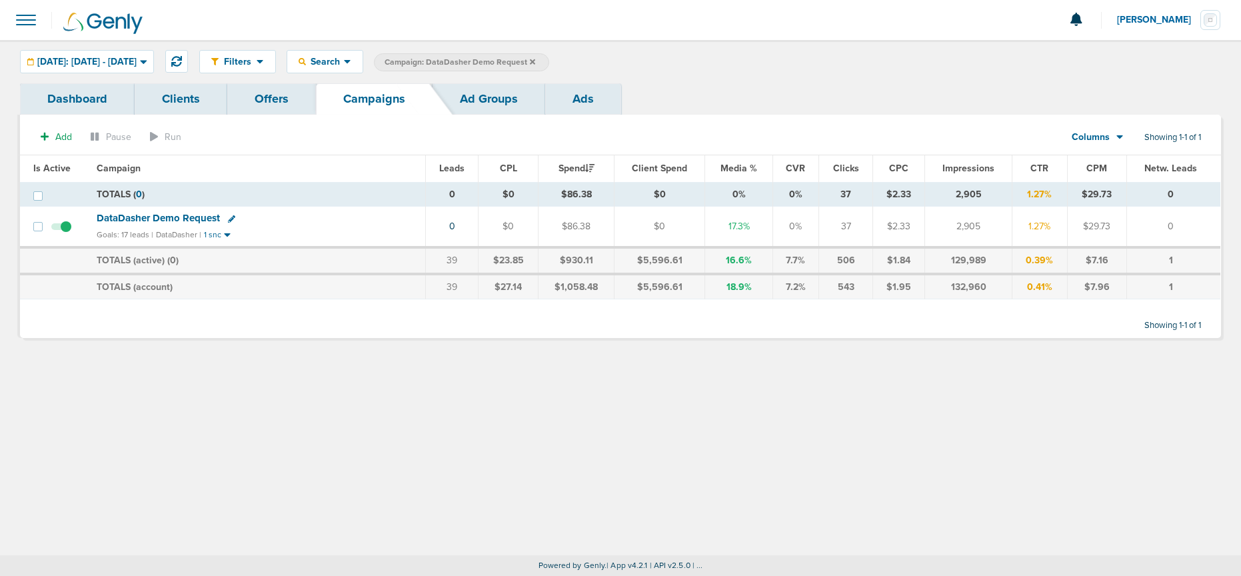
click at [535, 59] on icon at bounding box center [532, 62] width 5 height 8
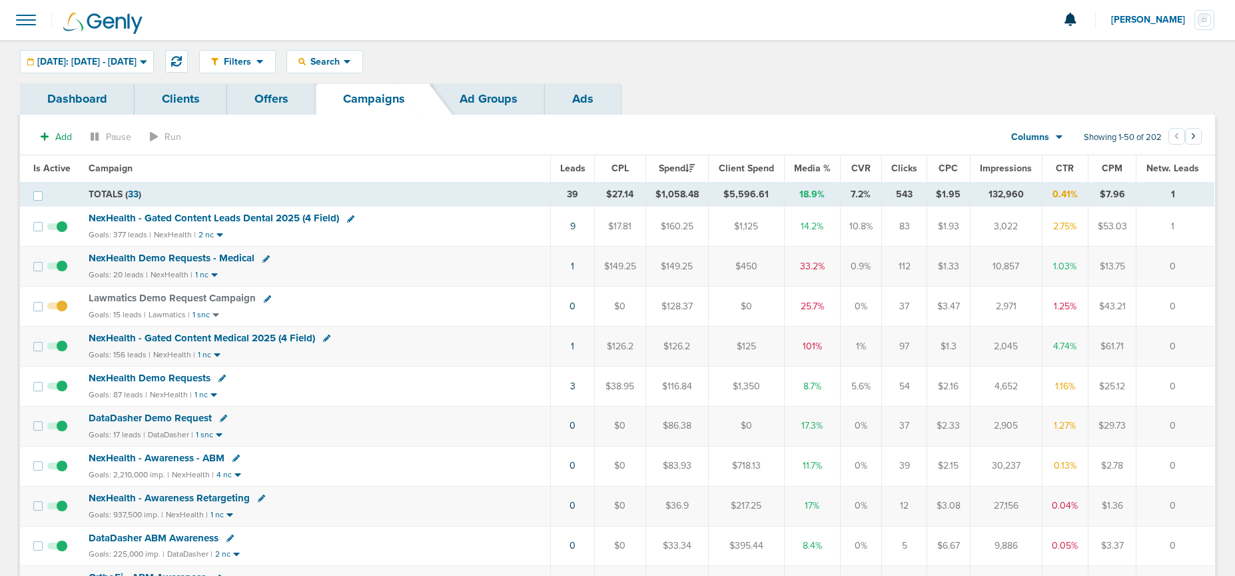
click at [347, 219] on icon at bounding box center [350, 218] width 7 height 7
select select
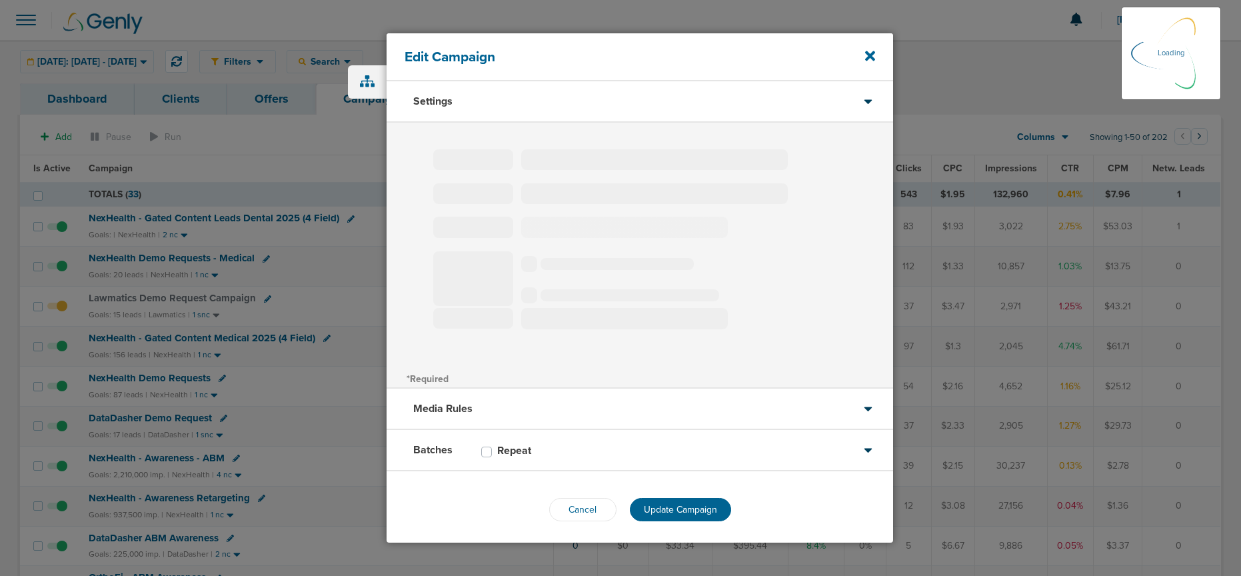
select select "1"
select select "2"
select select "3"
select select "4"
select select "6"
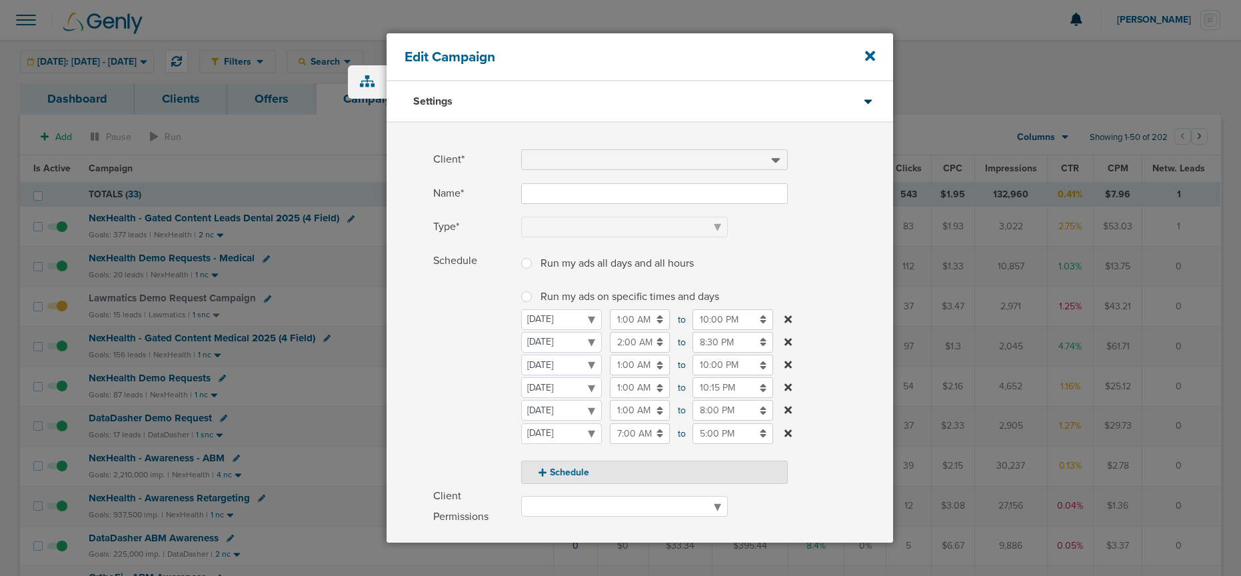
type input "NexHealth - Gated Content Leads Dental 2025 (4 Field)"
select select "Leads"
radio input "true"
select select "readWrite"
click at [710, 435] on input "5:00 PM" at bounding box center [732, 433] width 81 height 21
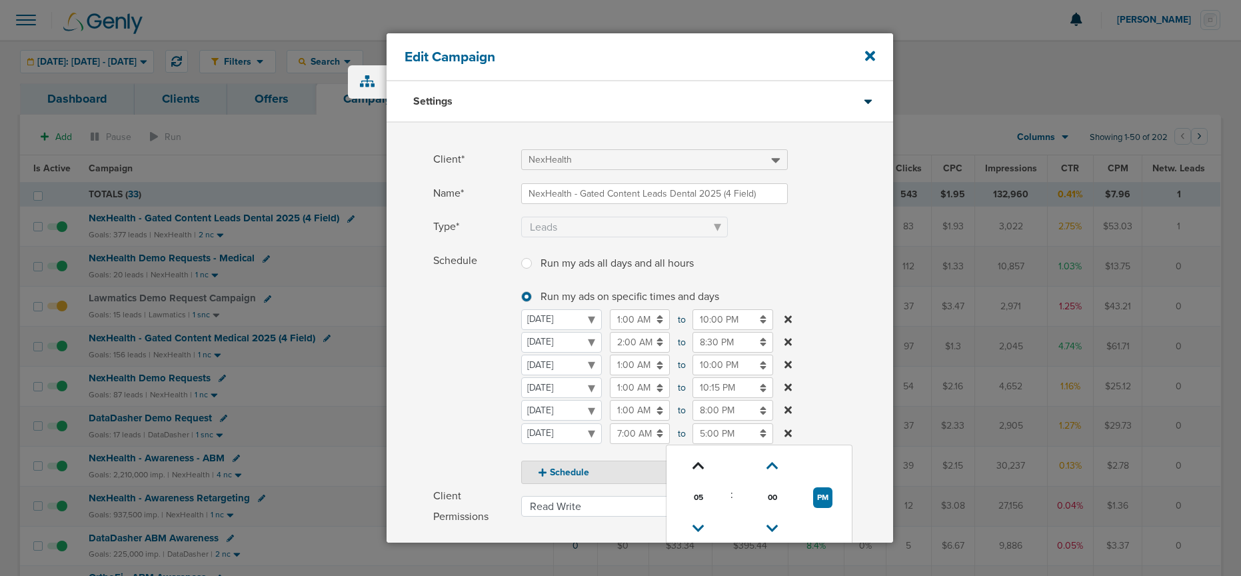
click at [701, 463] on icon at bounding box center [698, 466] width 12 height 8
type input "7:00 PM"
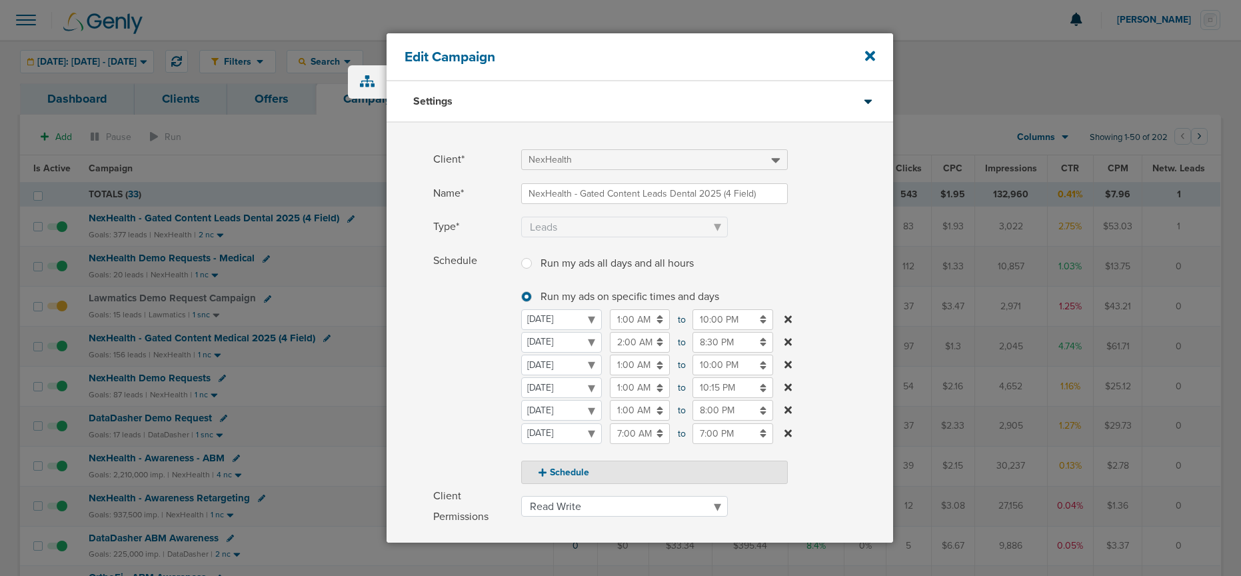
click at [480, 418] on span "Schedule" at bounding box center [473, 367] width 80 height 233
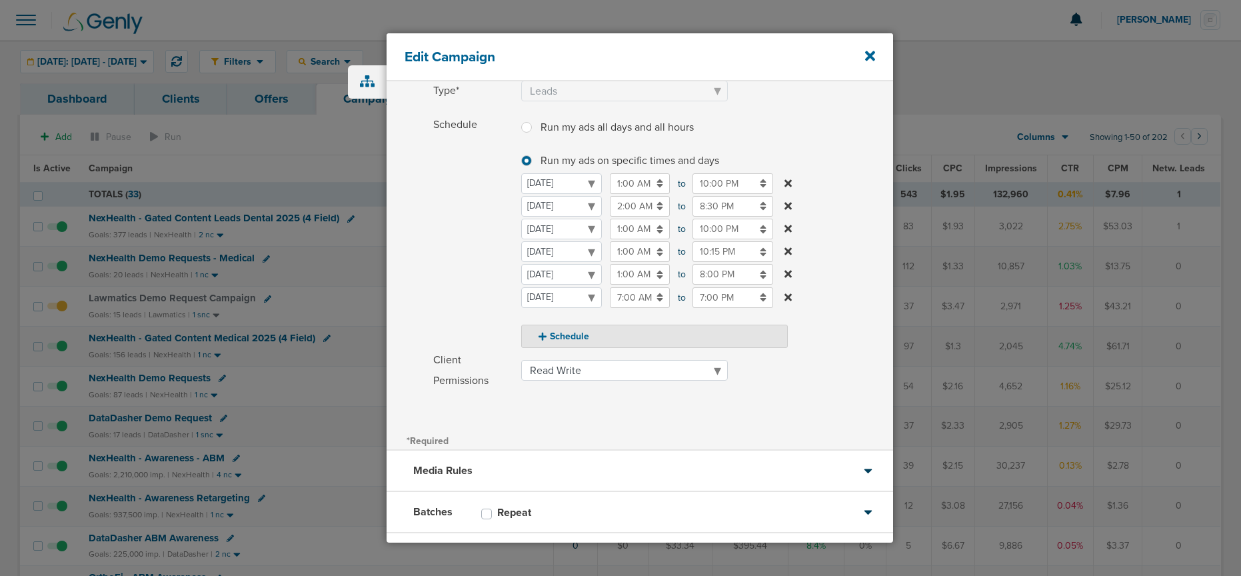
scroll to position [203, 0]
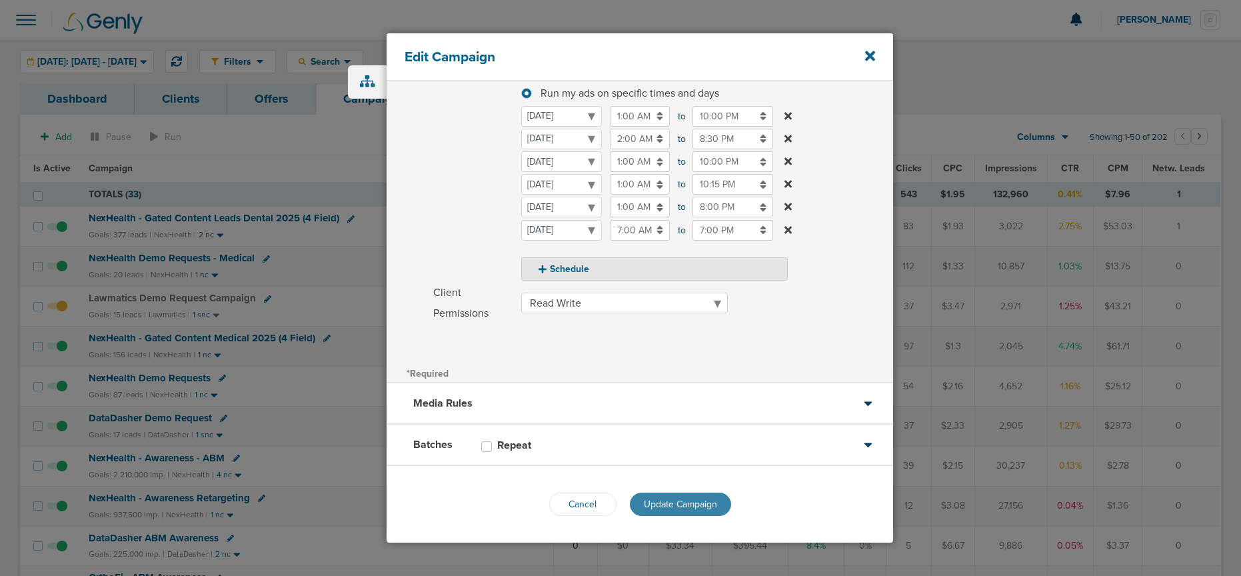
click at [644, 482] on span "Update Campaign" at bounding box center [680, 503] width 73 height 11
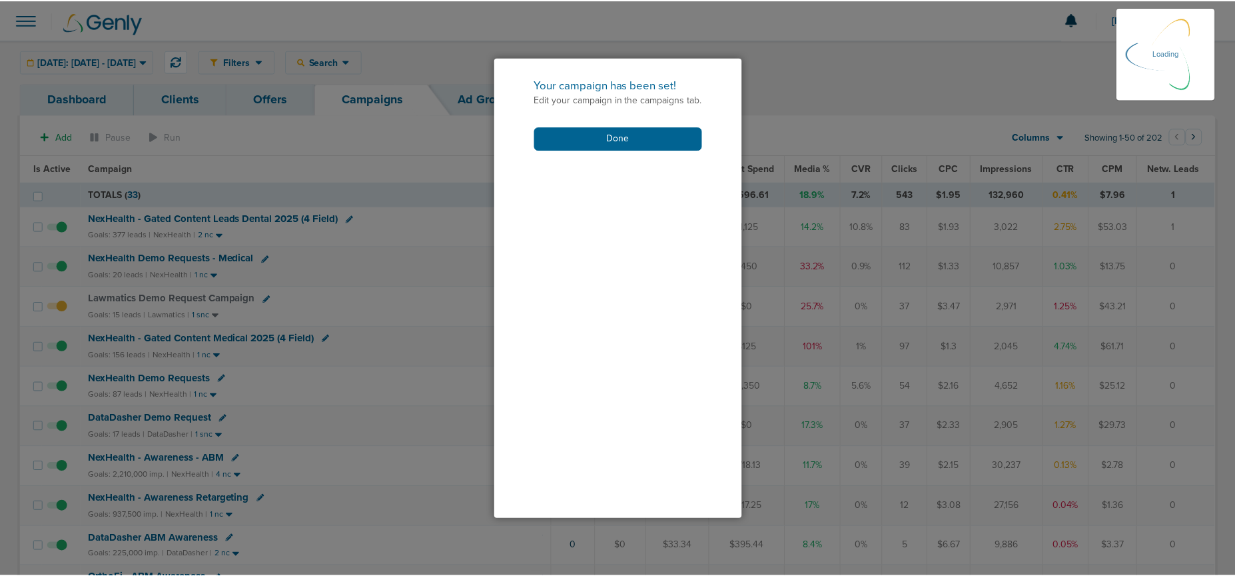
scroll to position [162, 0]
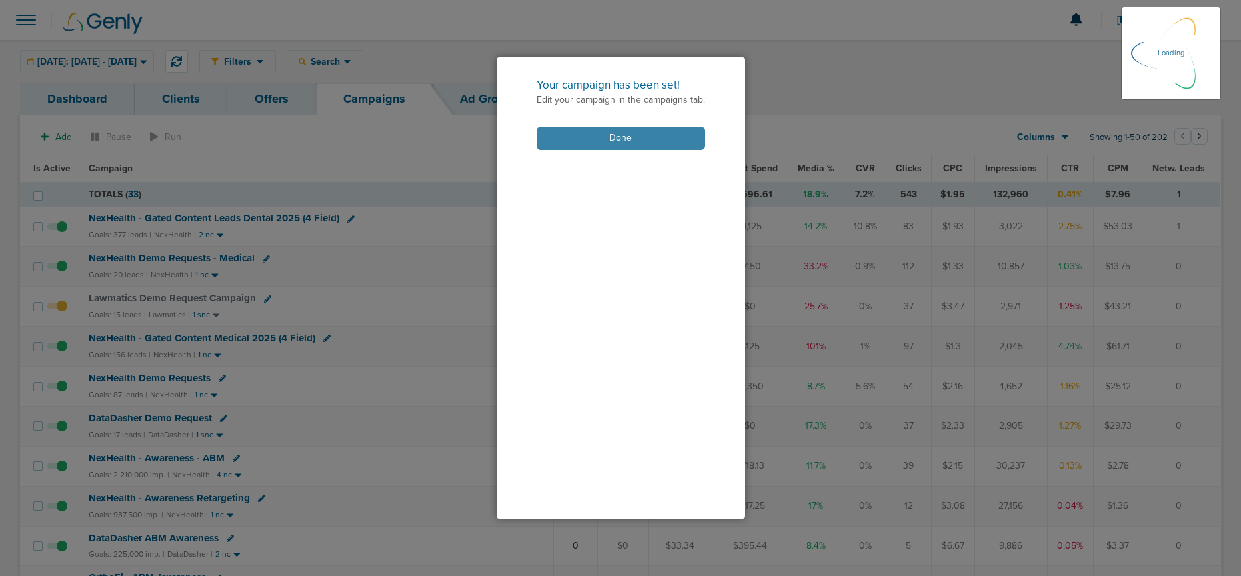
click at [608, 135] on button "Done" at bounding box center [620, 138] width 169 height 23
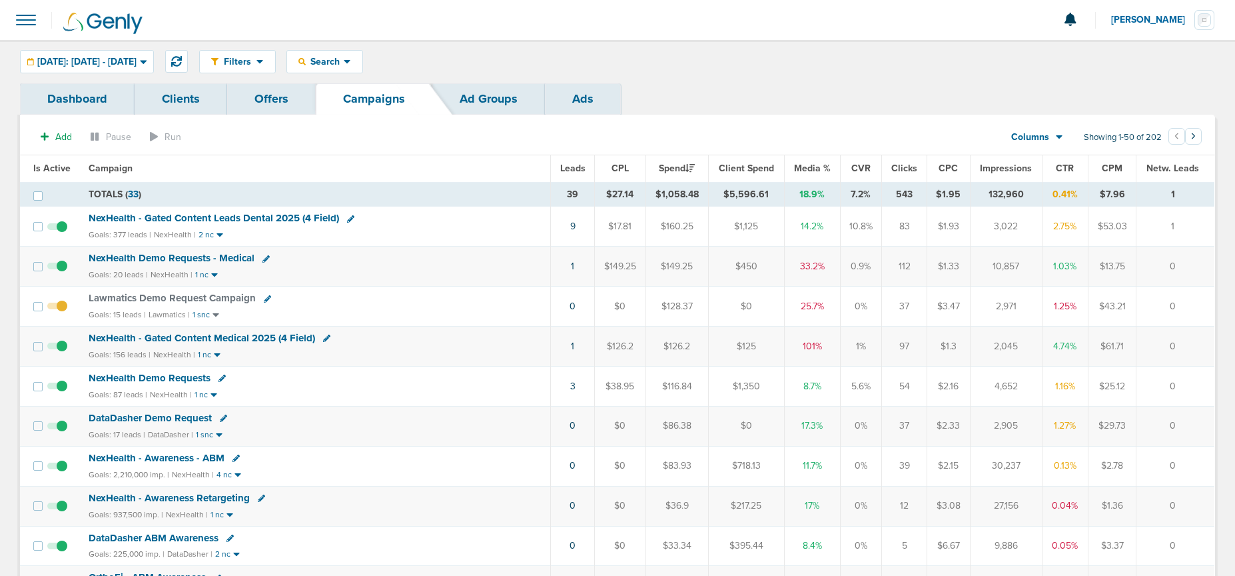
click at [179, 374] on span "NexHealth Demo Requests" at bounding box center [150, 378] width 122 height 12
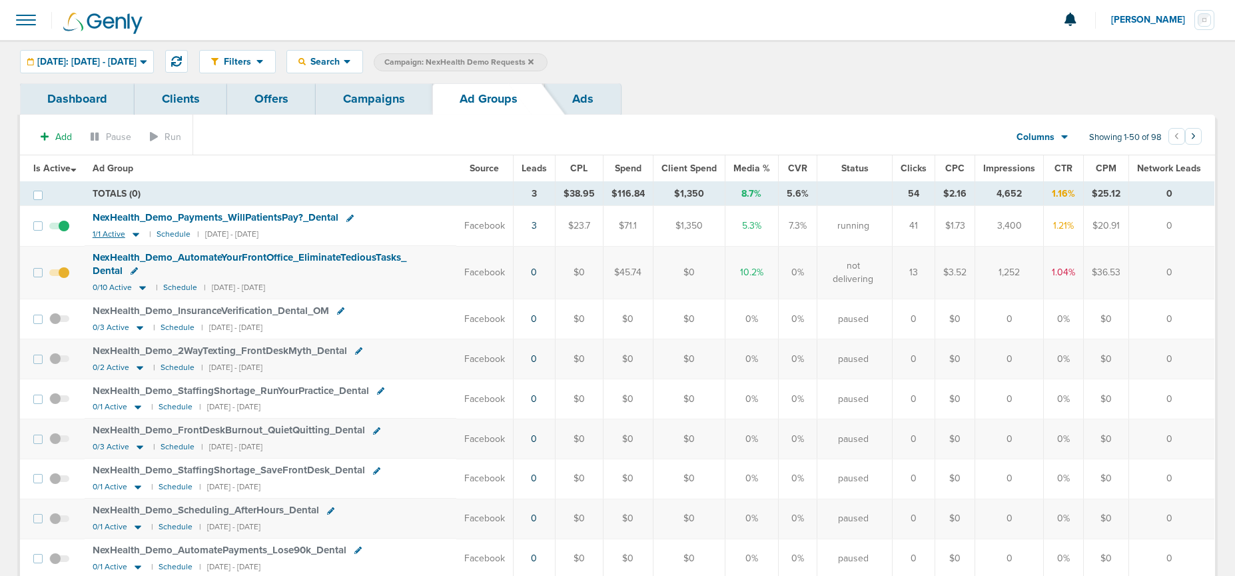
click at [135, 233] on icon at bounding box center [136, 235] width 7 height 4
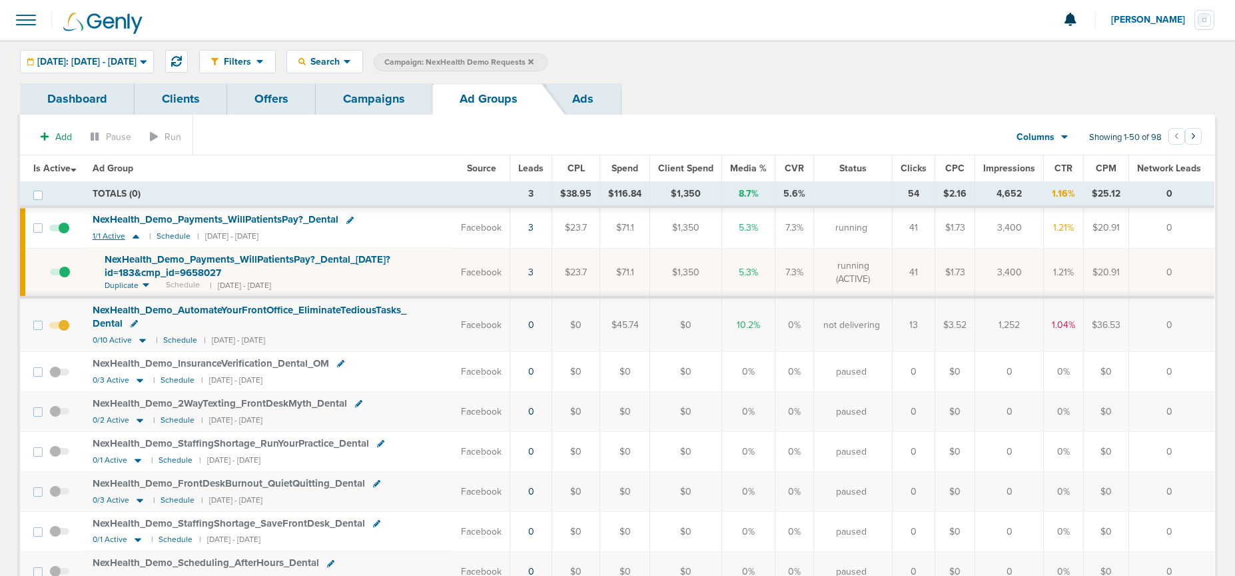
click at [135, 233] on icon at bounding box center [135, 236] width 13 height 11
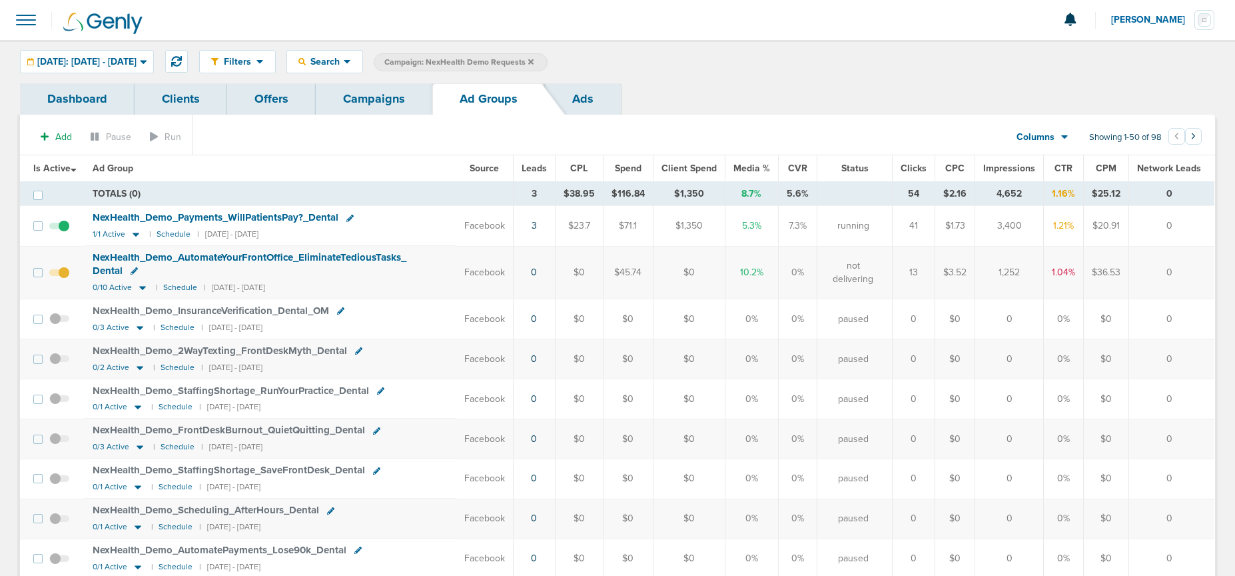
click at [149, 286] on div "0/10 Active | Schedule | [DATE] - [DATE]" at bounding box center [179, 287] width 173 height 11
click at [145, 288] on icon at bounding box center [142, 287] width 13 height 11
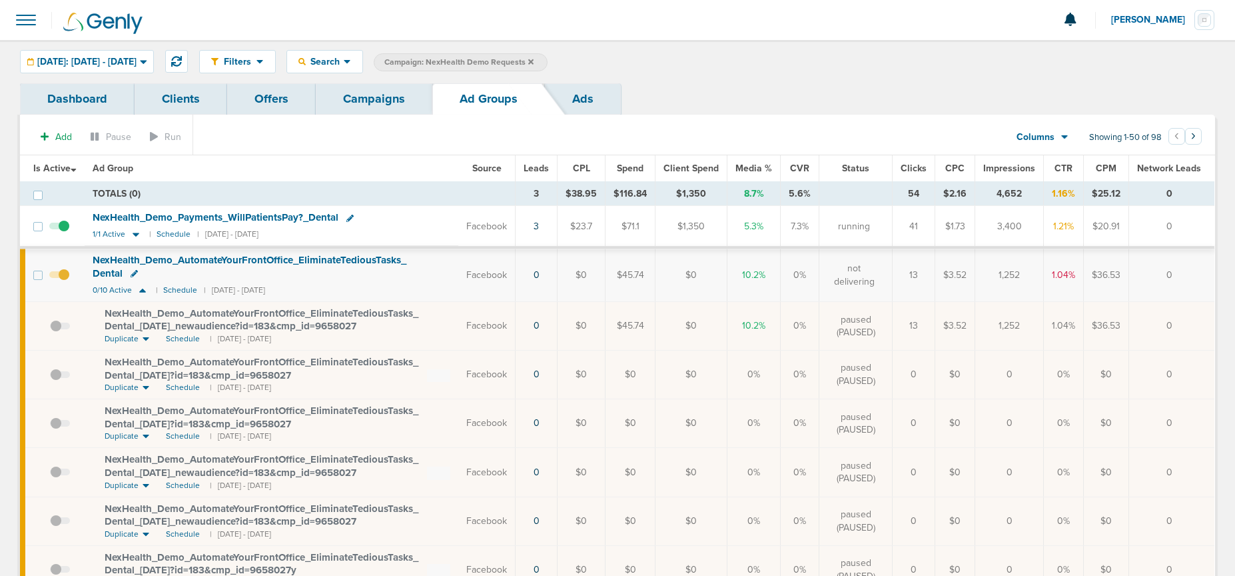
click at [63, 282] on span at bounding box center [59, 282] width 20 height 0
click at [59, 278] on input "checkbox" at bounding box center [59, 278] width 0 height 0
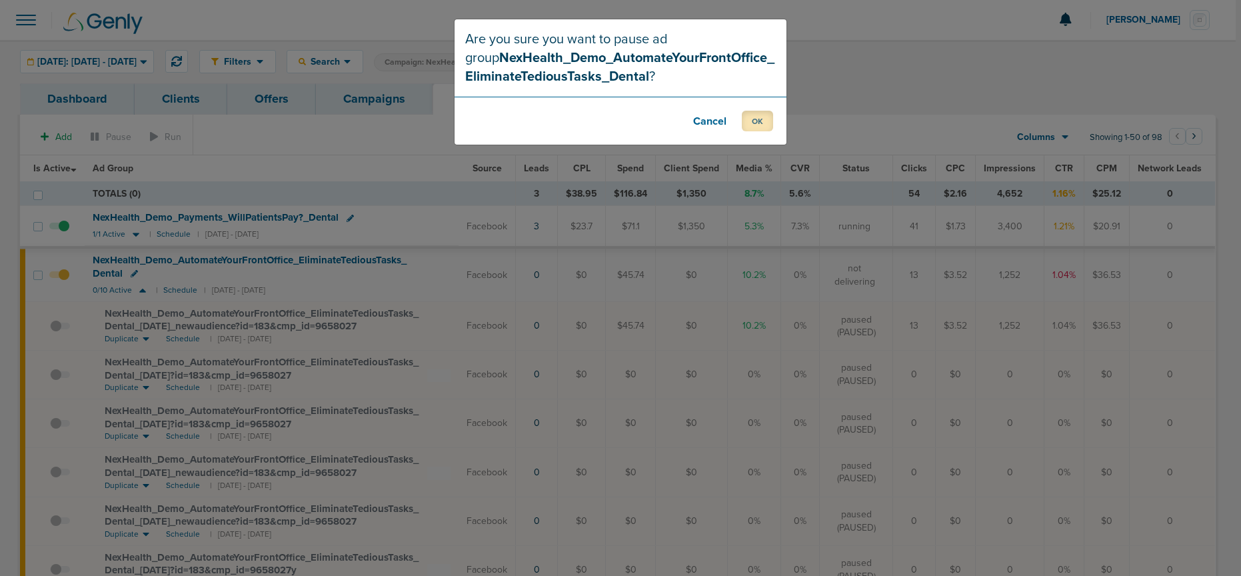
click at [762, 124] on button "OK" at bounding box center [757, 121] width 31 height 21
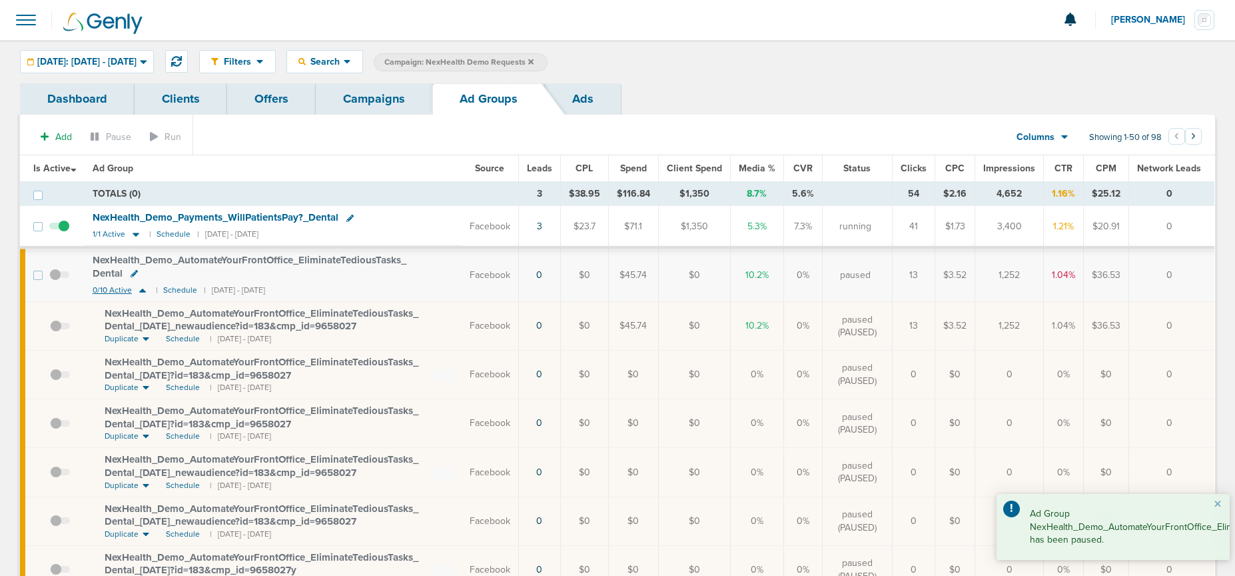
click at [143, 290] on icon at bounding box center [142, 290] width 7 height 4
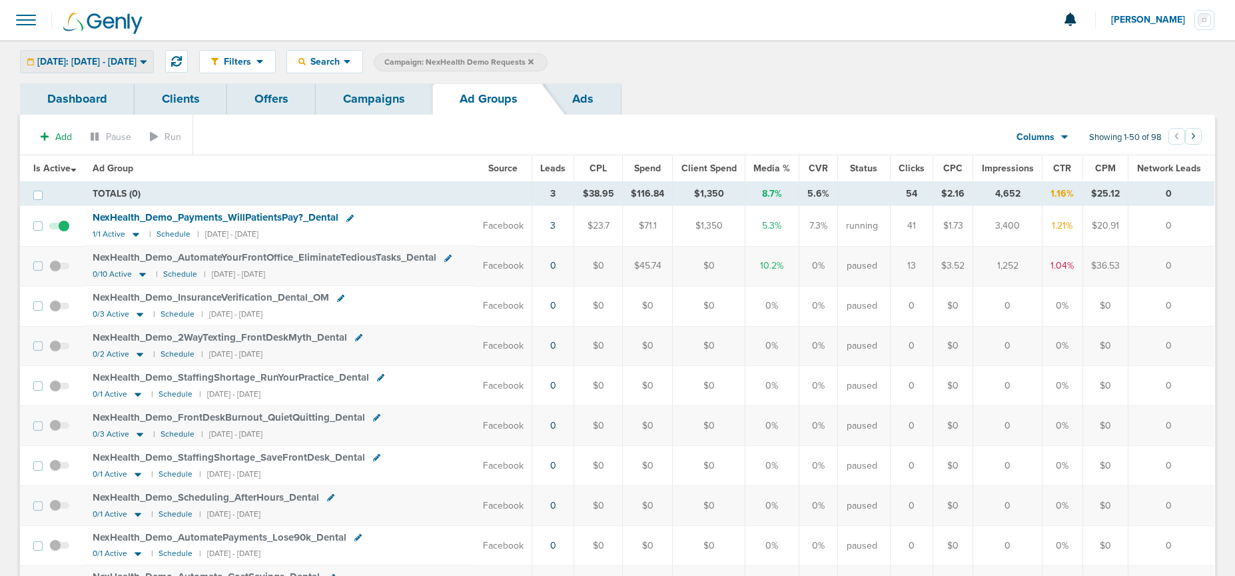
click at [88, 61] on span "[DATE]: [DATE] - [DATE]" at bounding box center [86, 61] width 99 height 9
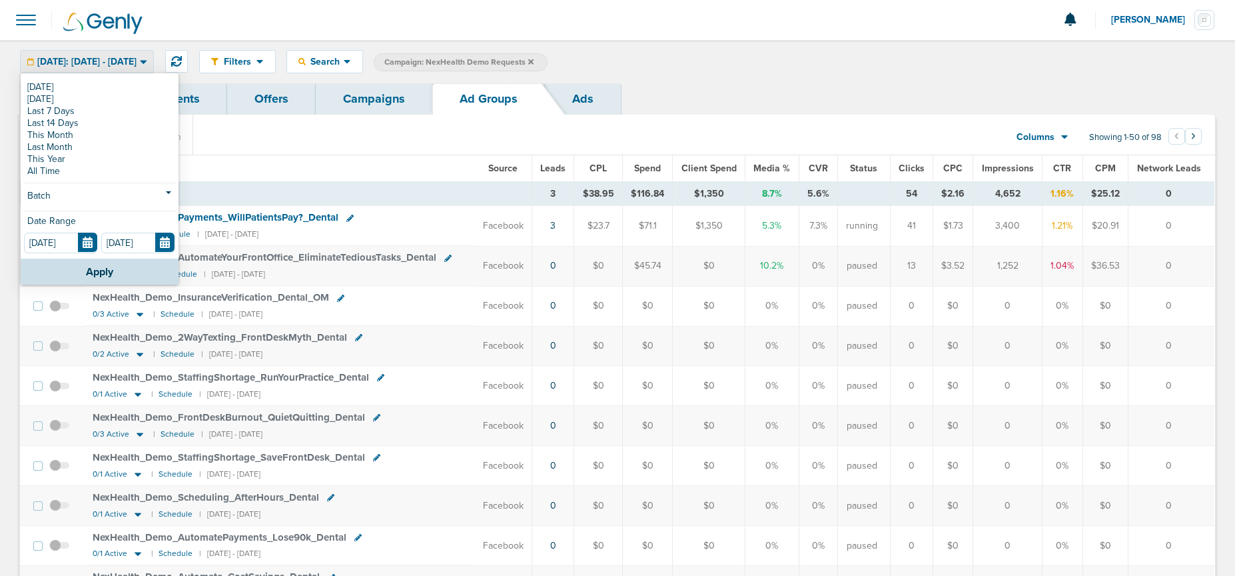
click at [670, 148] on section "Add Pause Run Columns Media Stats Sales Performance Custom Showing 1-50 of 98 ‹…" at bounding box center [617, 140] width 1195 height 31
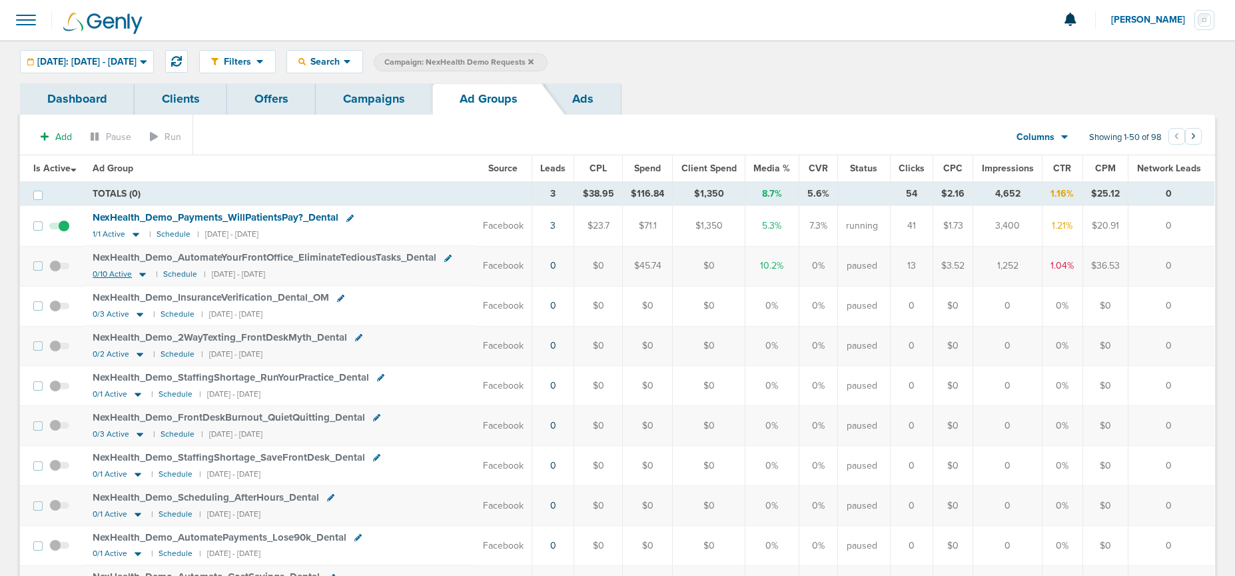
click at [144, 274] on icon at bounding box center [142, 275] width 7 height 4
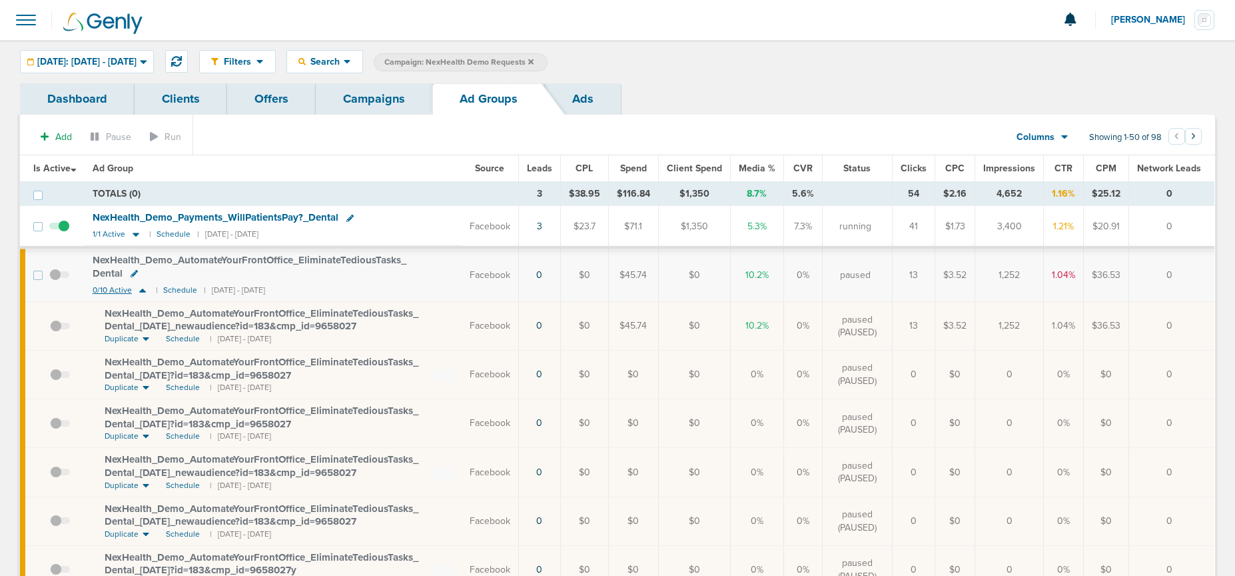
click at [145, 290] on icon at bounding box center [142, 289] width 13 height 11
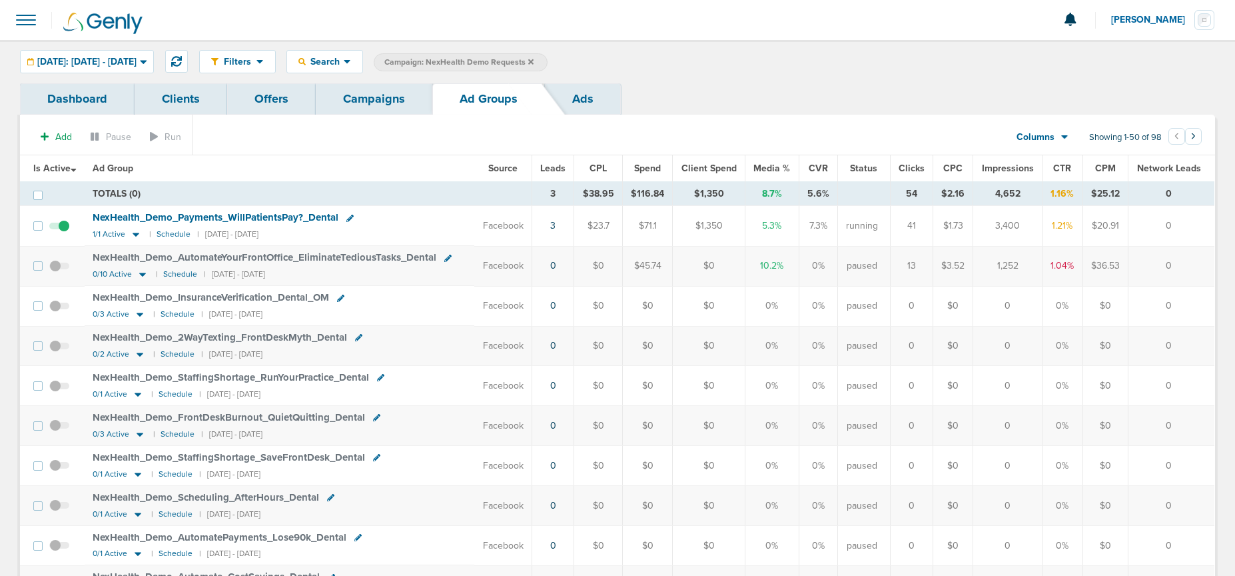
scroll to position [8, 0]
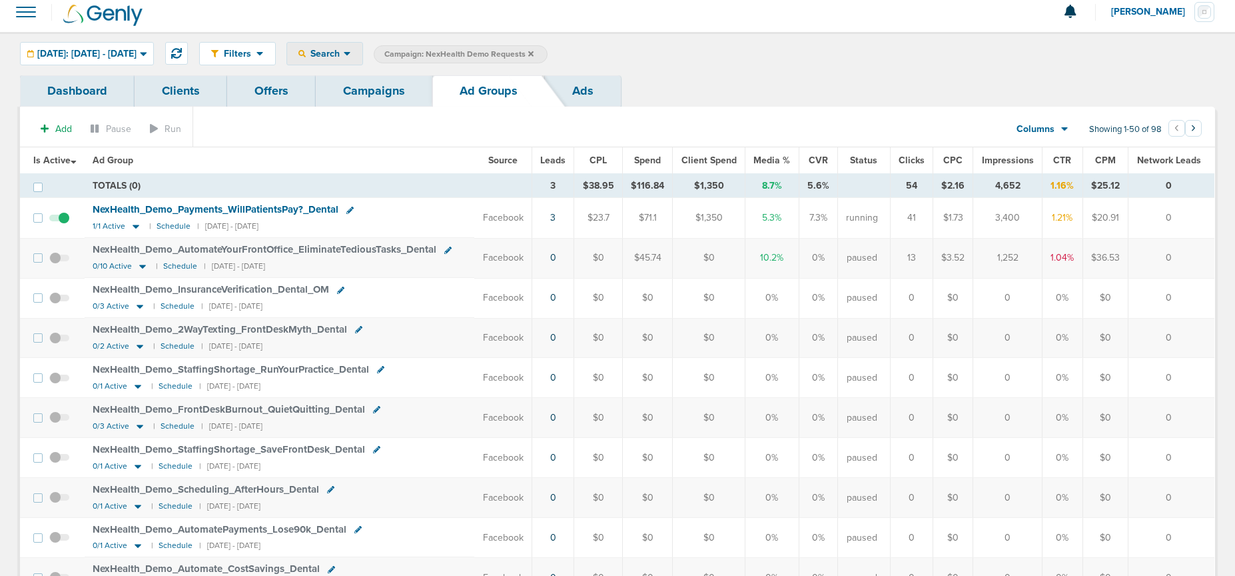
click at [344, 54] on span "Search" at bounding box center [325, 53] width 38 height 11
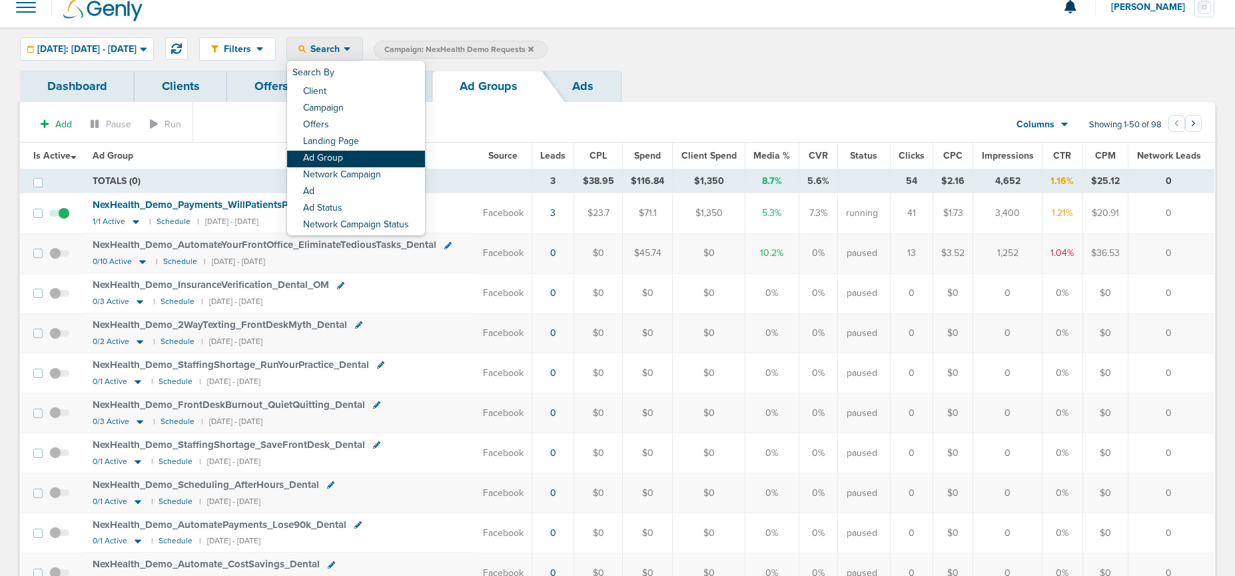
scroll to position [11, 0]
click at [361, 157] on link "Ad Group" at bounding box center [356, 161] width 138 height 17
select select "adGroupName"
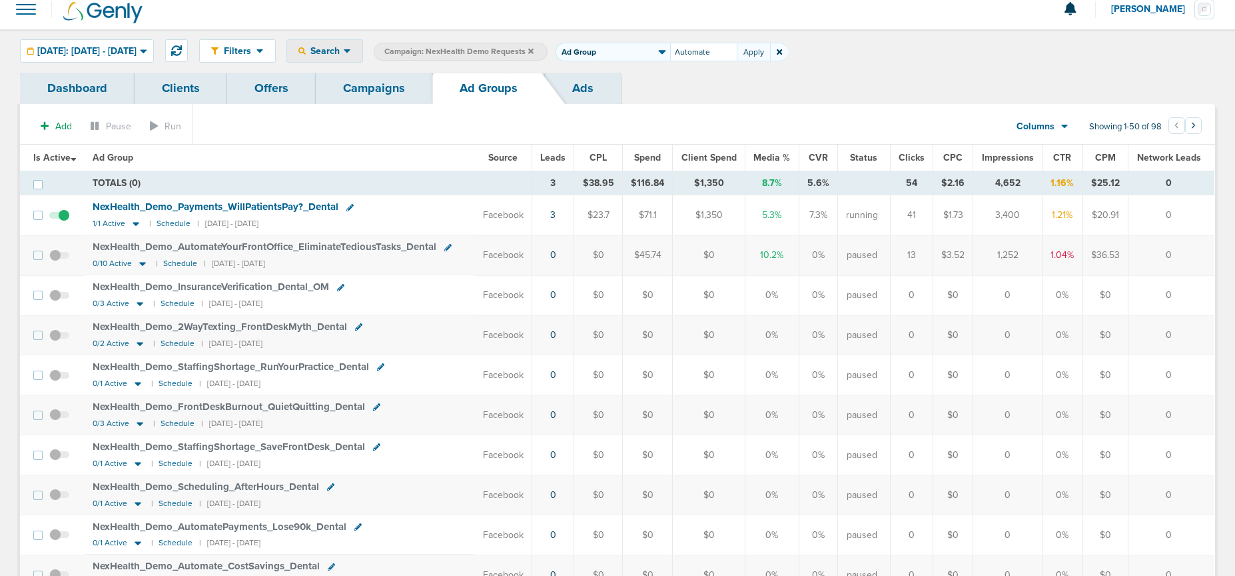
type input "Automate"
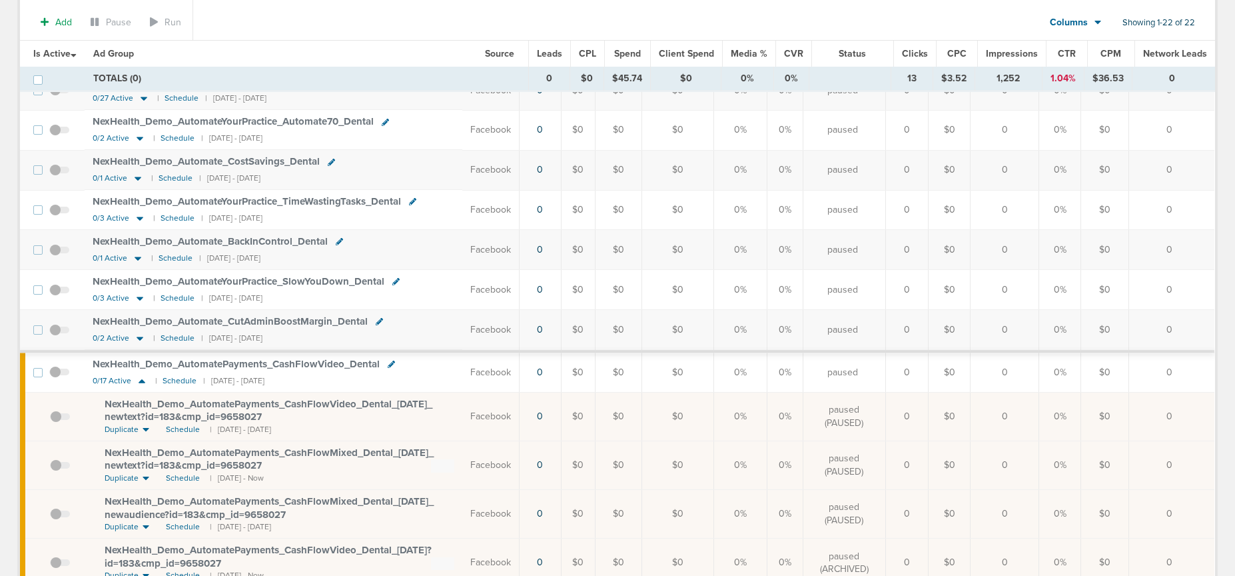
scroll to position [355, 0]
click at [142, 376] on icon at bounding box center [142, 378] width 7 height 4
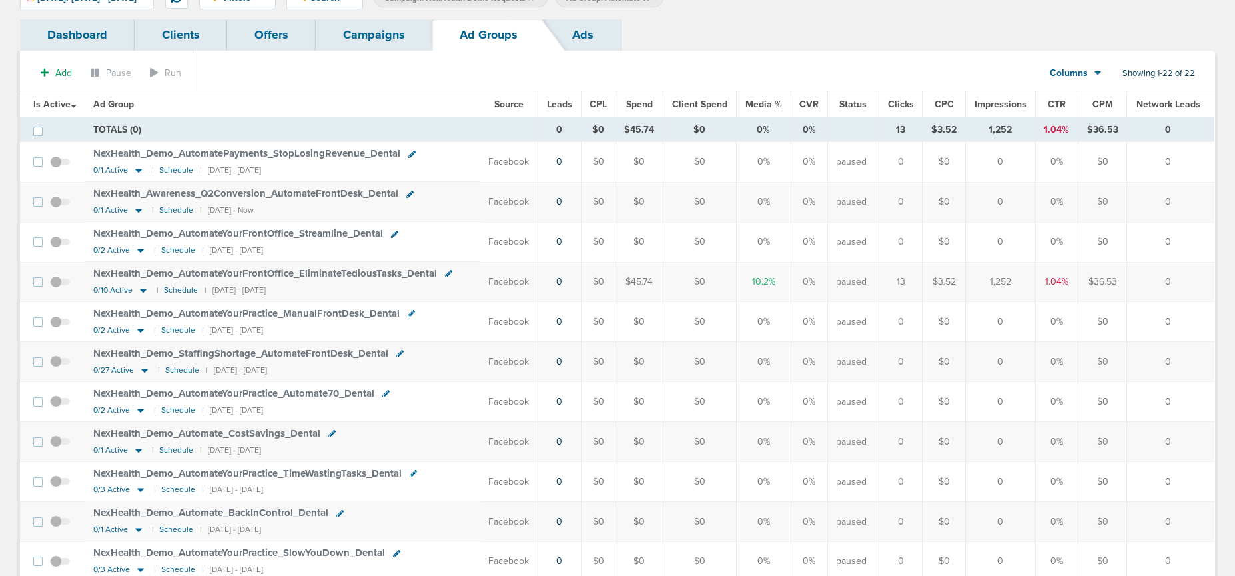
scroll to position [0, 0]
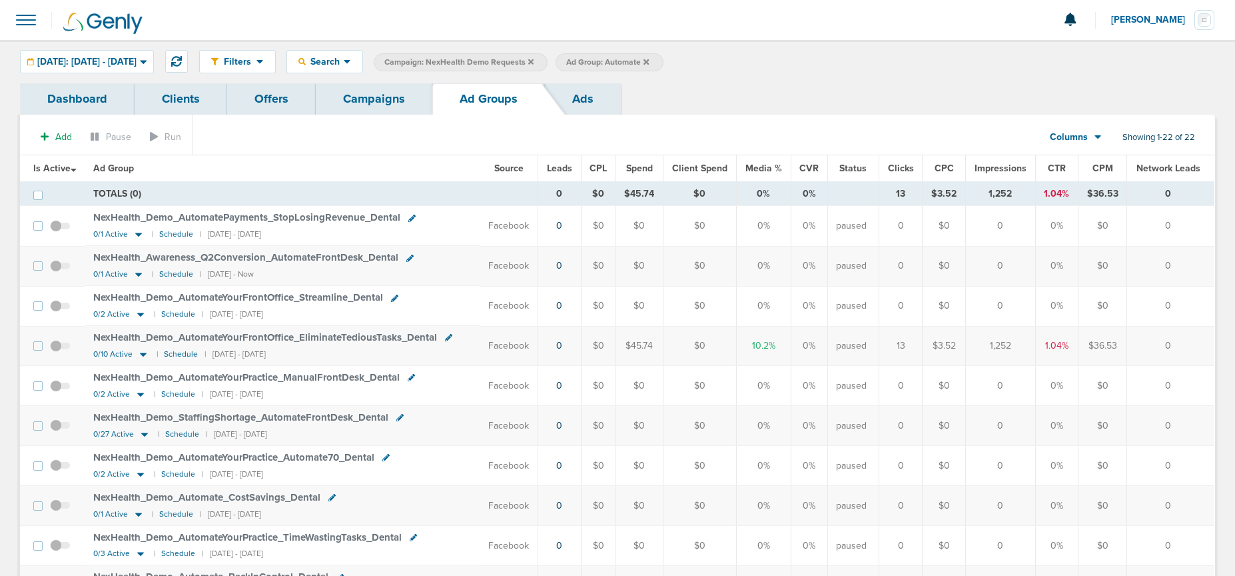
click at [584, 95] on link "Ads" at bounding box center [583, 98] width 76 height 31
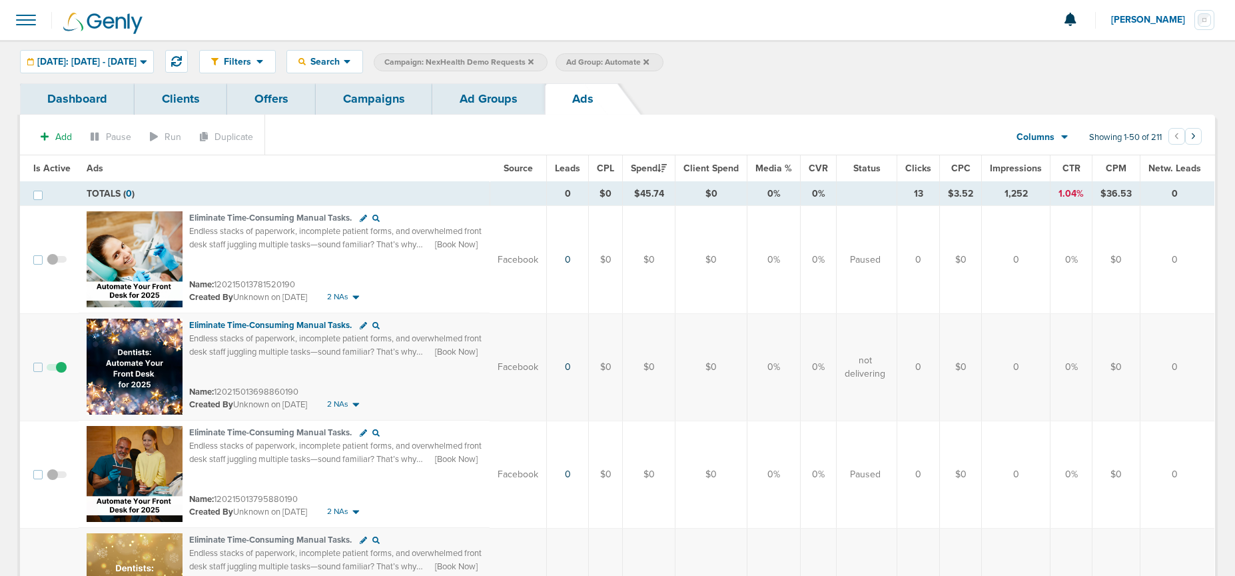
click at [574, 169] on span "Leads" at bounding box center [567, 168] width 25 height 11
click at [131, 63] on span "[DATE]: [DATE] - [DATE]" at bounding box center [86, 61] width 99 height 9
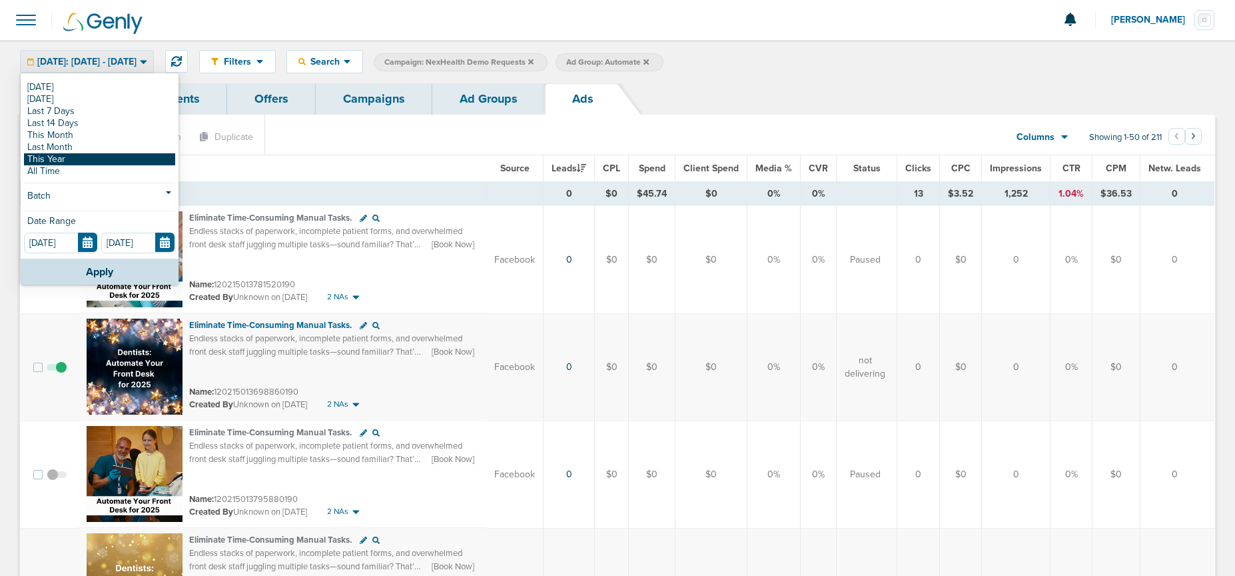
click at [80, 160] on link "This Year" at bounding box center [99, 159] width 151 height 12
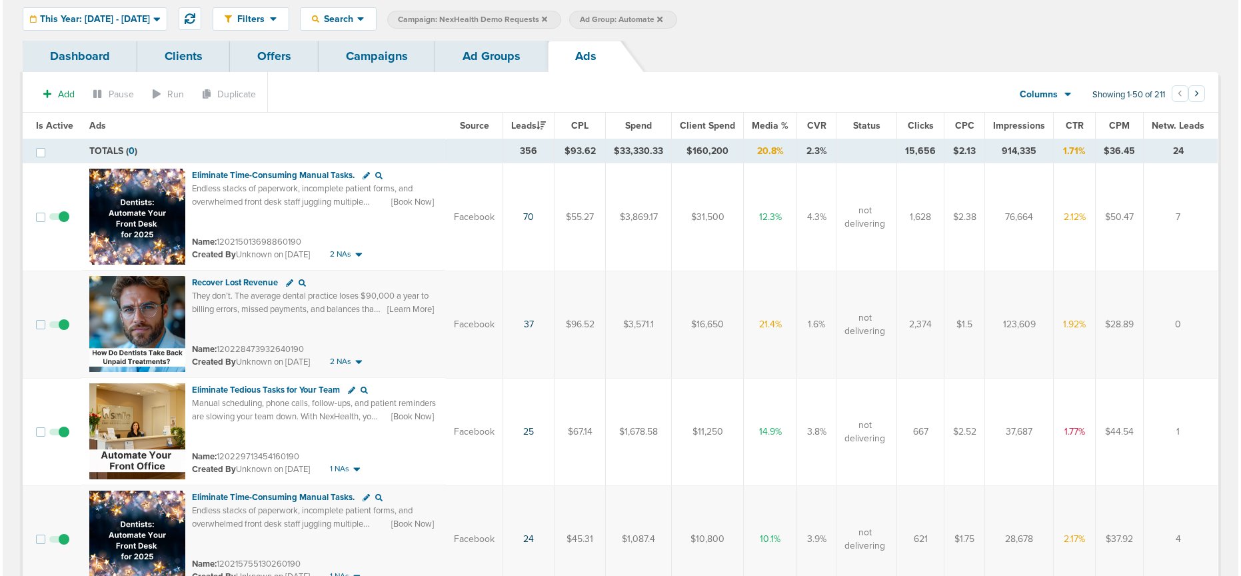
scroll to position [69, 0]
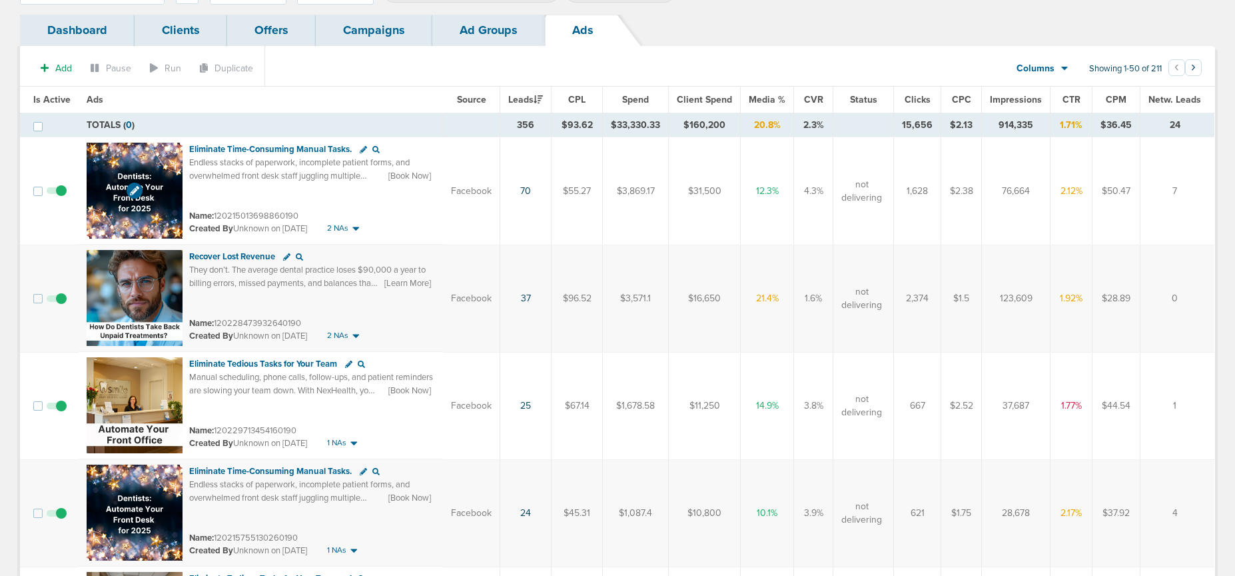
click at [157, 167] on img at bounding box center [135, 191] width 96 height 96
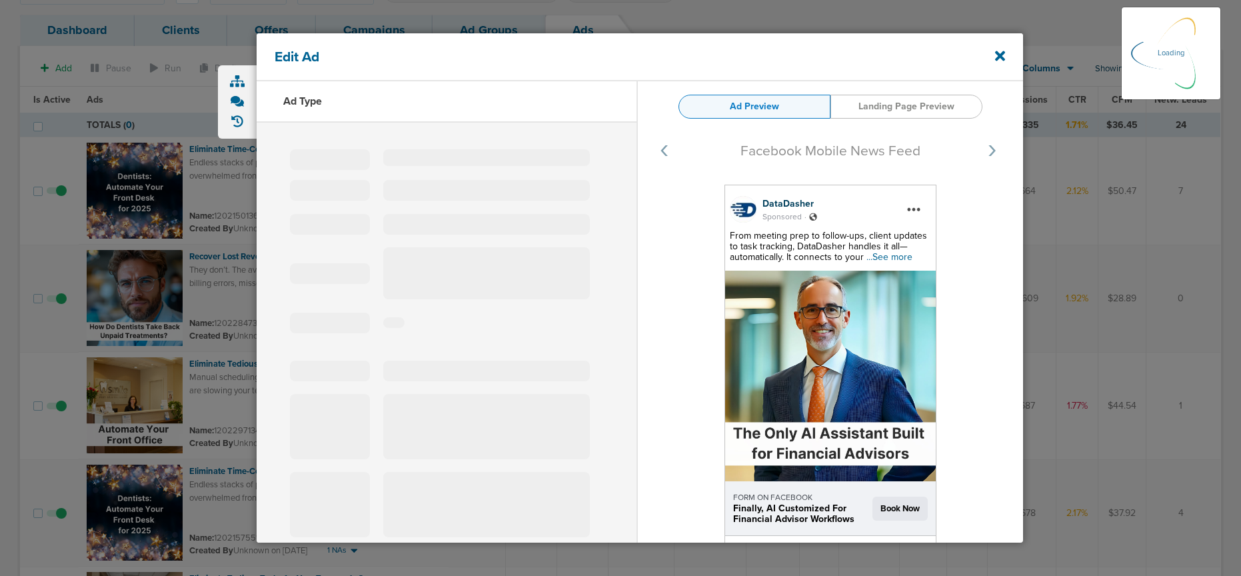
select select "learn_more"
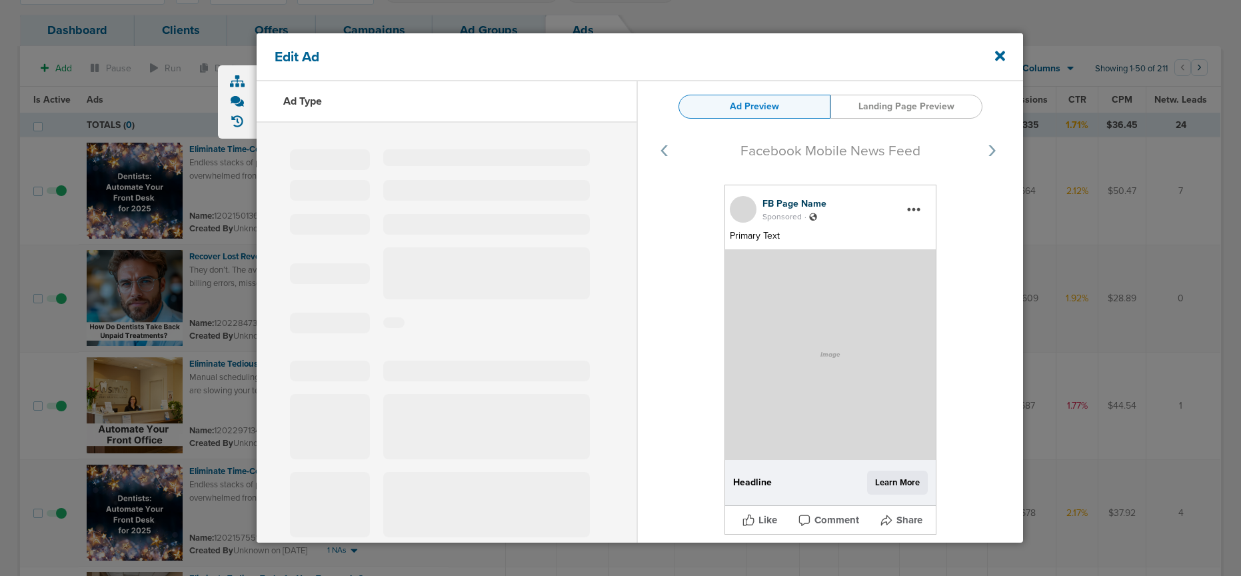
type input "120215013698860190"
type input "Eliminate Time-Consuming Manual Tasks."
type textarea "Endless stacks of paperwork, incomplete patient forms, and overwhelmed front de…"
select select "book_travel"
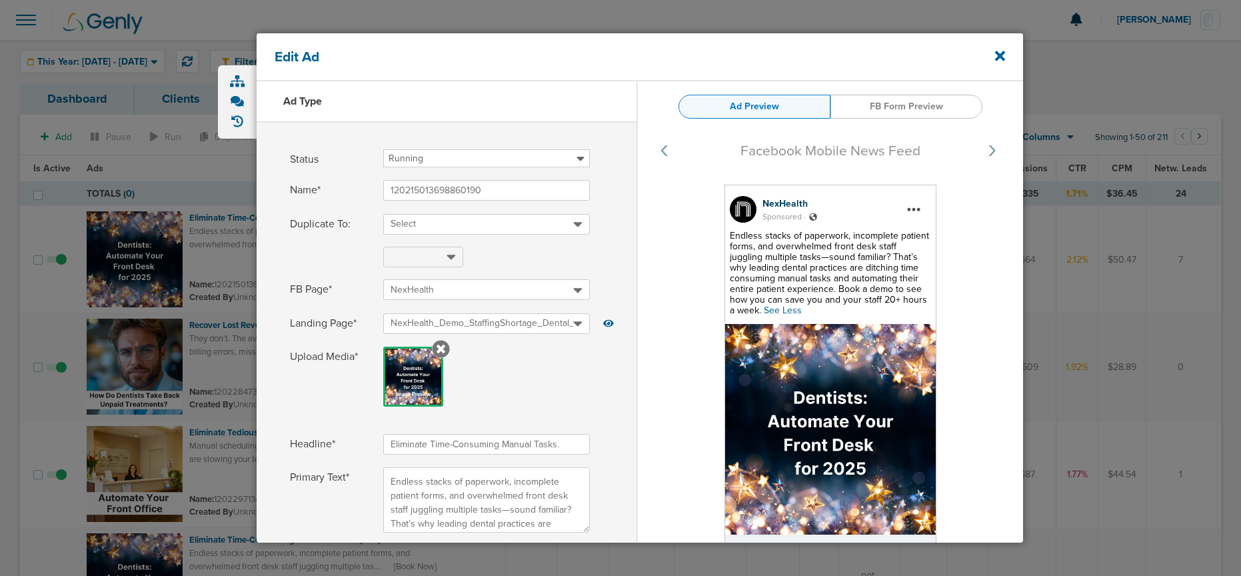
select select "book_travel"
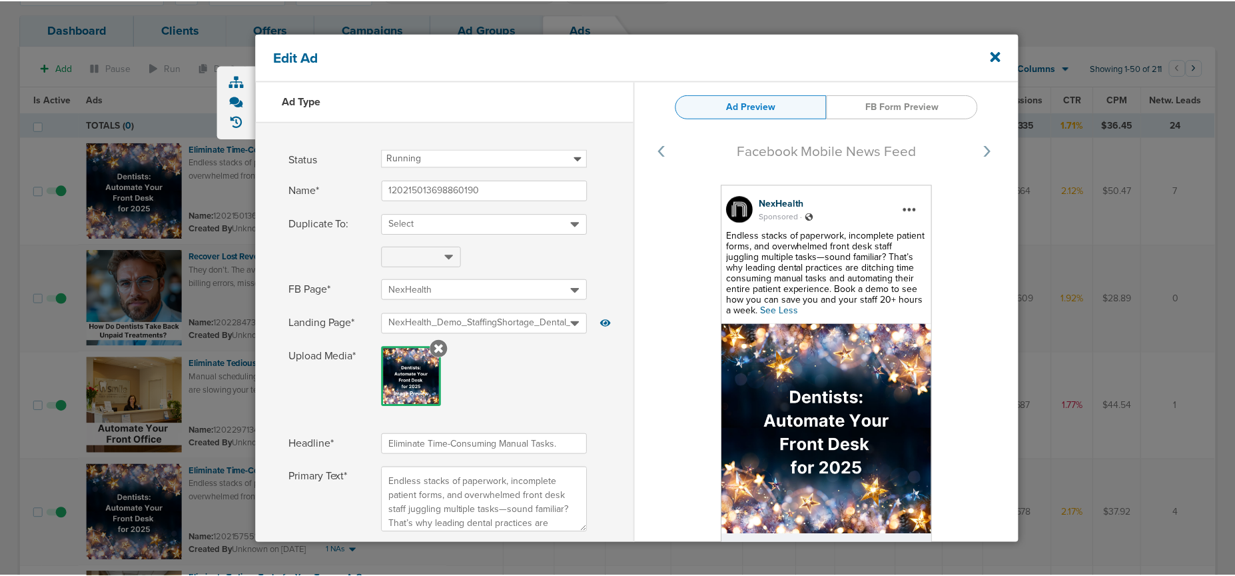
scroll to position [185, 0]
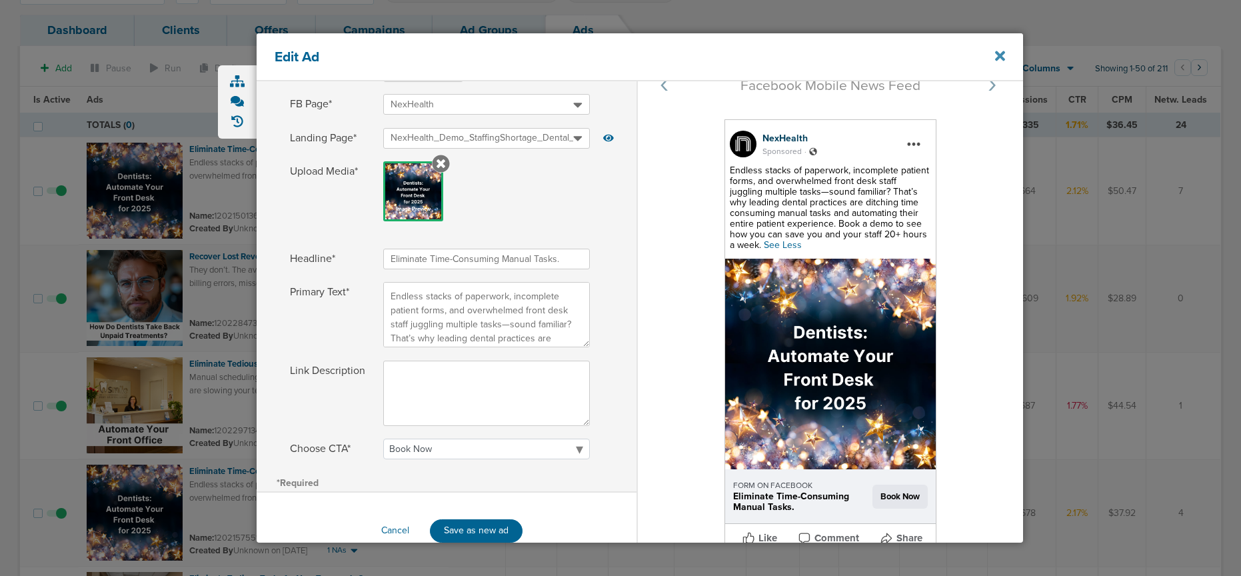
click at [998, 53] on icon at bounding box center [1000, 56] width 10 height 10
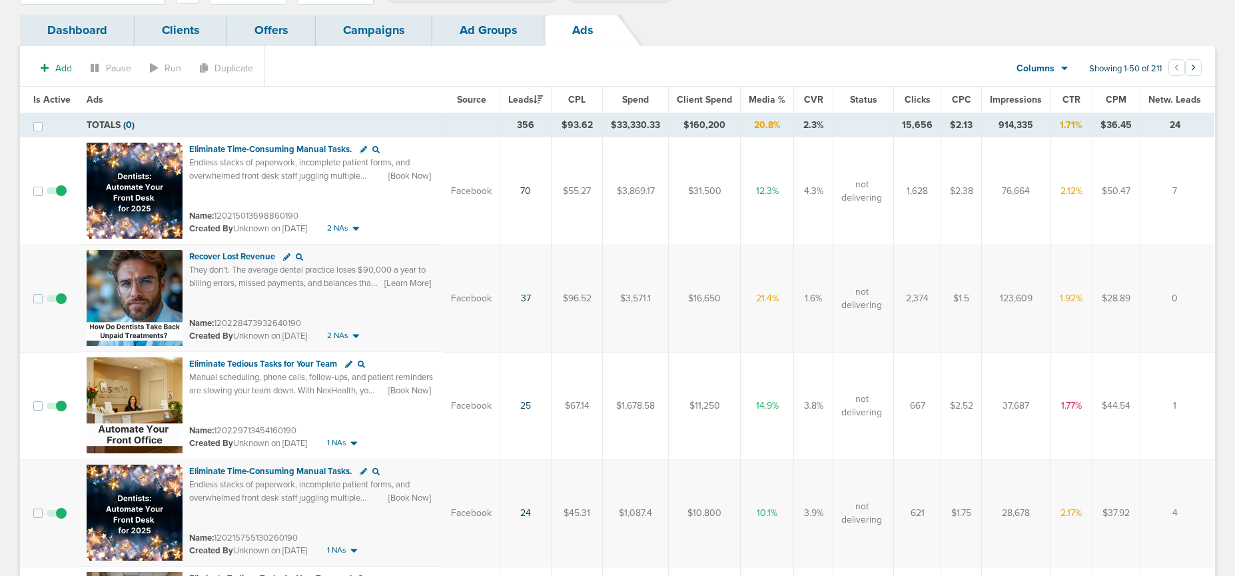
click at [342, 31] on link "Campaigns" at bounding box center [374, 30] width 117 height 31
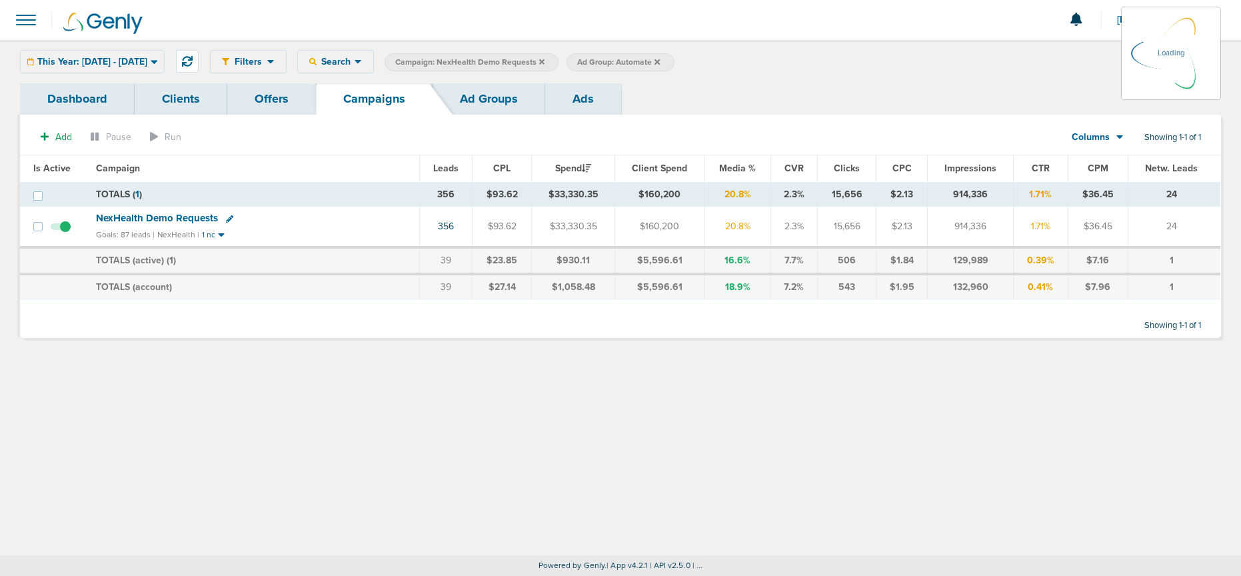
click at [151, 57] on div "This Year: 01.01.2025 - 08.22.2025 Today Yesterday Last 7 Days Last 14 Days Thi…" at bounding box center [92, 61] width 145 height 23
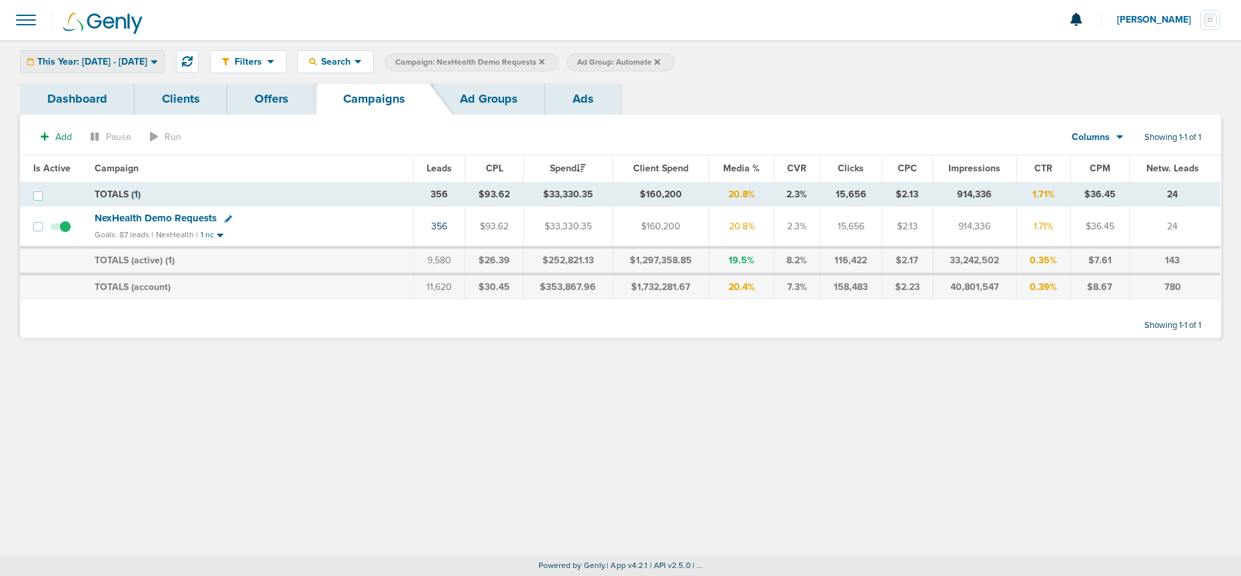
click at [147, 61] on span "This Year: [DATE] - [DATE]" at bounding box center [92, 61] width 110 height 9
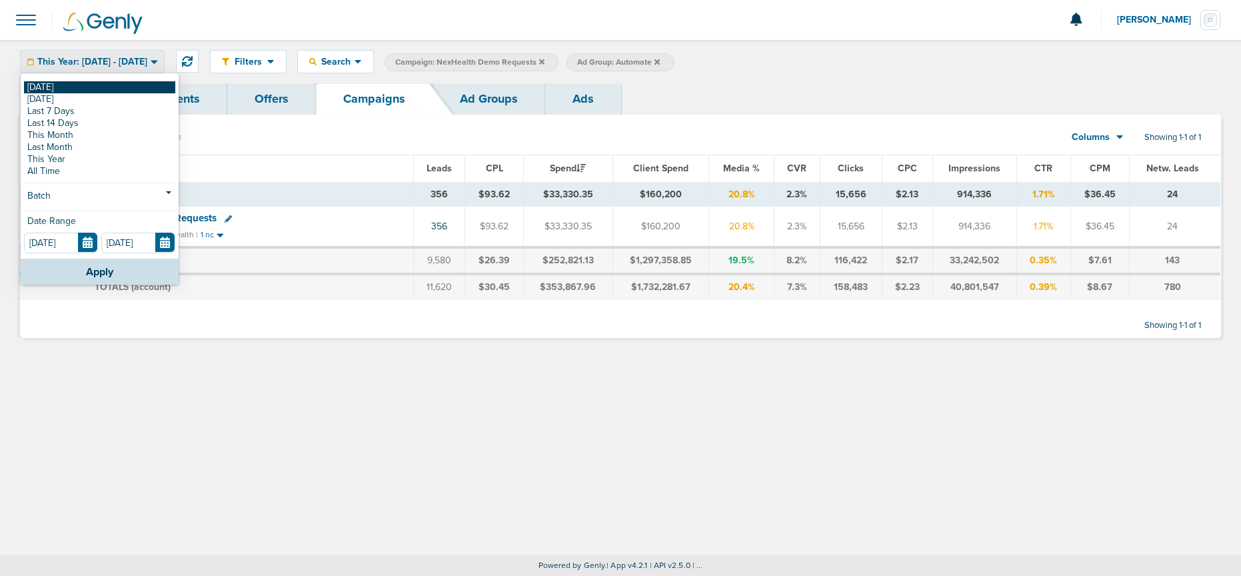
click at [112, 84] on link "[DATE]" at bounding box center [99, 87] width 151 height 12
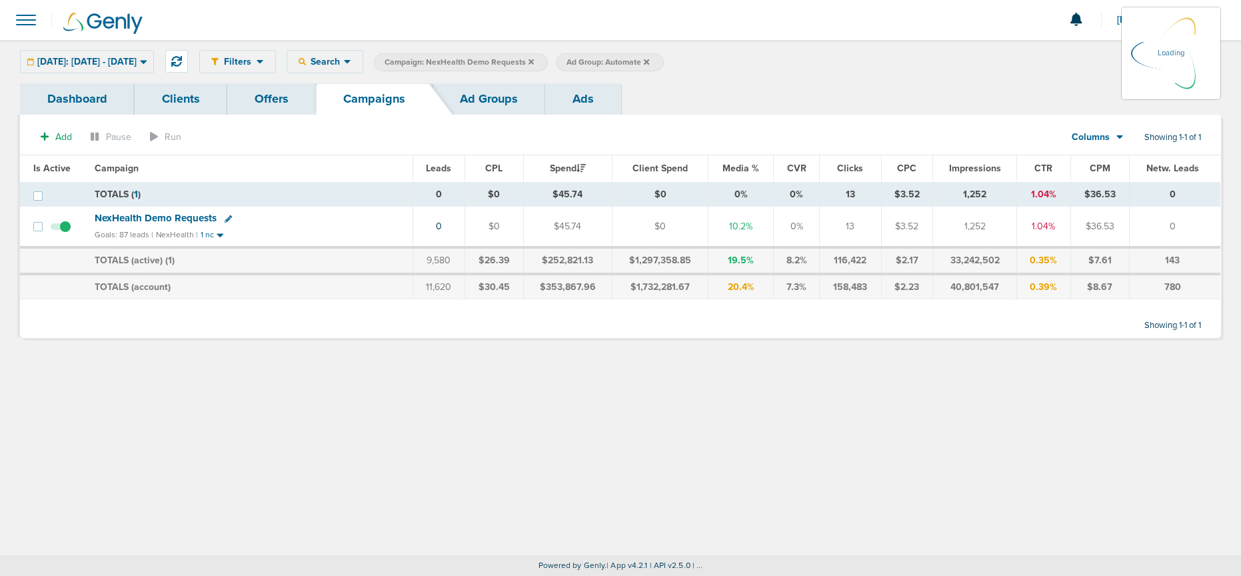
click at [534, 61] on icon at bounding box center [530, 61] width 5 height 5
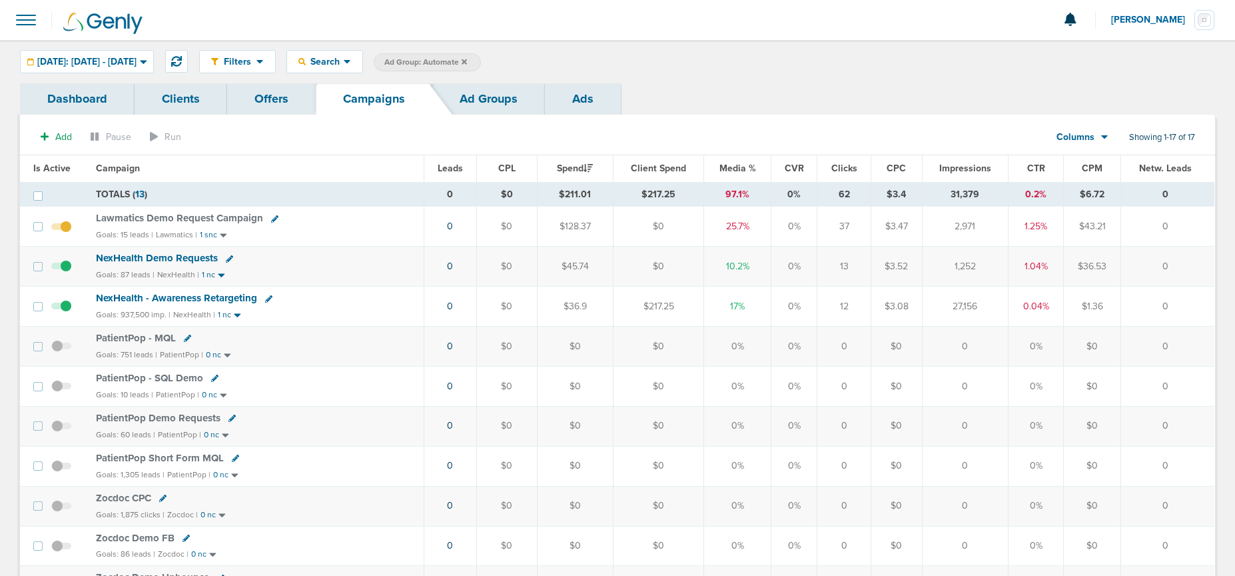
click at [467, 62] on icon at bounding box center [464, 61] width 5 height 5
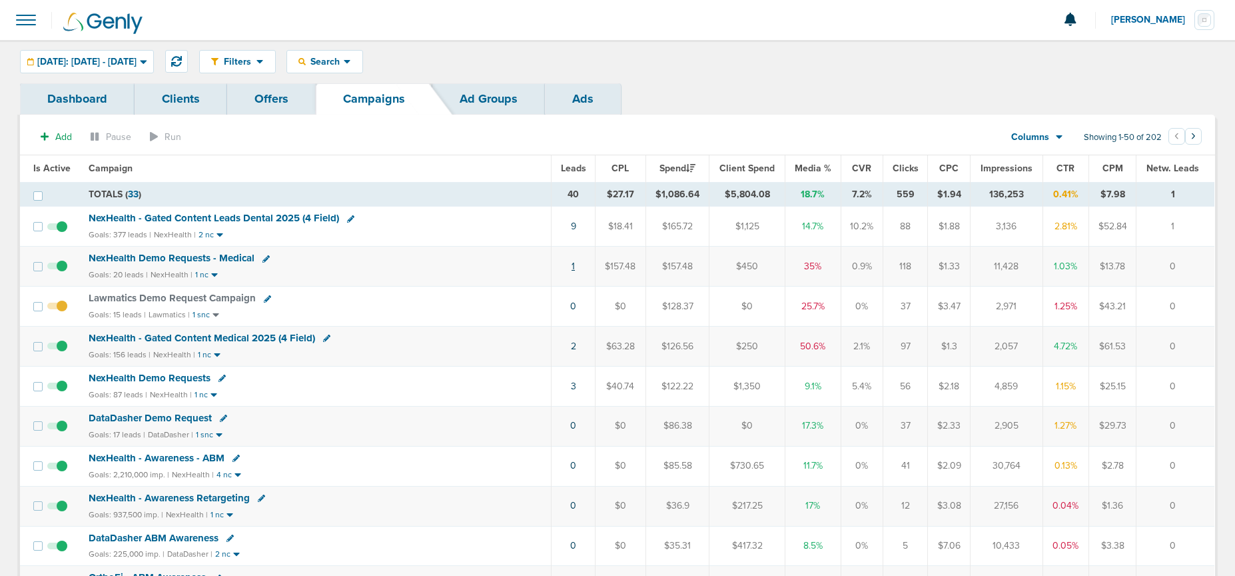
click at [572, 268] on link "1" at bounding box center [573, 265] width 3 height 11
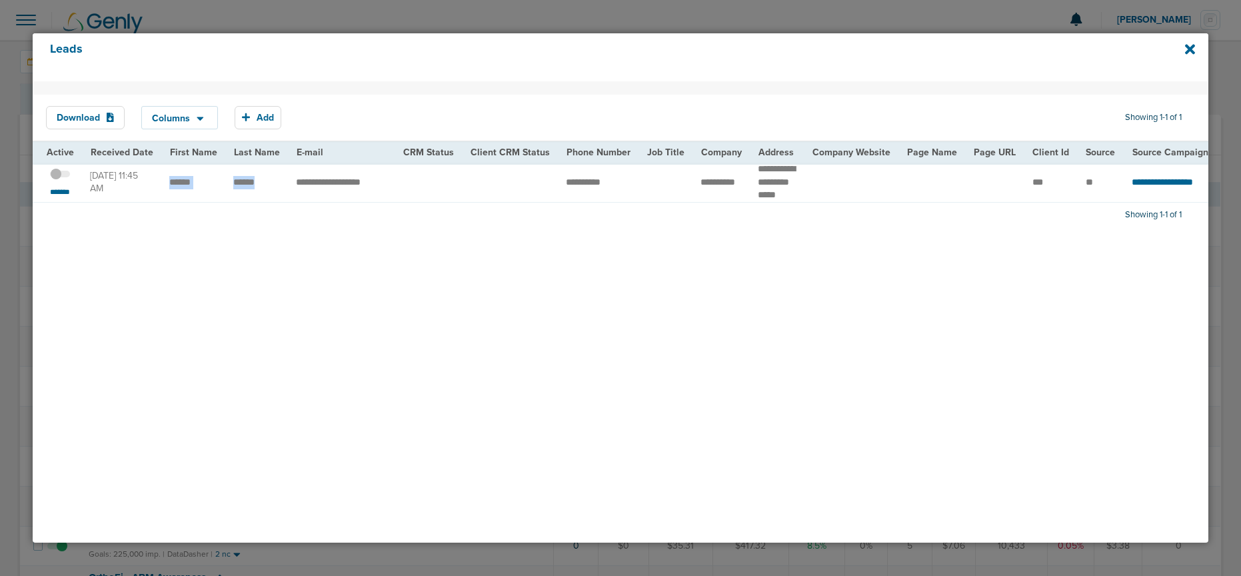
drag, startPoint x: 167, startPoint y: 191, endPoint x: 259, endPoint y: 189, distance: 91.3
drag, startPoint x: 689, startPoint y: 185, endPoint x: 714, endPoint y: 199, distance: 28.7
click at [714, 199] on td "**********" at bounding box center [720, 182] width 57 height 39
drag, startPoint x: 1191, startPoint y: 45, endPoint x: 1181, endPoint y: 49, distance: 11.4
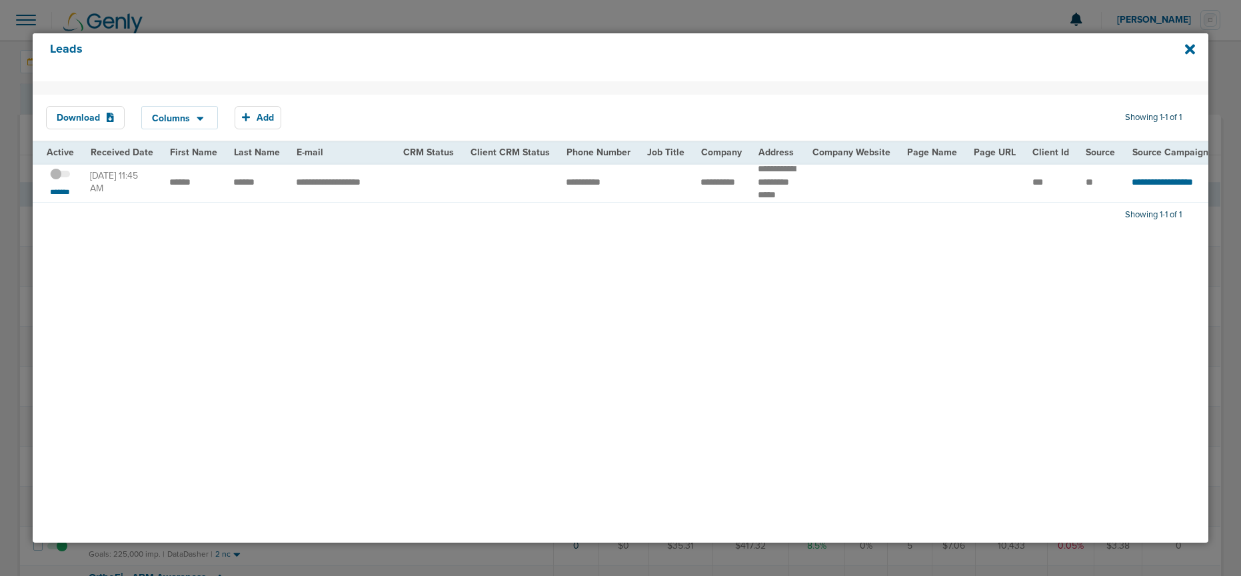
click at [1191, 45] on icon at bounding box center [1190, 49] width 10 height 15
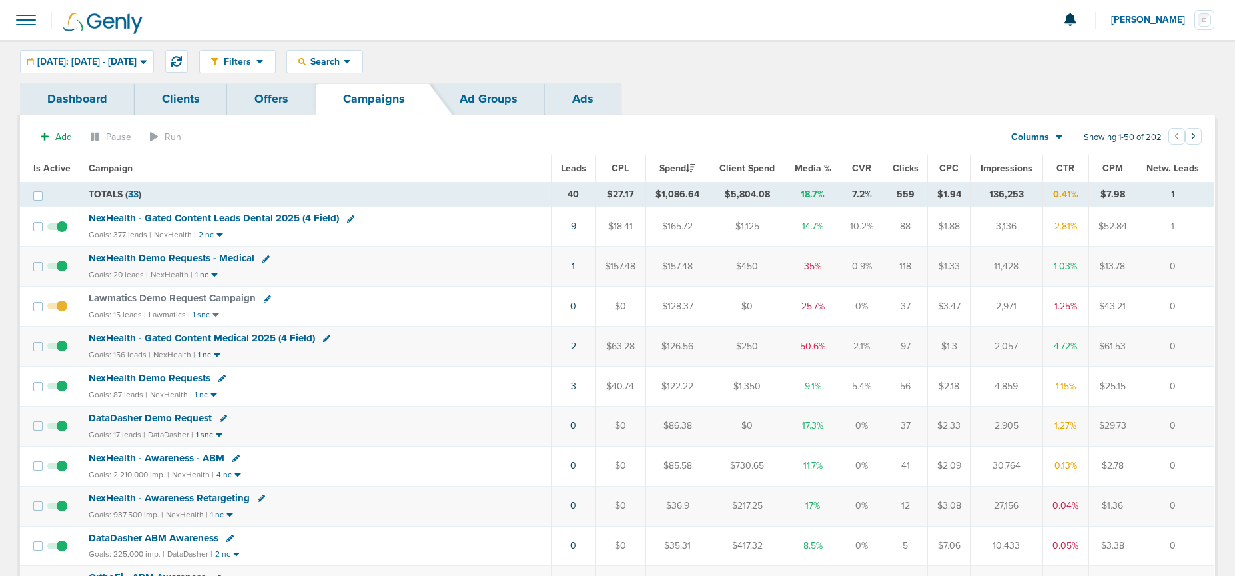
click at [186, 418] on span "DataDasher Demo Request" at bounding box center [150, 418] width 123 height 12
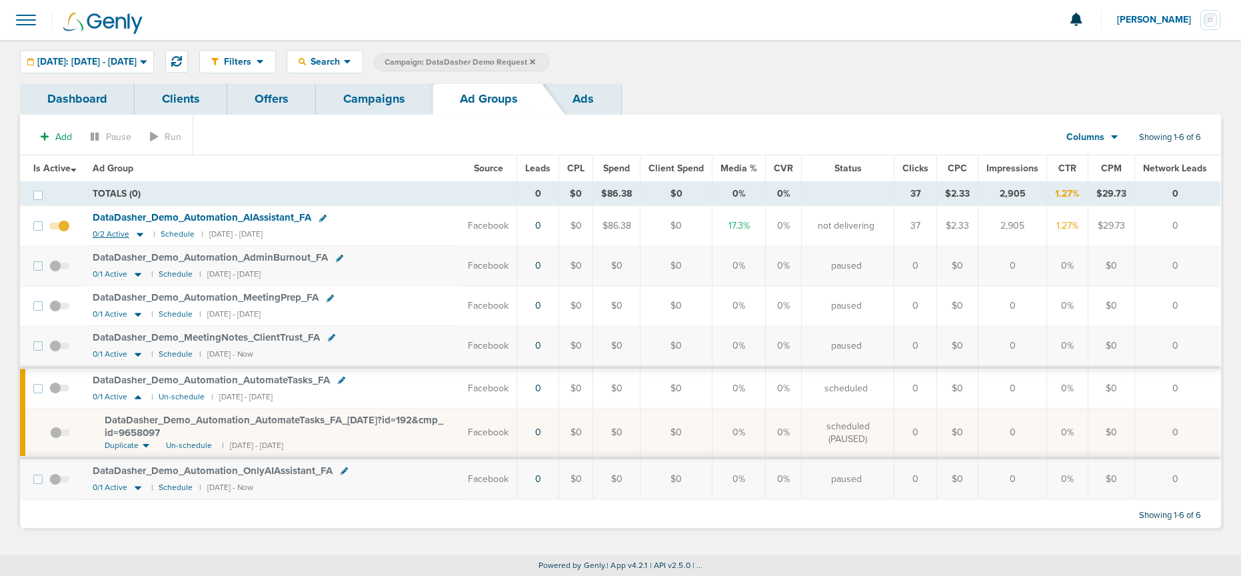
click at [137, 236] on icon at bounding box center [139, 234] width 13 height 11
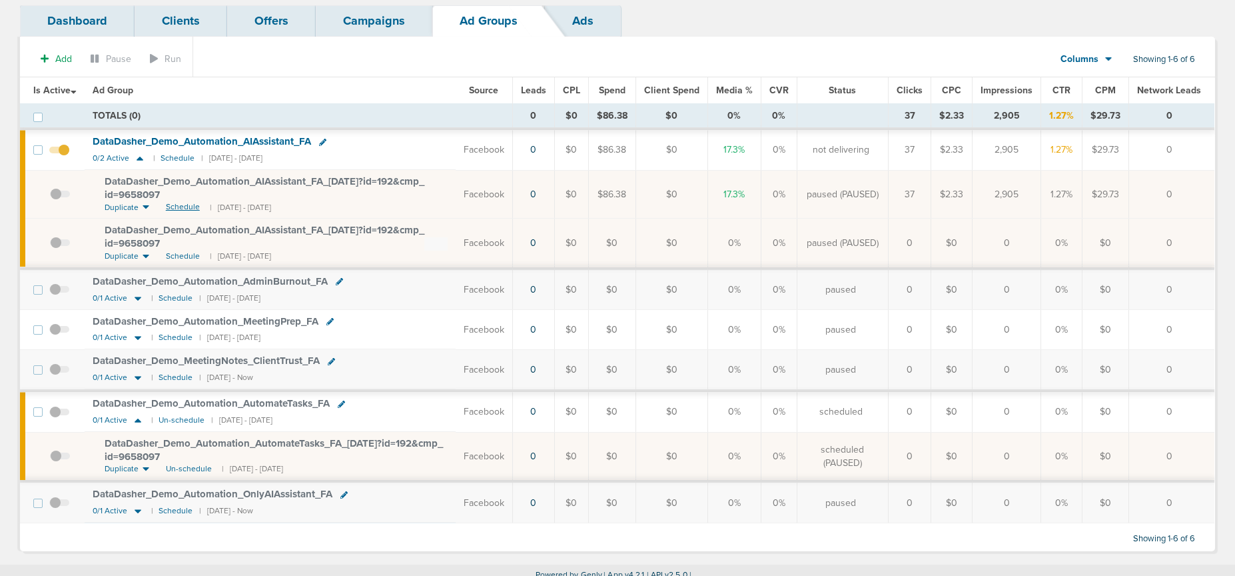
scroll to position [87, 0]
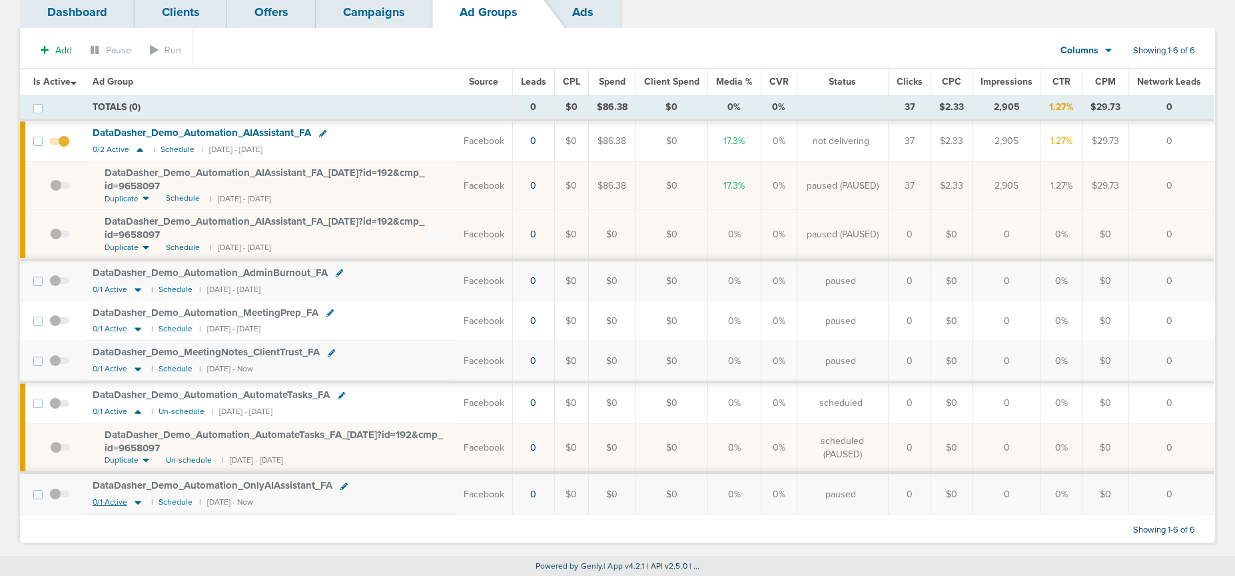
click at [135, 504] on icon at bounding box center [137, 501] width 13 height 11
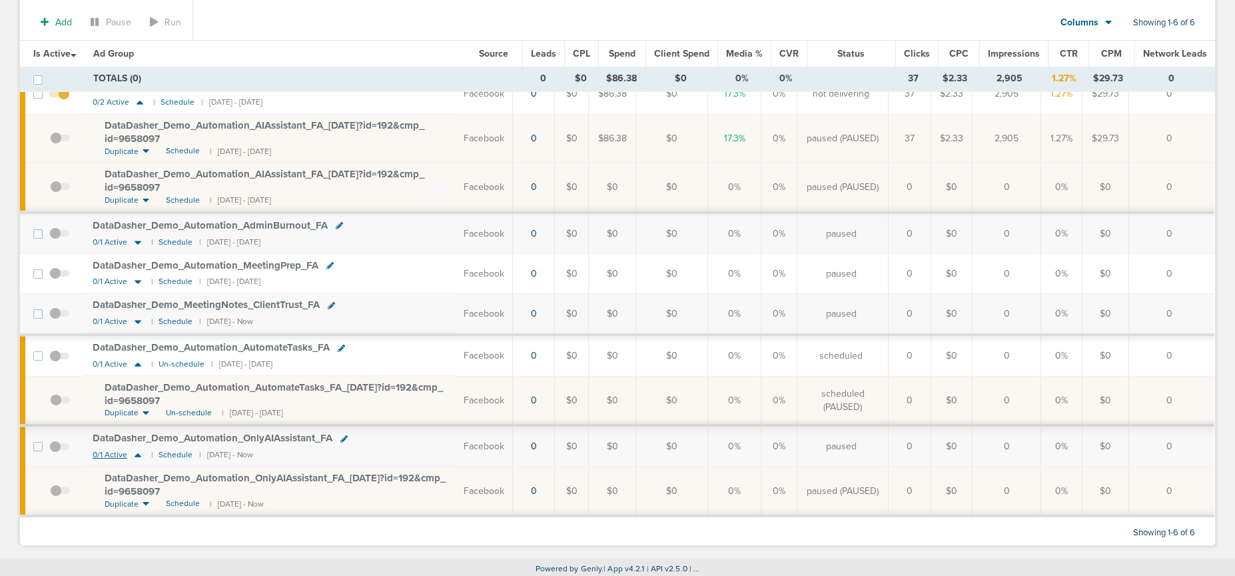
scroll to position [141, 0]
click at [181, 498] on span "Schedule" at bounding box center [183, 499] width 34 height 11
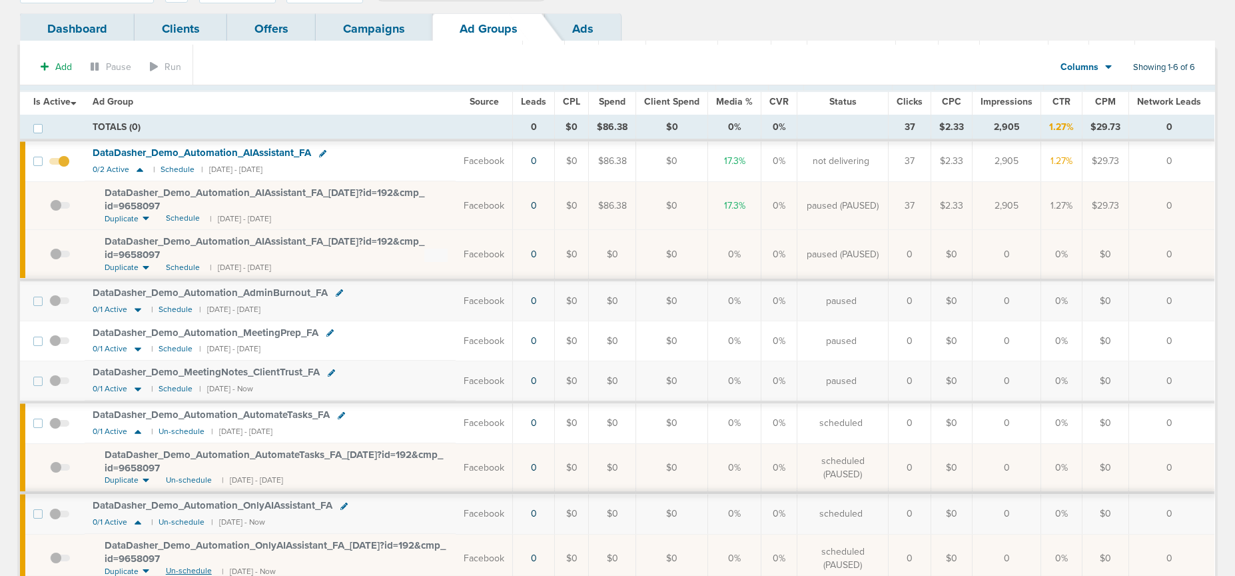
scroll to position [0, 0]
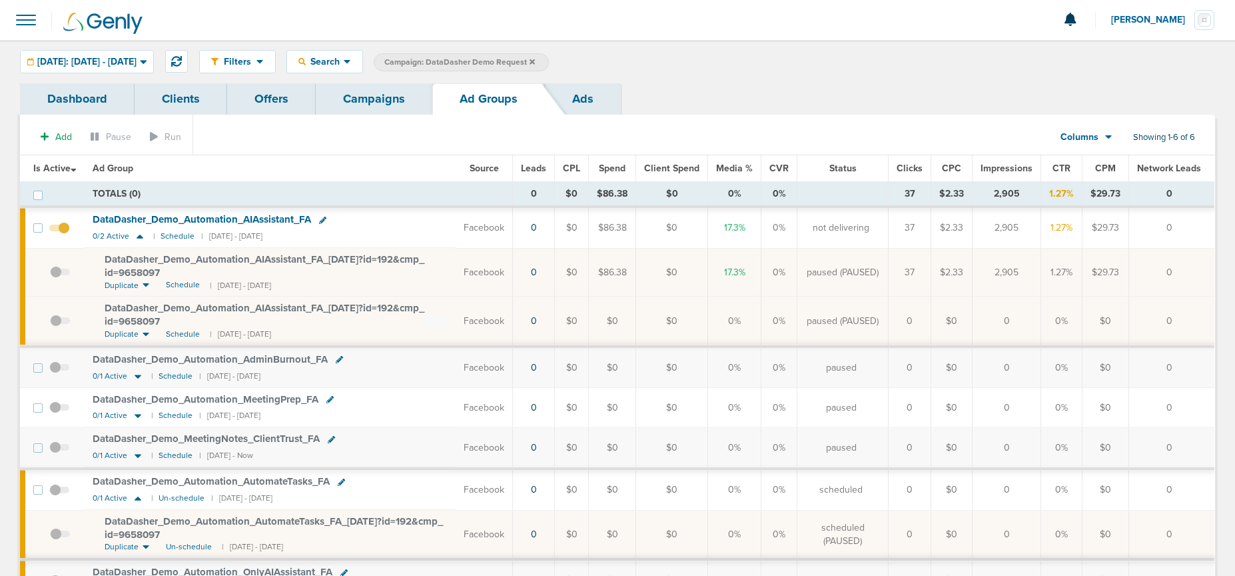
click at [386, 110] on link "Campaigns" at bounding box center [374, 98] width 117 height 31
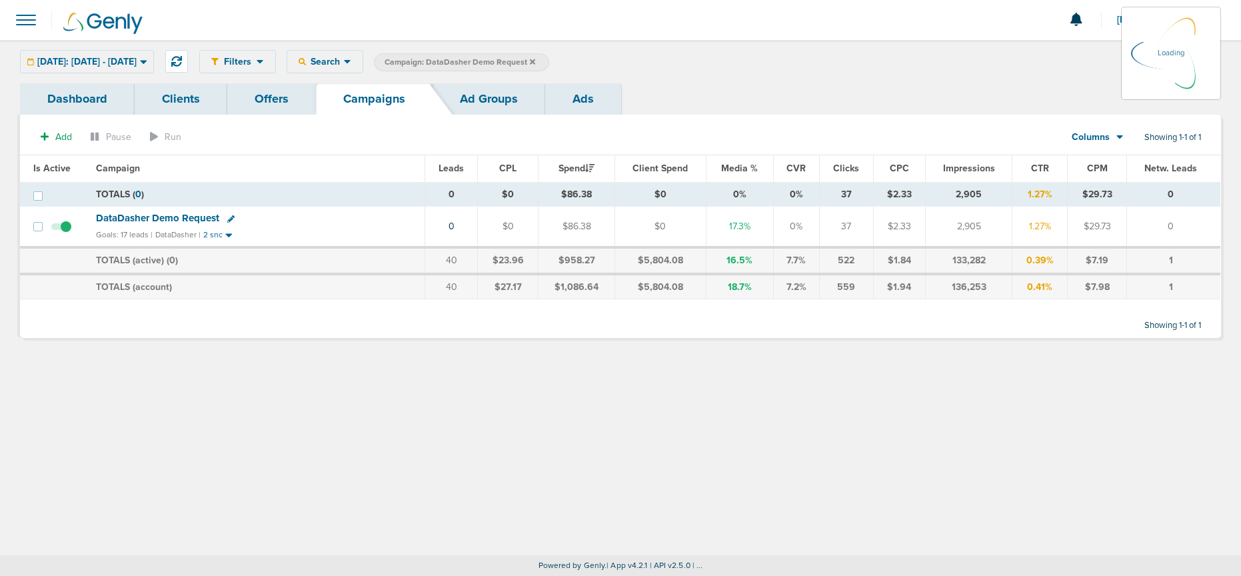
click at [535, 62] on icon at bounding box center [532, 61] width 5 height 5
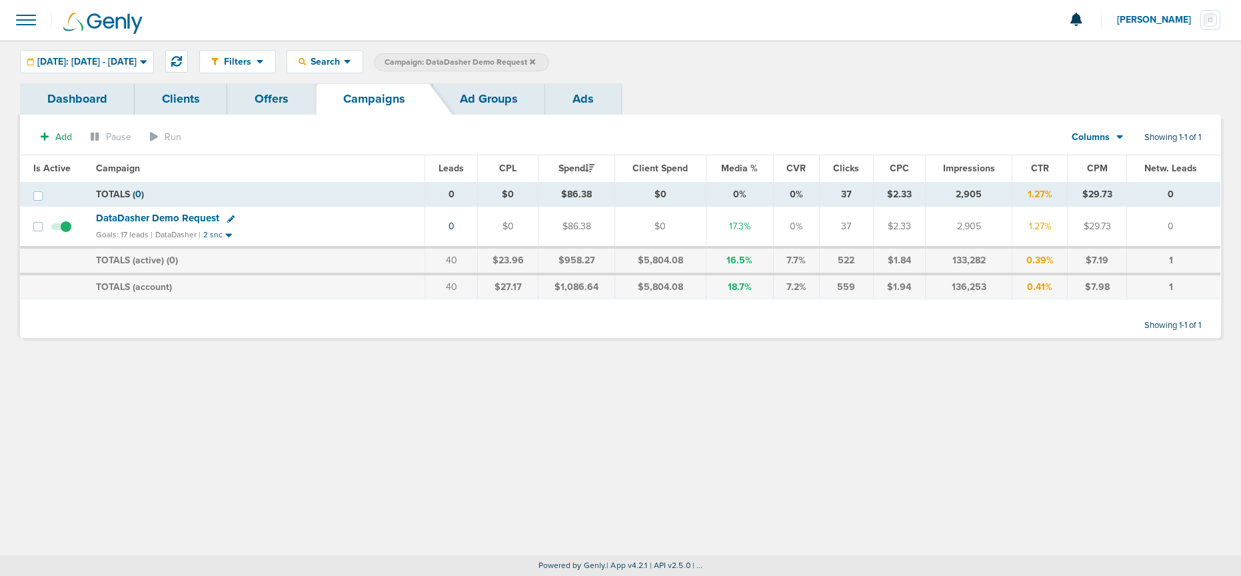
click at [549, 55] on label "Campaign: DataDasher Demo Request" at bounding box center [461, 62] width 175 height 18
click at [535, 63] on icon at bounding box center [532, 61] width 5 height 5
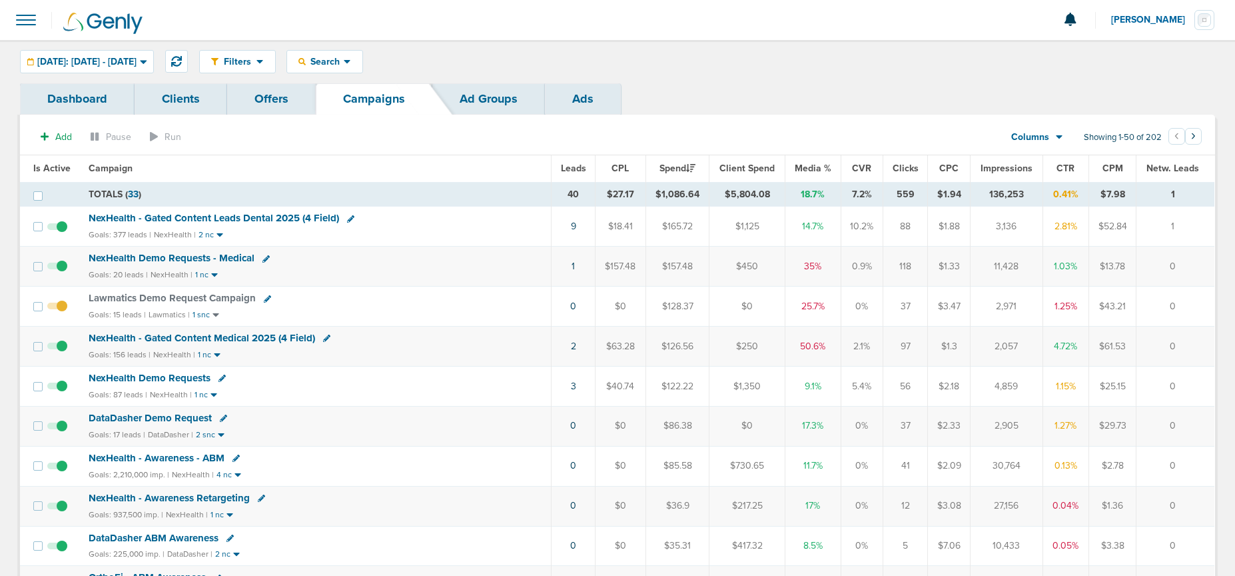
scroll to position [1, 0]
click at [200, 219] on span "NexHealth - Gated Content Leads Dental 2025 (4 Field)" at bounding box center [214, 217] width 251 height 12
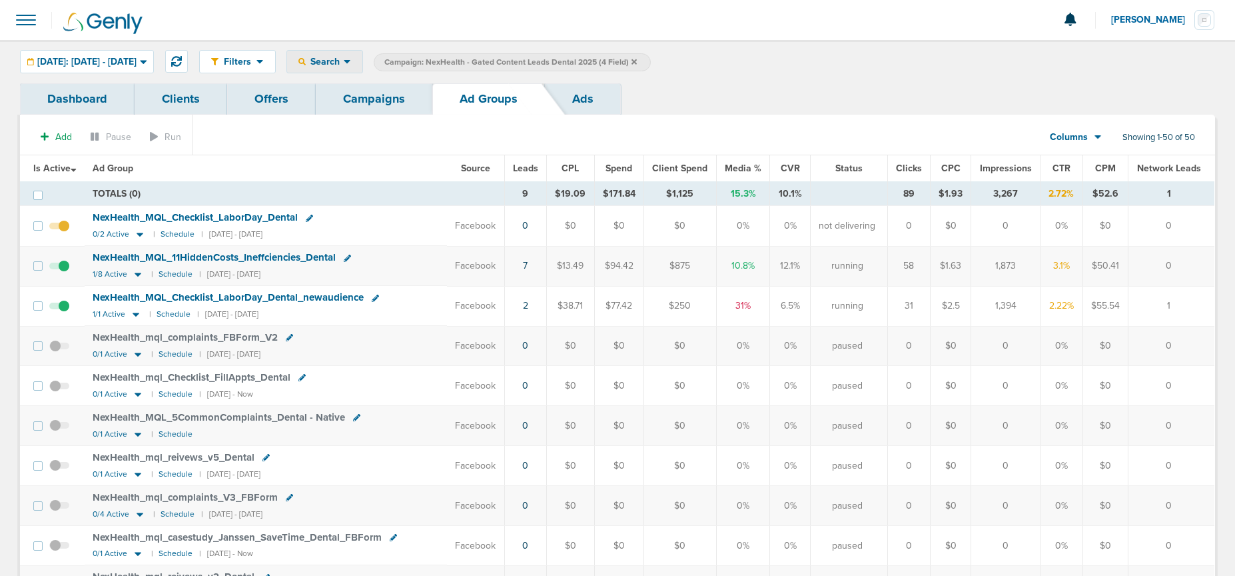
drag, startPoint x: 354, startPoint y: 65, endPoint x: 358, endPoint y: 91, distance: 26.2
click at [344, 65] on span "Search" at bounding box center [325, 61] width 38 height 11
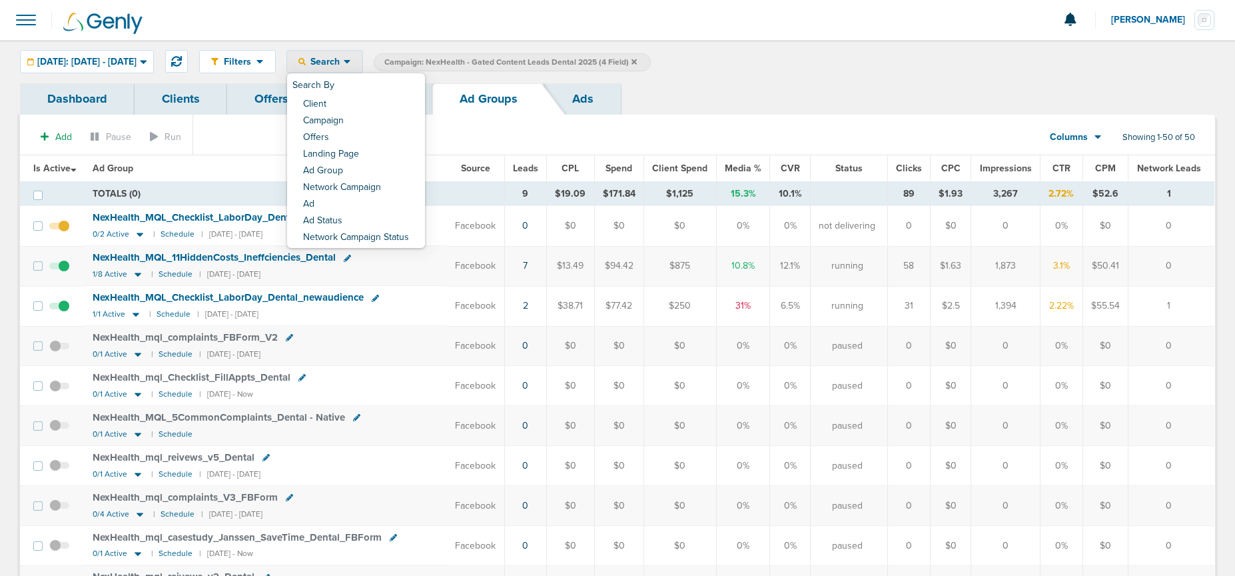
click at [376, 173] on link "Ad Group" at bounding box center [356, 171] width 138 height 17
select select "adGroupName"
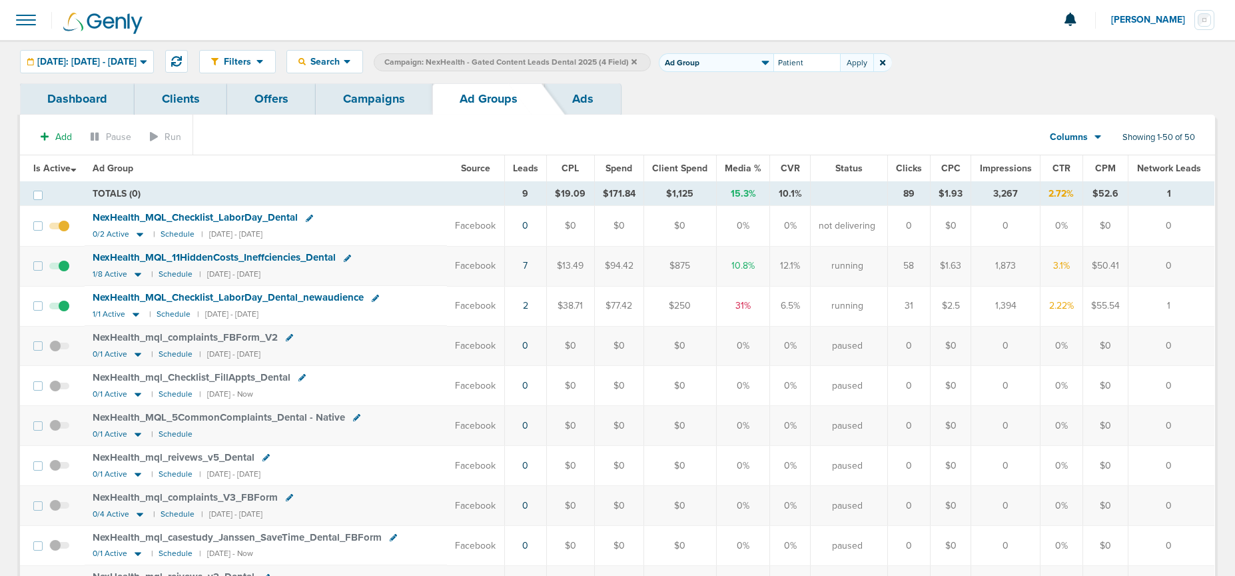
type input "Patient"
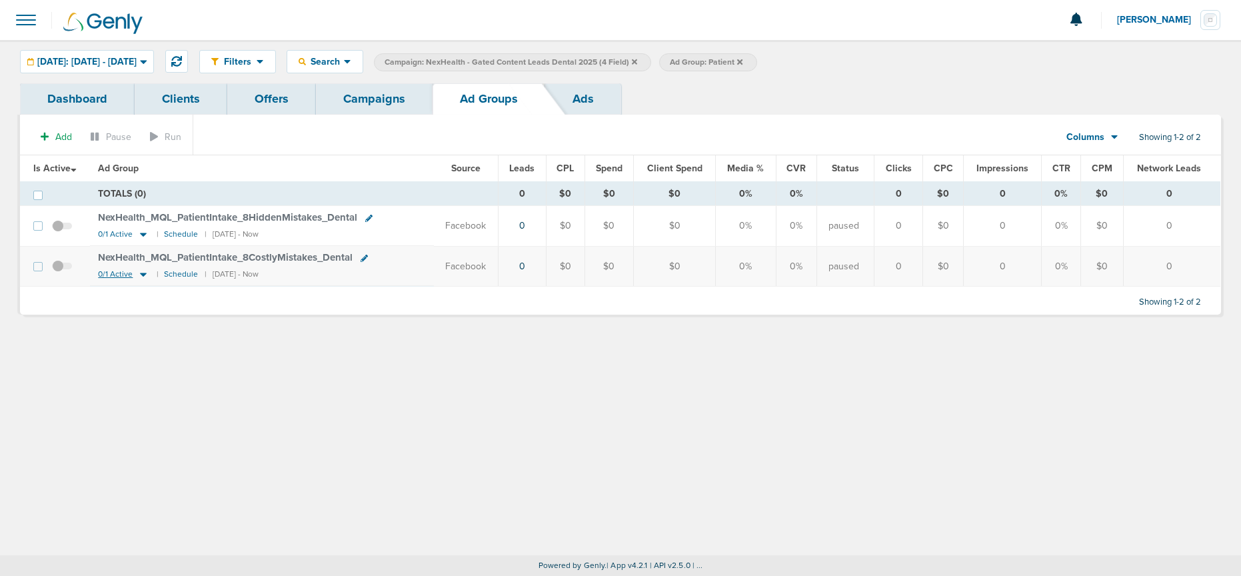
click at [146, 274] on icon at bounding box center [143, 273] width 13 height 11
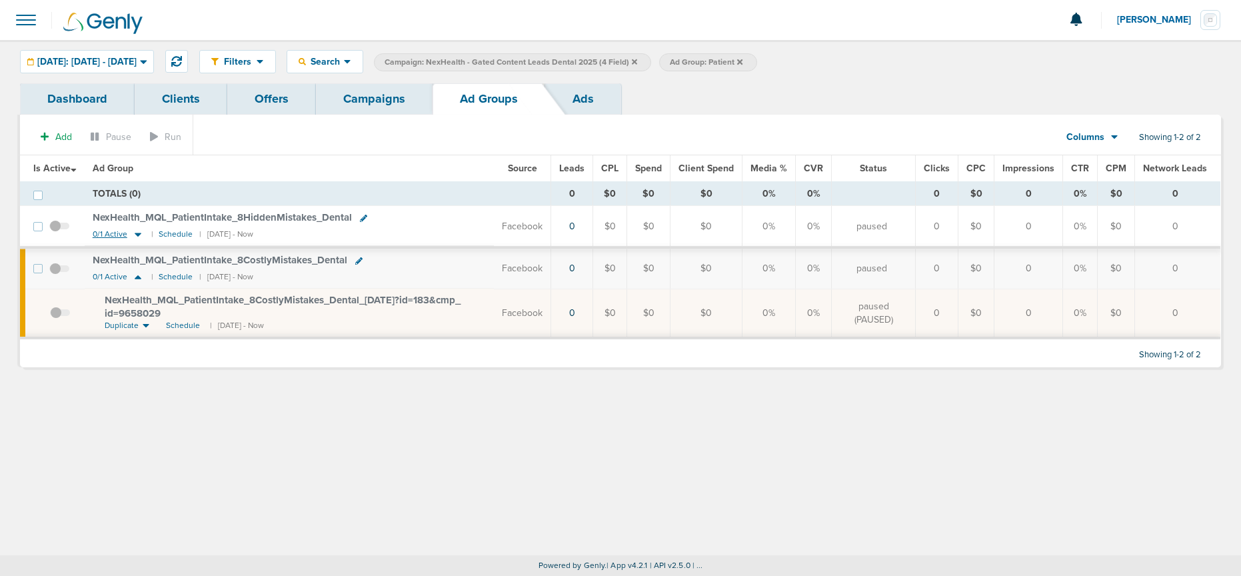
click at [139, 235] on icon at bounding box center [138, 235] width 7 height 4
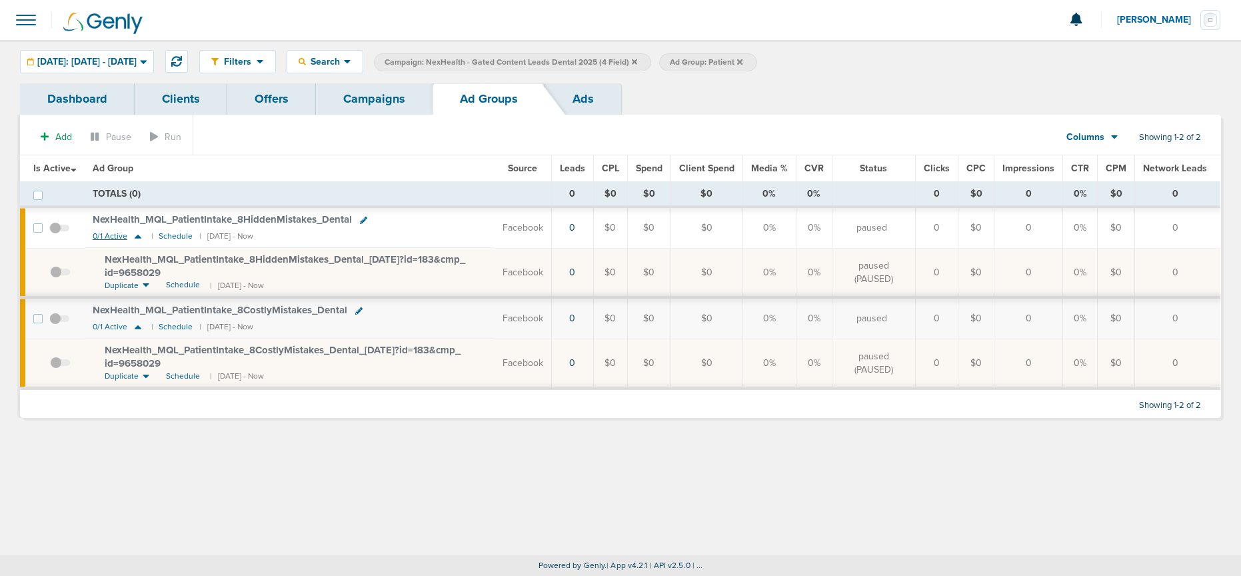
click at [139, 235] on icon at bounding box center [138, 237] width 7 height 4
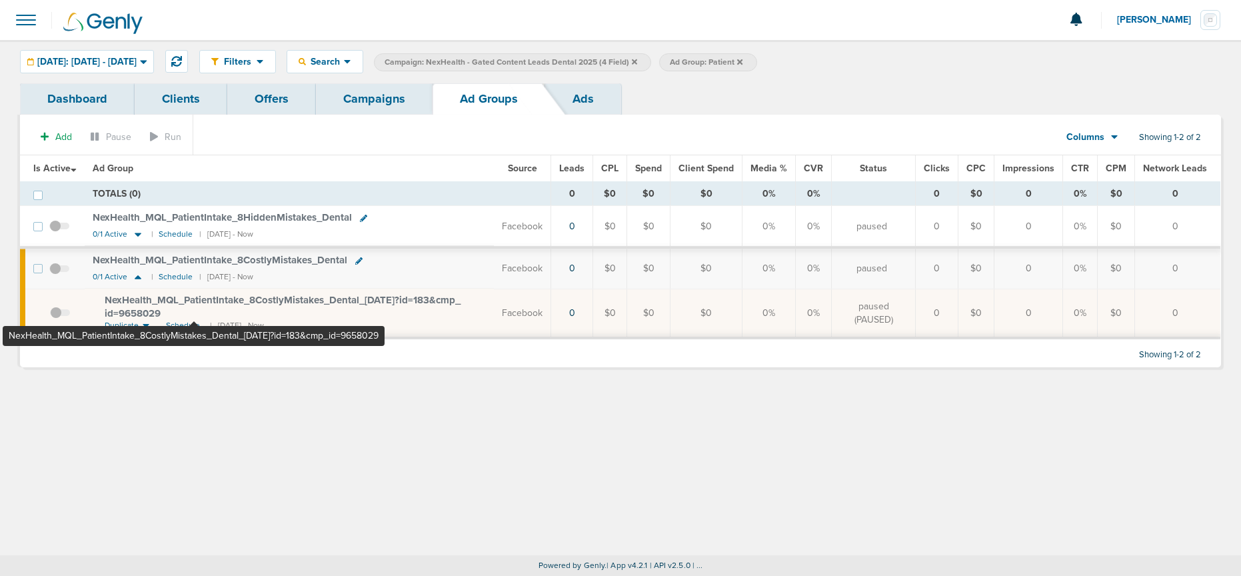
click at [194, 297] on span "NexHealth_ MQL_ PatientIntake_ 8CostlyMistakes_ Dental_ 08.21.25?id=183&cmp_ id…" at bounding box center [283, 306] width 356 height 25
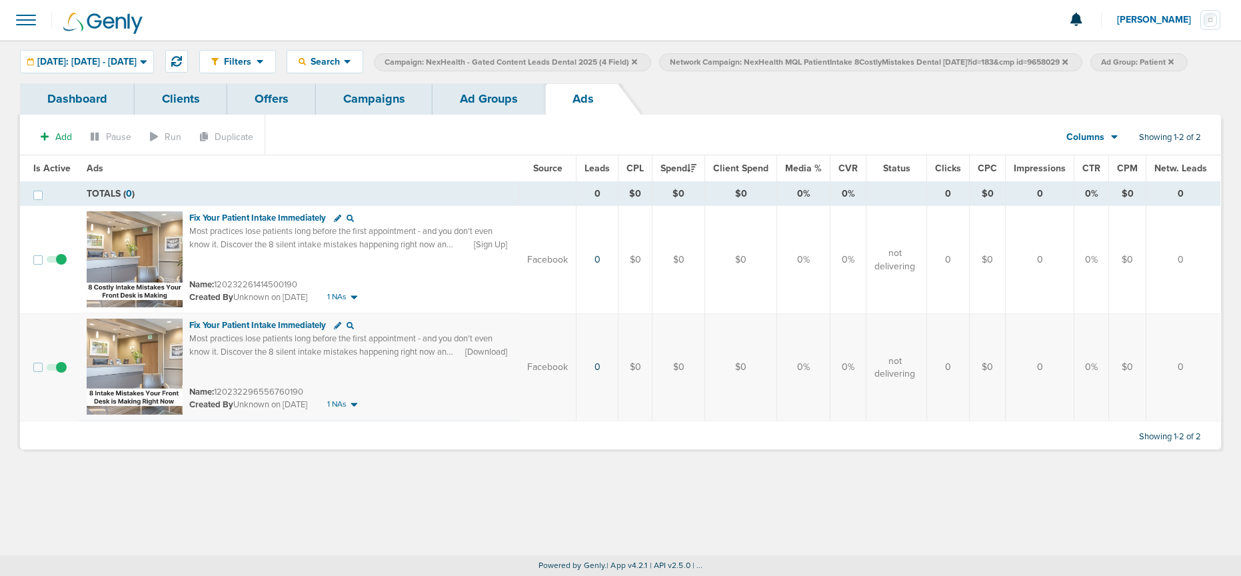
click at [471, 115] on link "Ad Groups" at bounding box center [488, 98] width 113 height 31
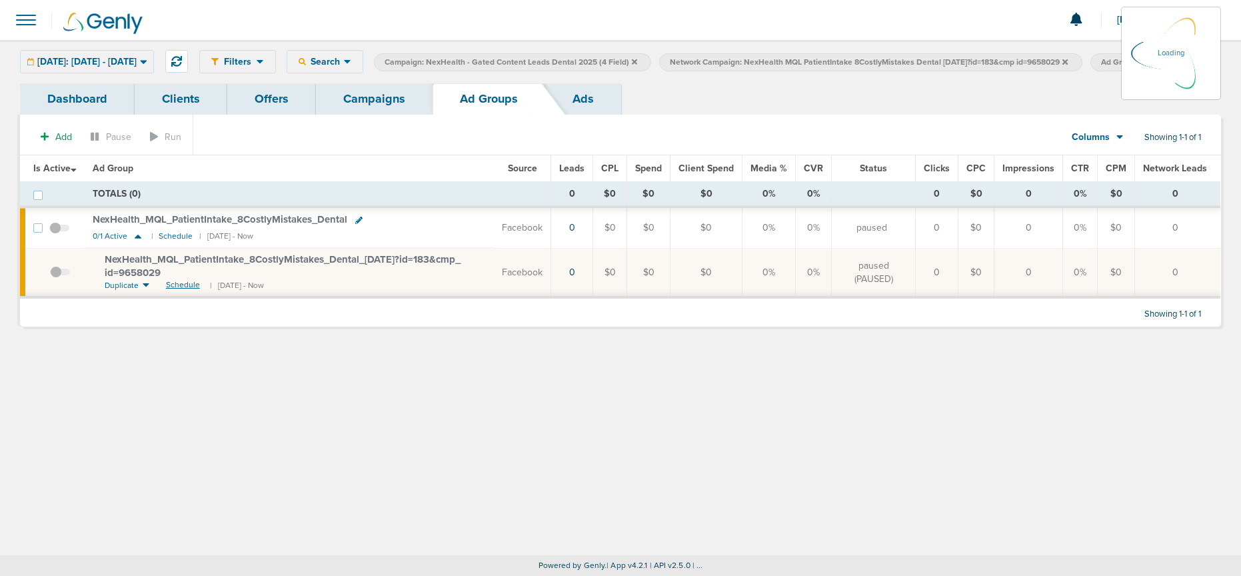
click at [184, 290] on span "Schedule" at bounding box center [183, 284] width 34 height 11
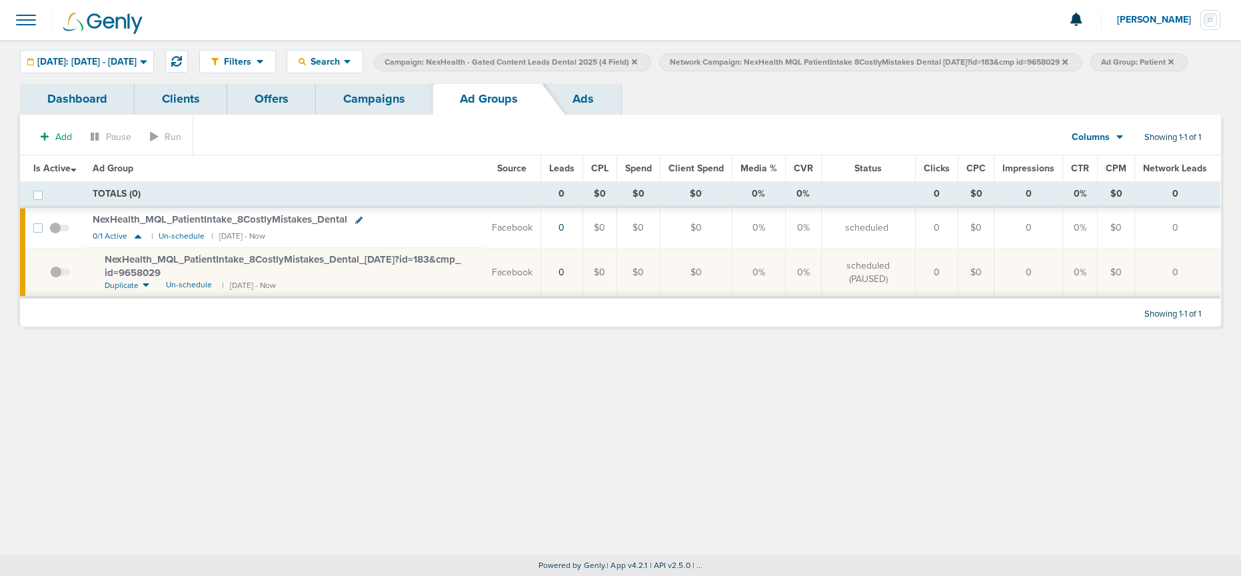
click at [372, 115] on link "Campaigns" at bounding box center [374, 98] width 117 height 31
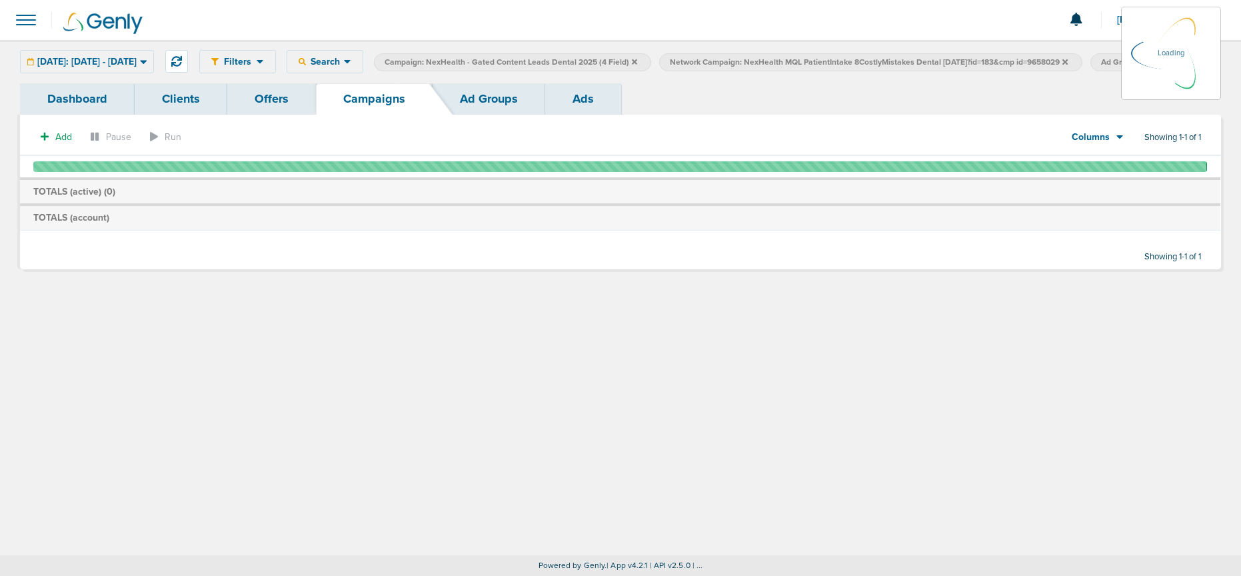
click at [1067, 64] on icon at bounding box center [1064, 62] width 5 height 8
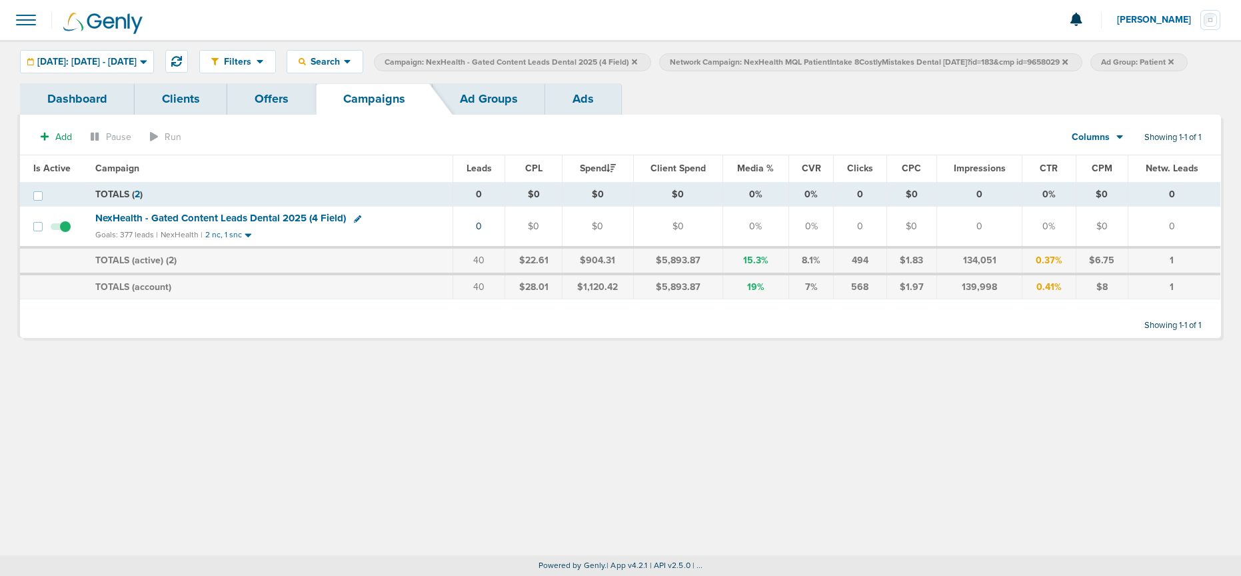
click at [1067, 63] on icon at bounding box center [1064, 61] width 5 height 5
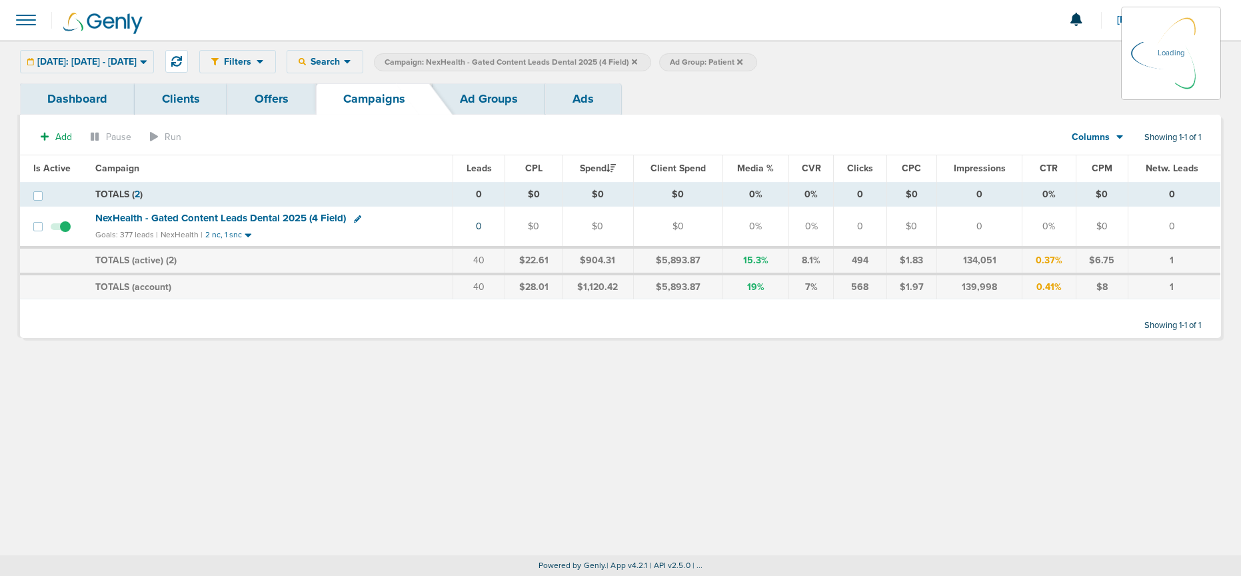
click at [637, 63] on icon at bounding box center [634, 62] width 5 height 8
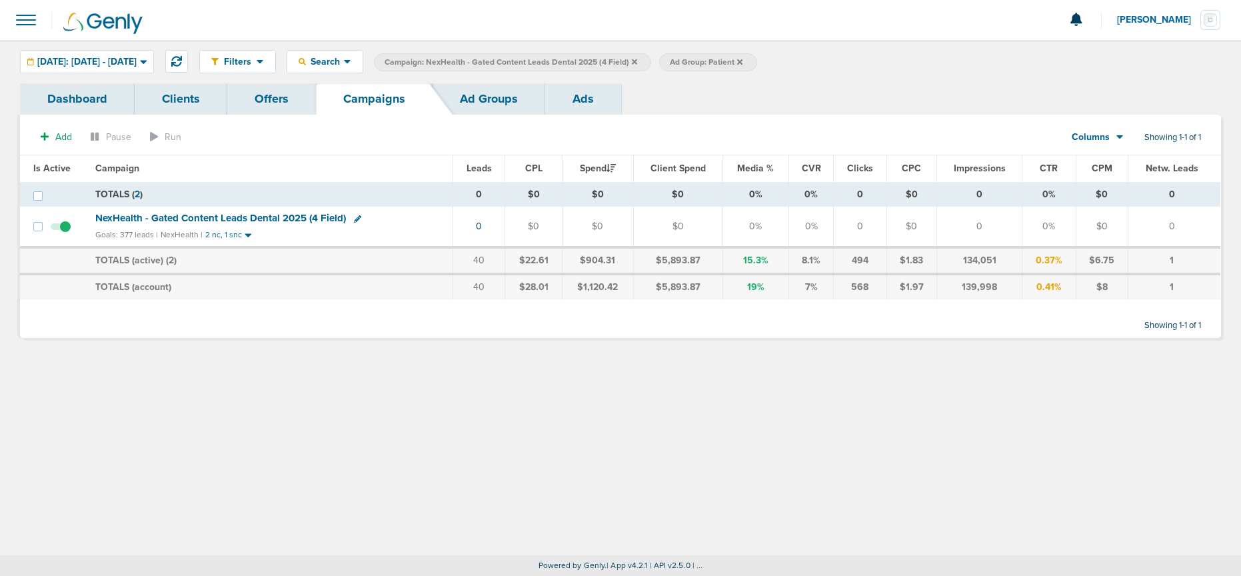
click at [742, 63] on icon at bounding box center [739, 62] width 5 height 8
click at [651, 63] on label "Campaign: NexHealth - Gated Content Leads Dental 2025 (4 Field)" at bounding box center [512, 62] width 277 height 18
click at [637, 61] on icon at bounding box center [634, 61] width 5 height 5
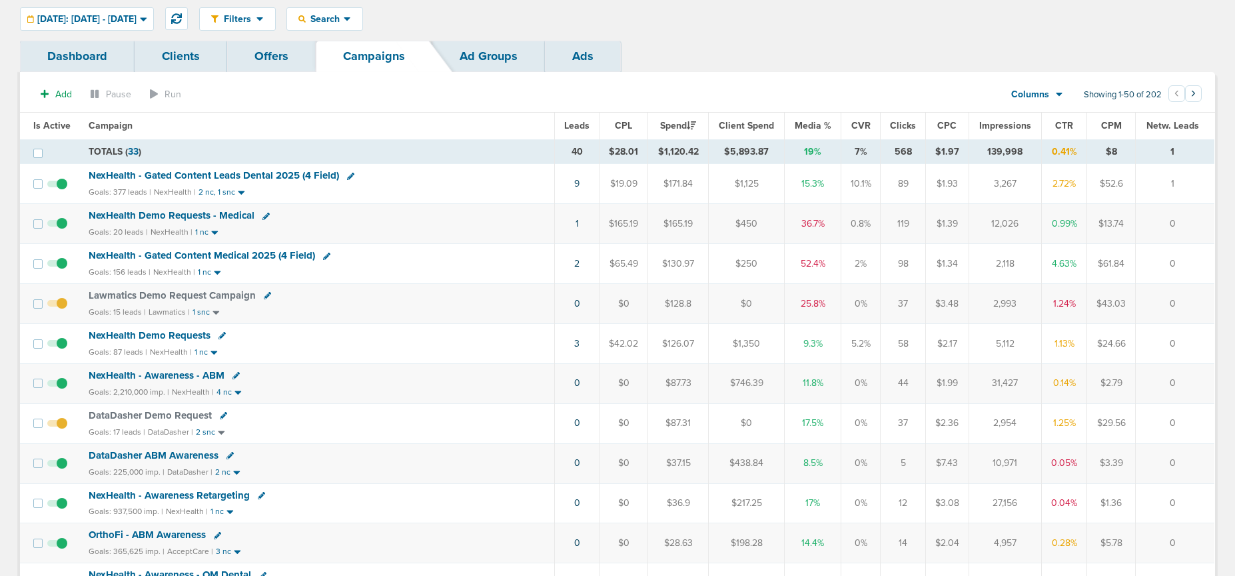
scroll to position [42, 0]
click at [159, 253] on span "NexHealth - Gated Content Medical 2025 (4 Field)" at bounding box center [202, 256] width 227 height 12
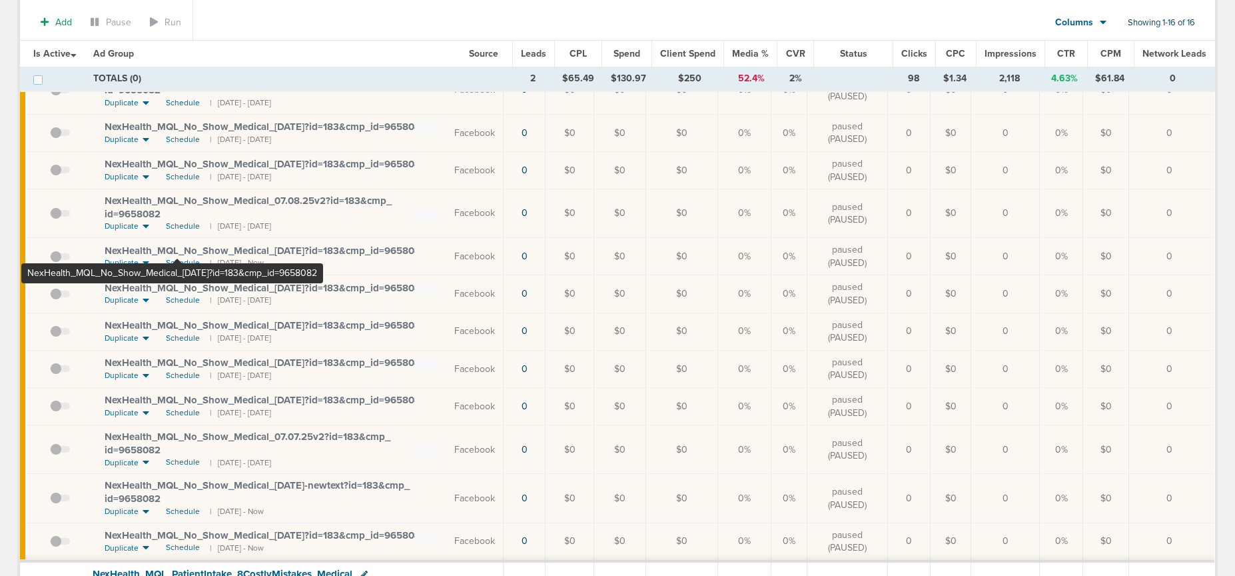
scroll to position [357, 0]
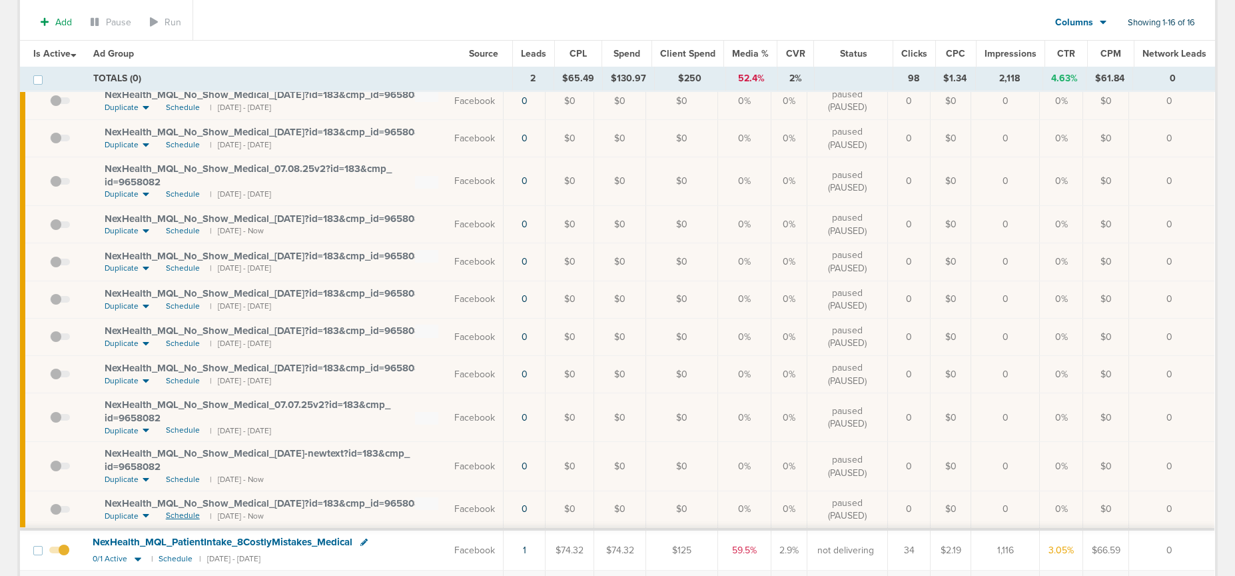
click at [180, 514] on span "Schedule" at bounding box center [183, 515] width 34 height 11
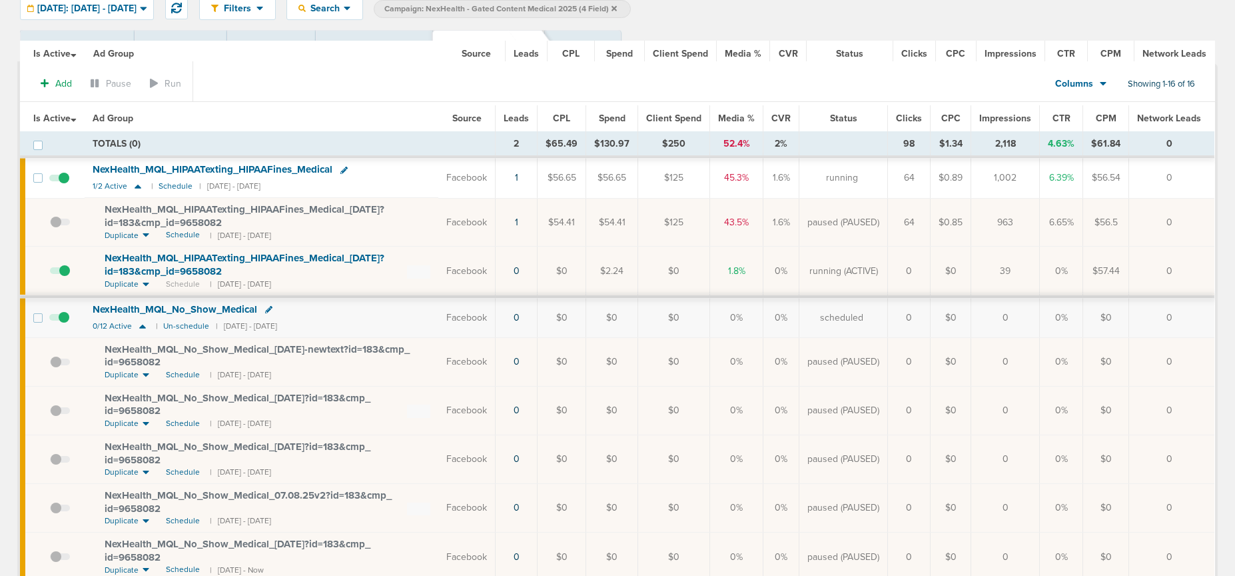
scroll to position [47, 0]
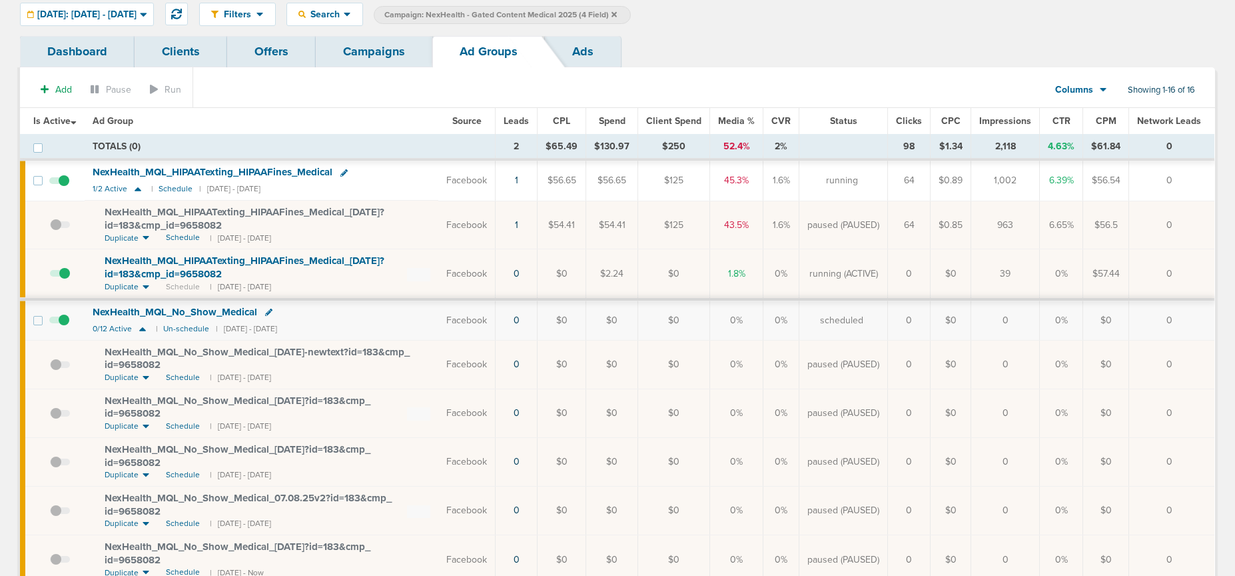
click at [398, 54] on link "Campaigns" at bounding box center [374, 51] width 117 height 31
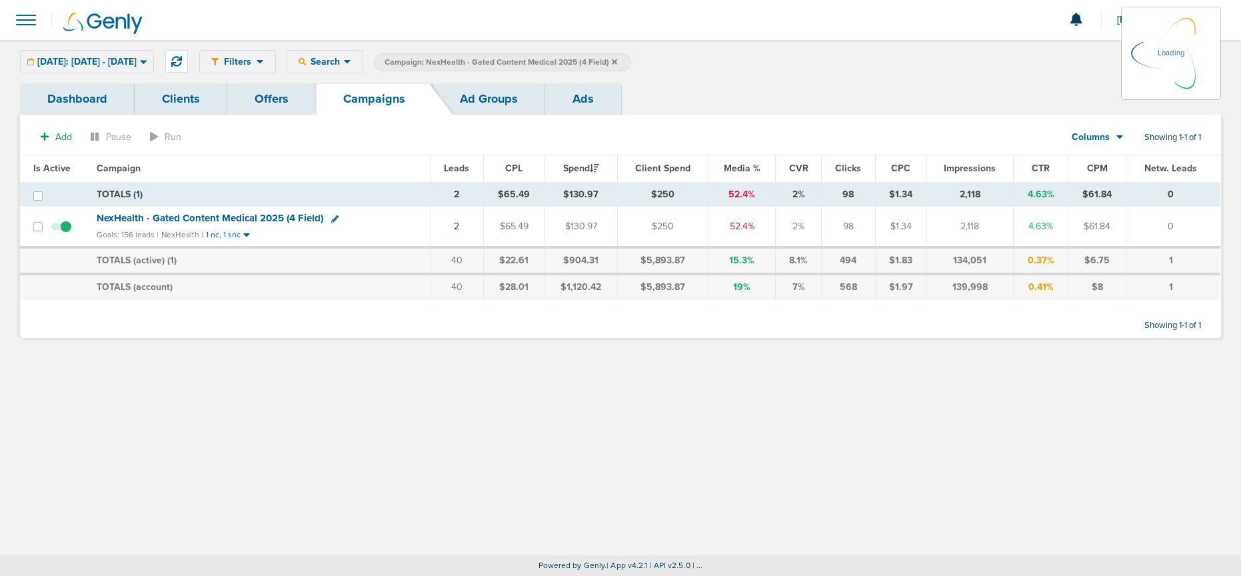
click at [617, 61] on icon at bounding box center [614, 61] width 5 height 5
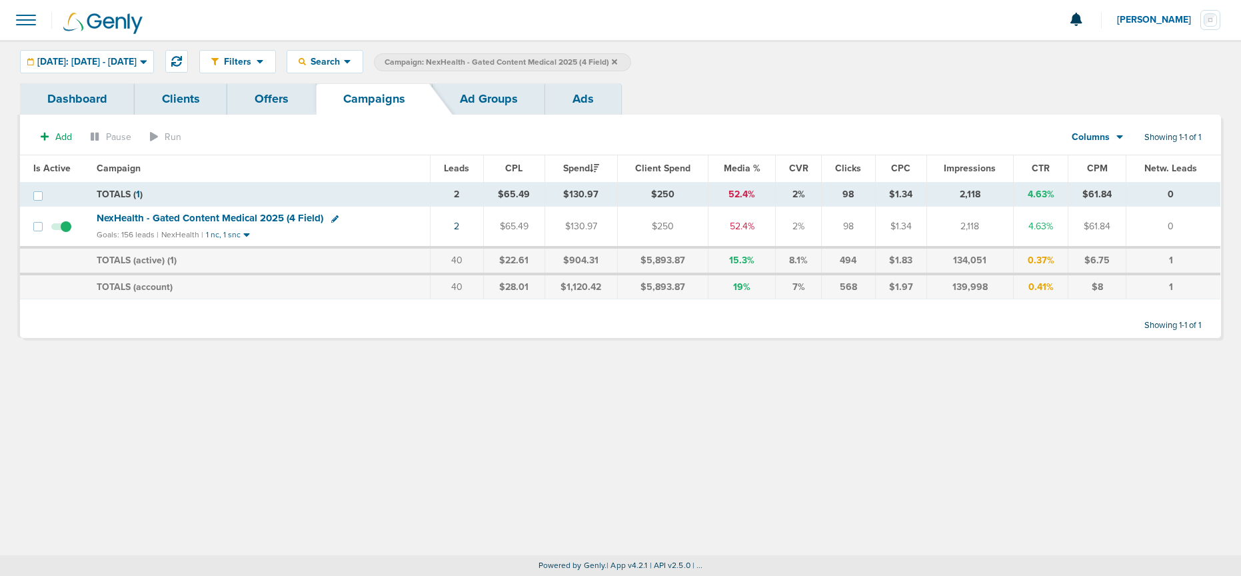
click at [617, 61] on icon at bounding box center [614, 61] width 5 height 5
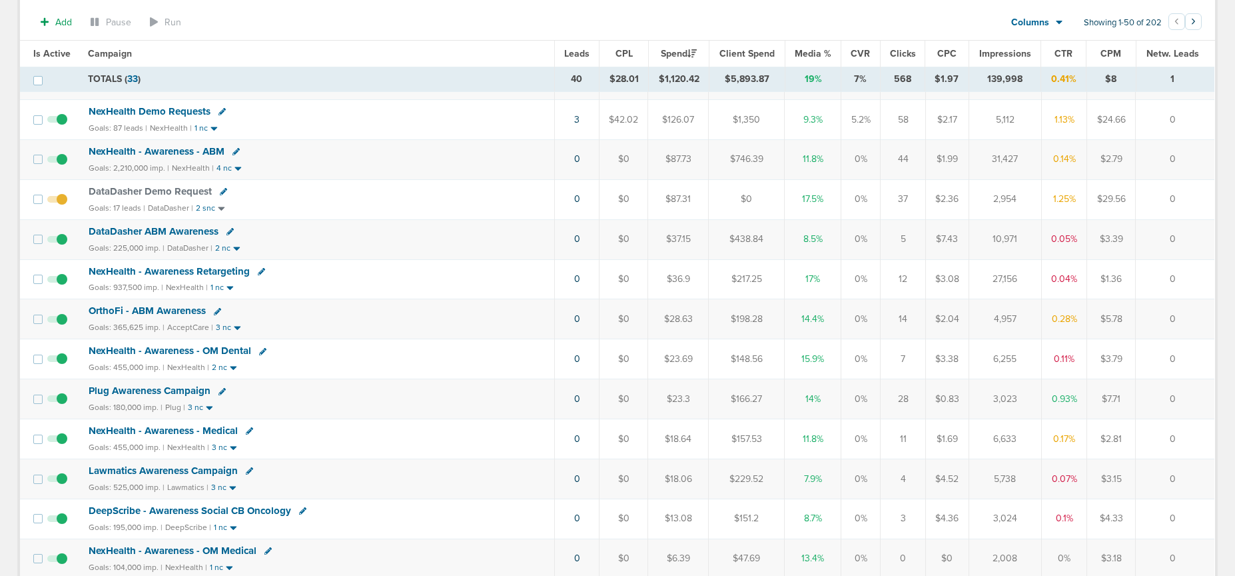
scroll to position [273, 0]
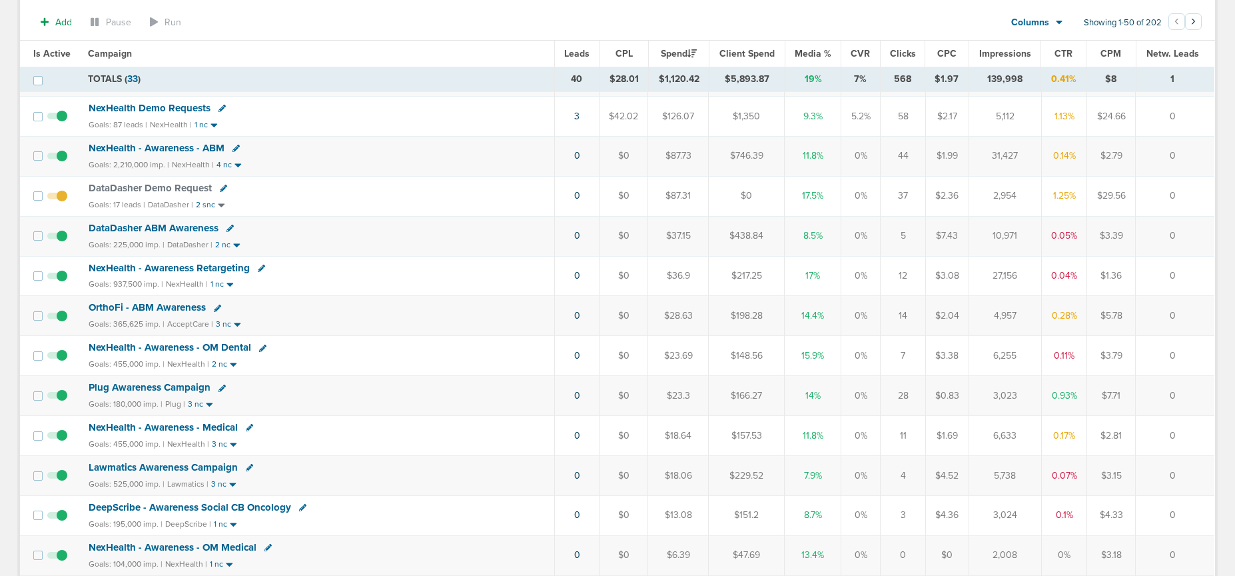
click at [164, 226] on span "DataDasher ABM Awareness" at bounding box center [154, 228] width 130 height 12
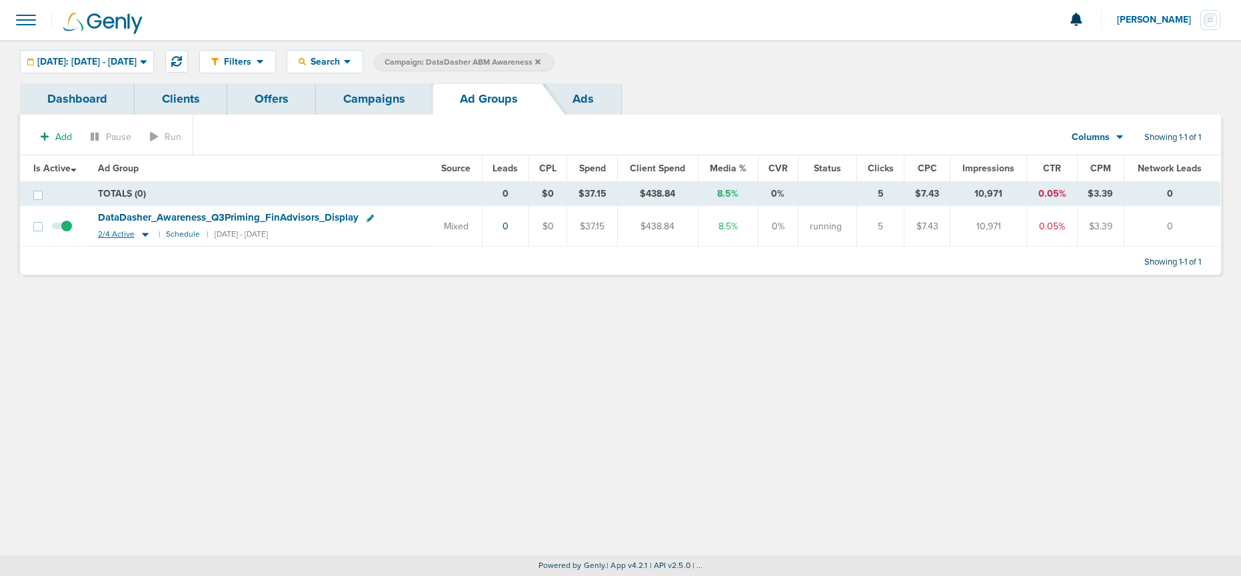
click at [143, 233] on icon at bounding box center [145, 235] width 7 height 4
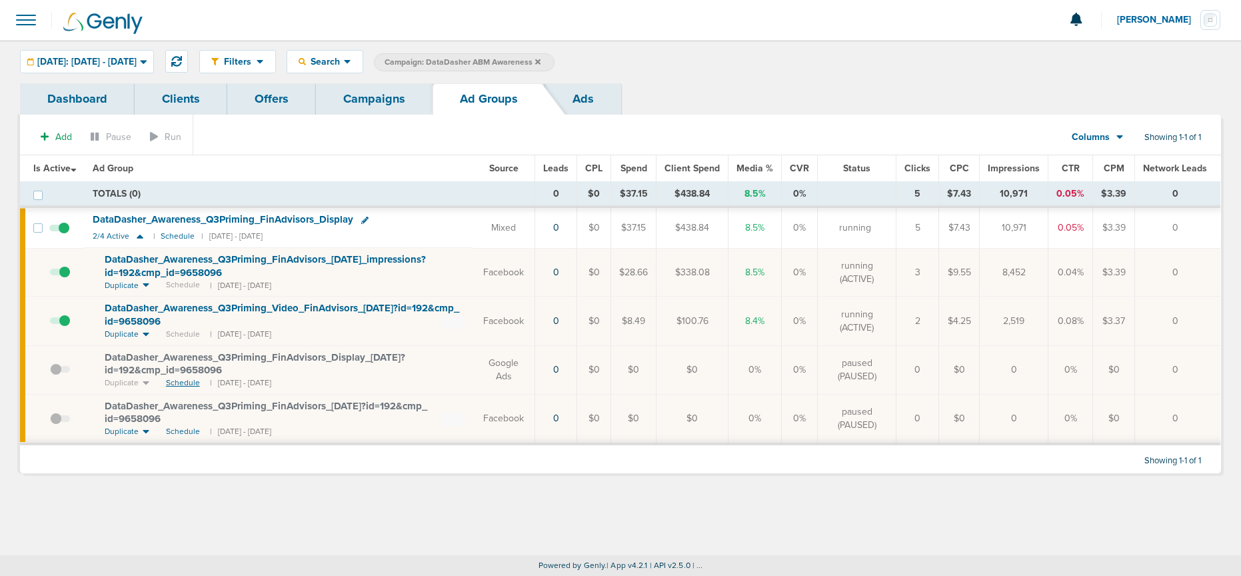
click at [181, 383] on span "Schedule" at bounding box center [183, 382] width 34 height 11
click at [57, 376] on span at bounding box center [60, 376] width 20 height 0
click at [50, 372] on input "checkbox" at bounding box center [50, 372] width 0 height 0
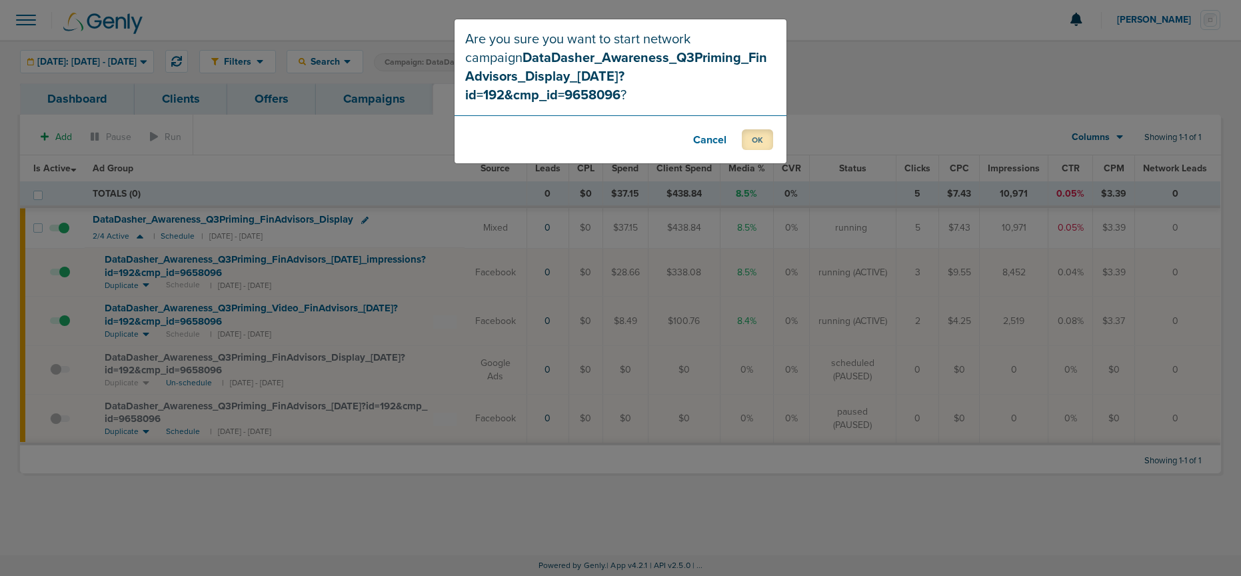
drag, startPoint x: 752, startPoint y: 120, endPoint x: 730, endPoint y: 133, distance: 25.1
click at [752, 129] on button "OK" at bounding box center [757, 139] width 31 height 21
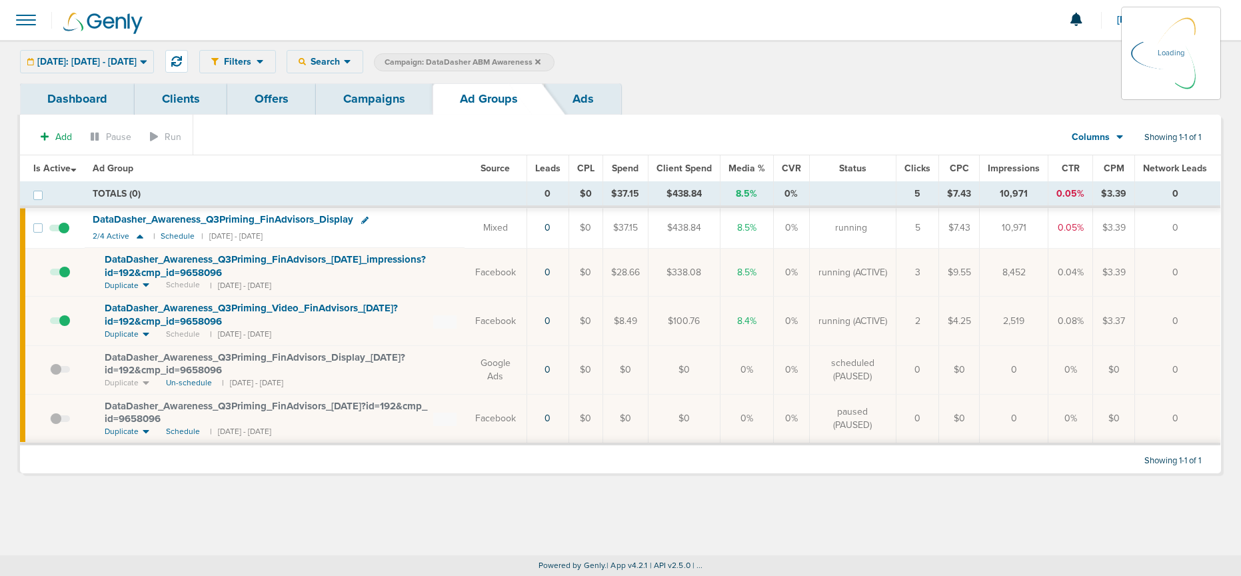
click at [367, 221] on icon at bounding box center [364, 220] width 7 height 7
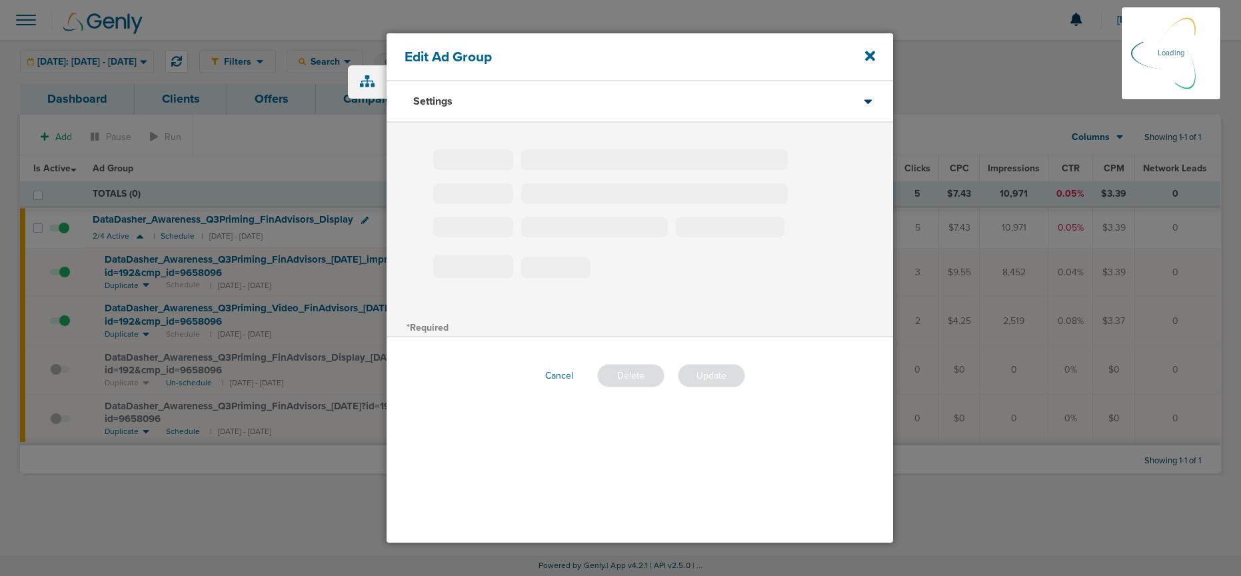
type input "DataDasher_Awareness_Q3Priming_FinAdvisors_Display"
type input "30"
click at [871, 53] on icon at bounding box center [870, 56] width 10 height 10
